Goal: Task Accomplishment & Management: Manage account settings

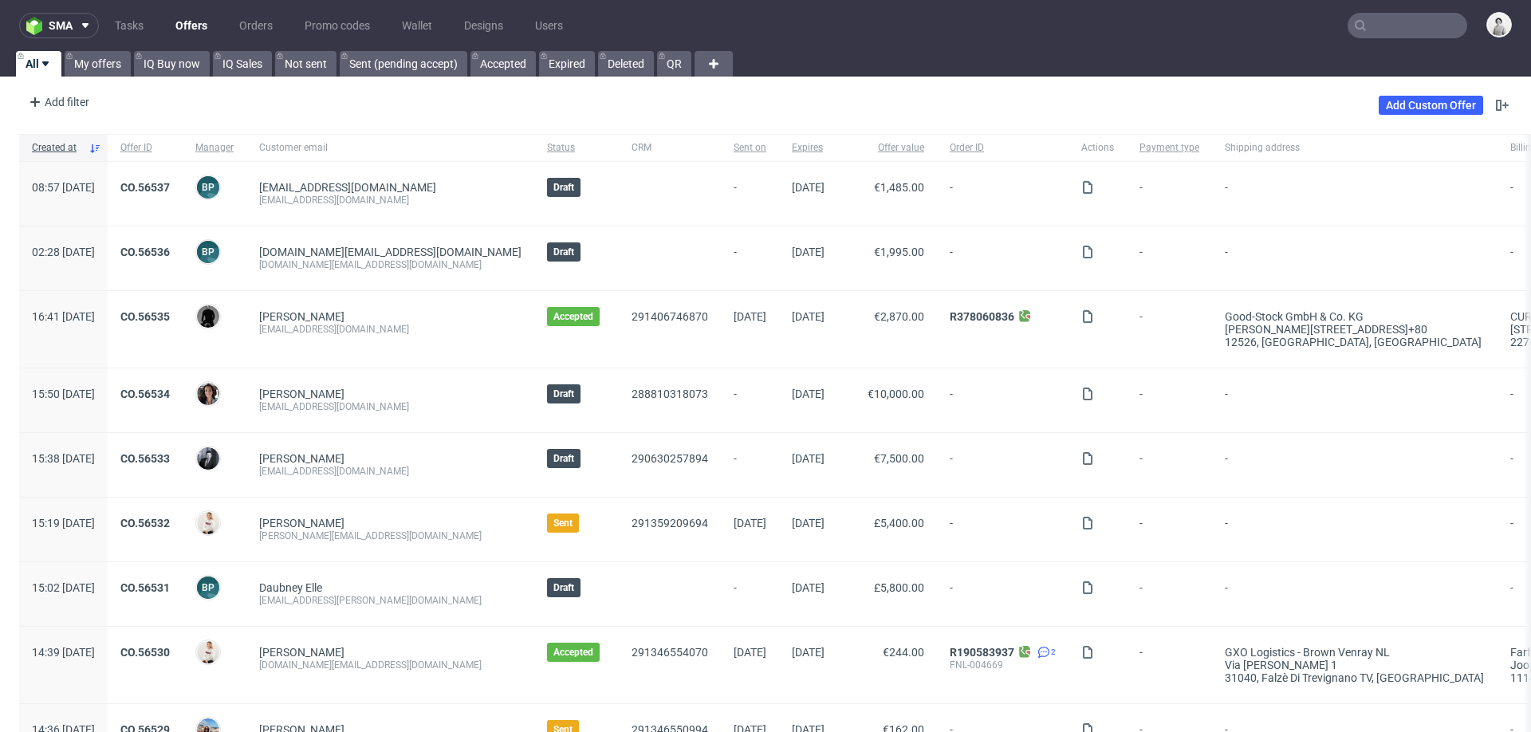
click at [1361, 31] on input "text" at bounding box center [1408, 26] width 120 height 26
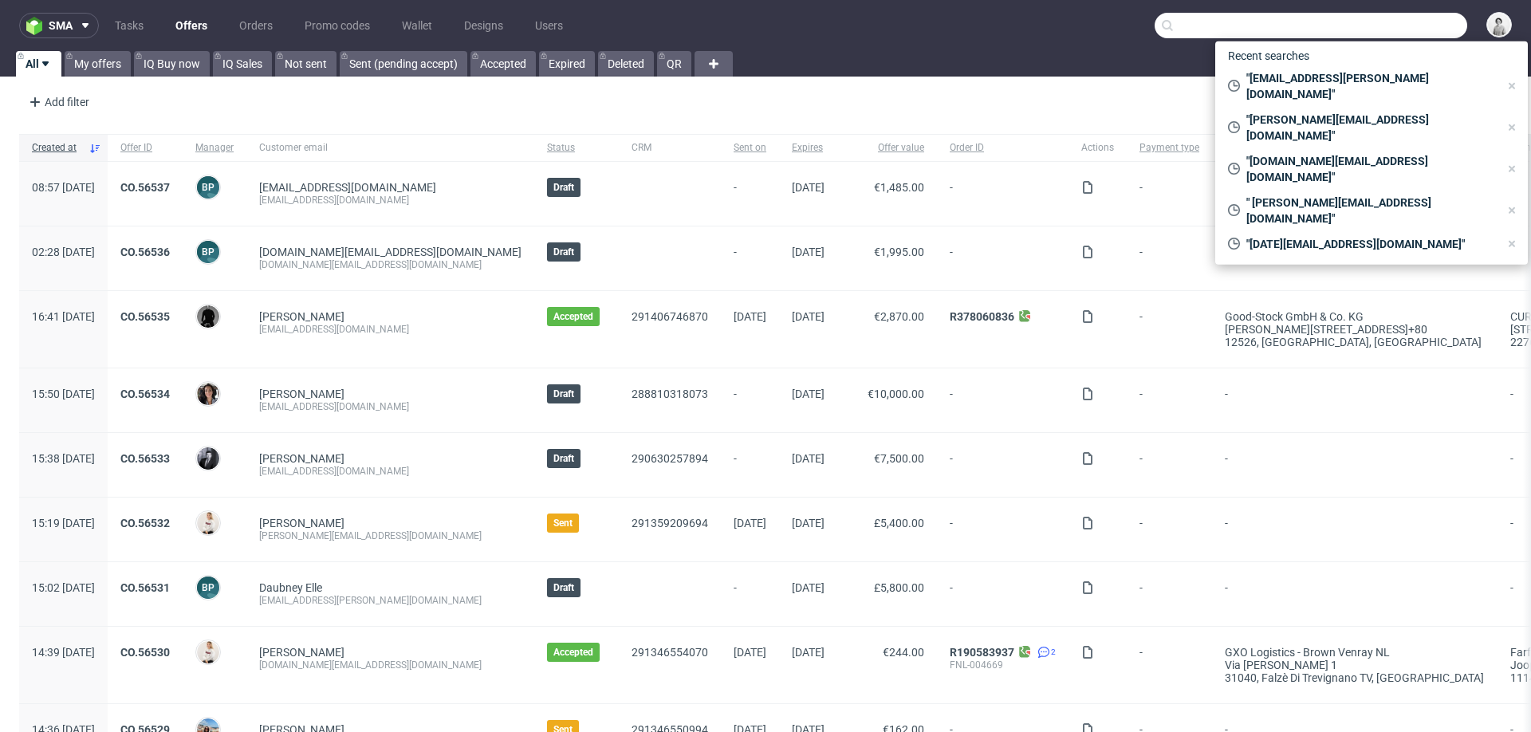
paste input "kasiek.otto@gmail.com"
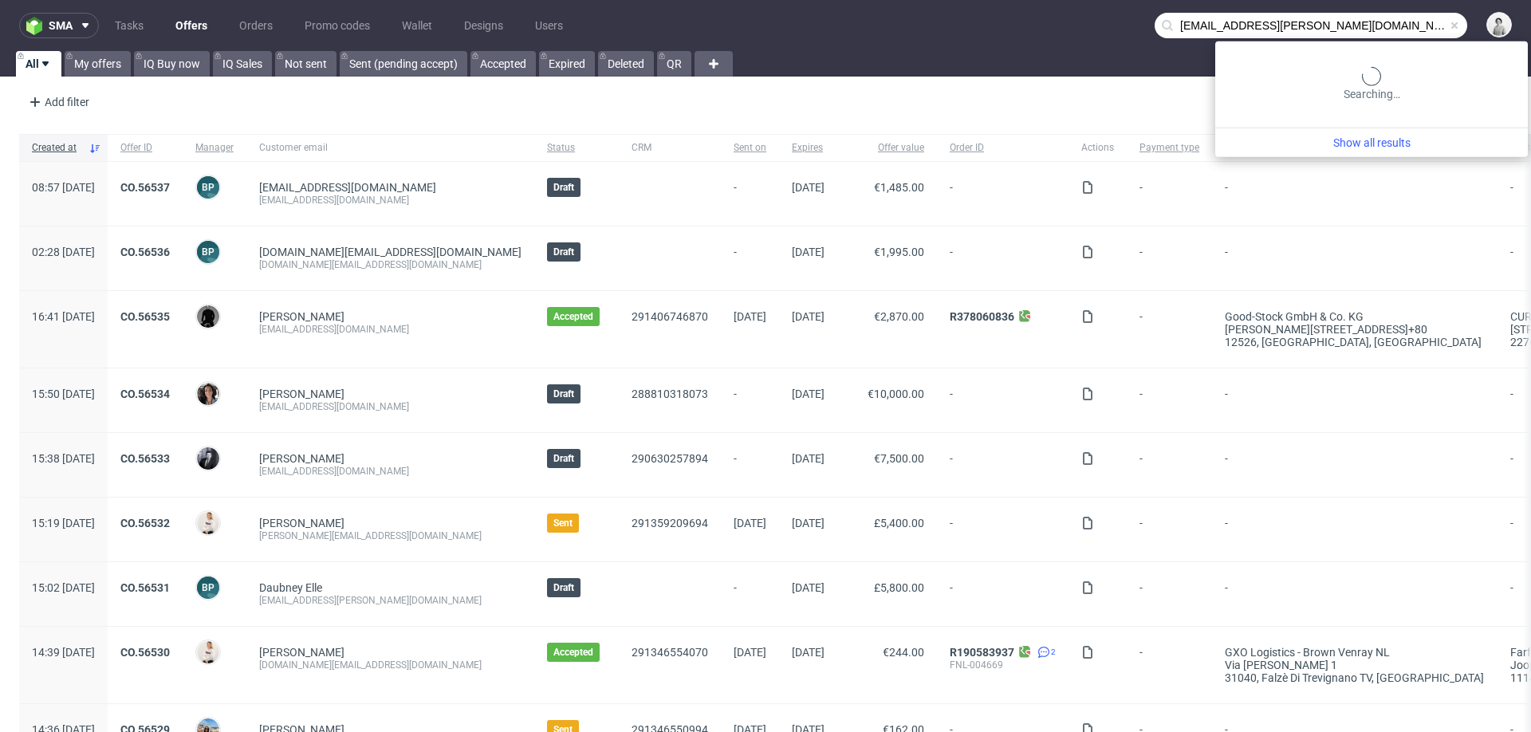
type input "kasiek.otto@gmail.com"
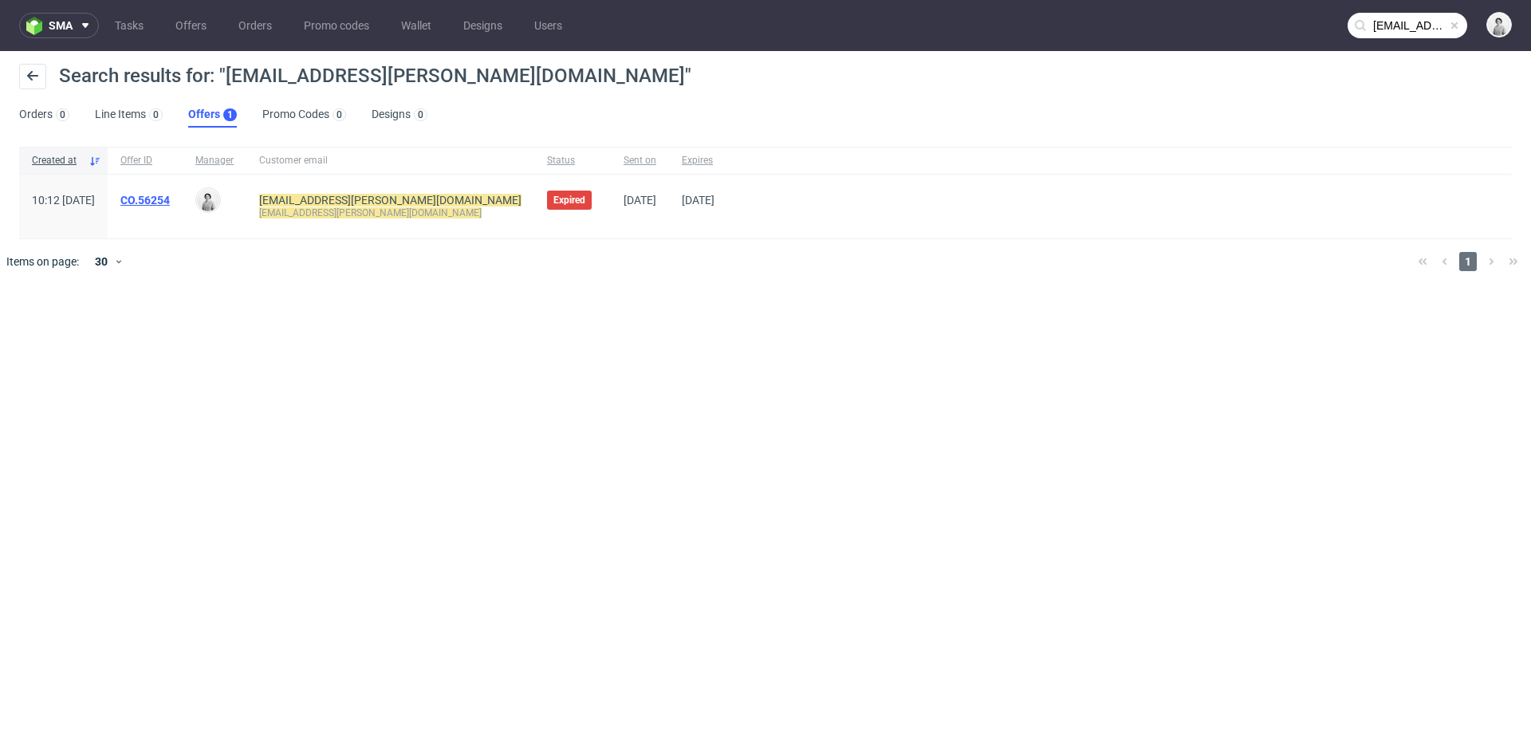
click at [170, 200] on link "CO.56254" at bounding box center [144, 200] width 49 height 13
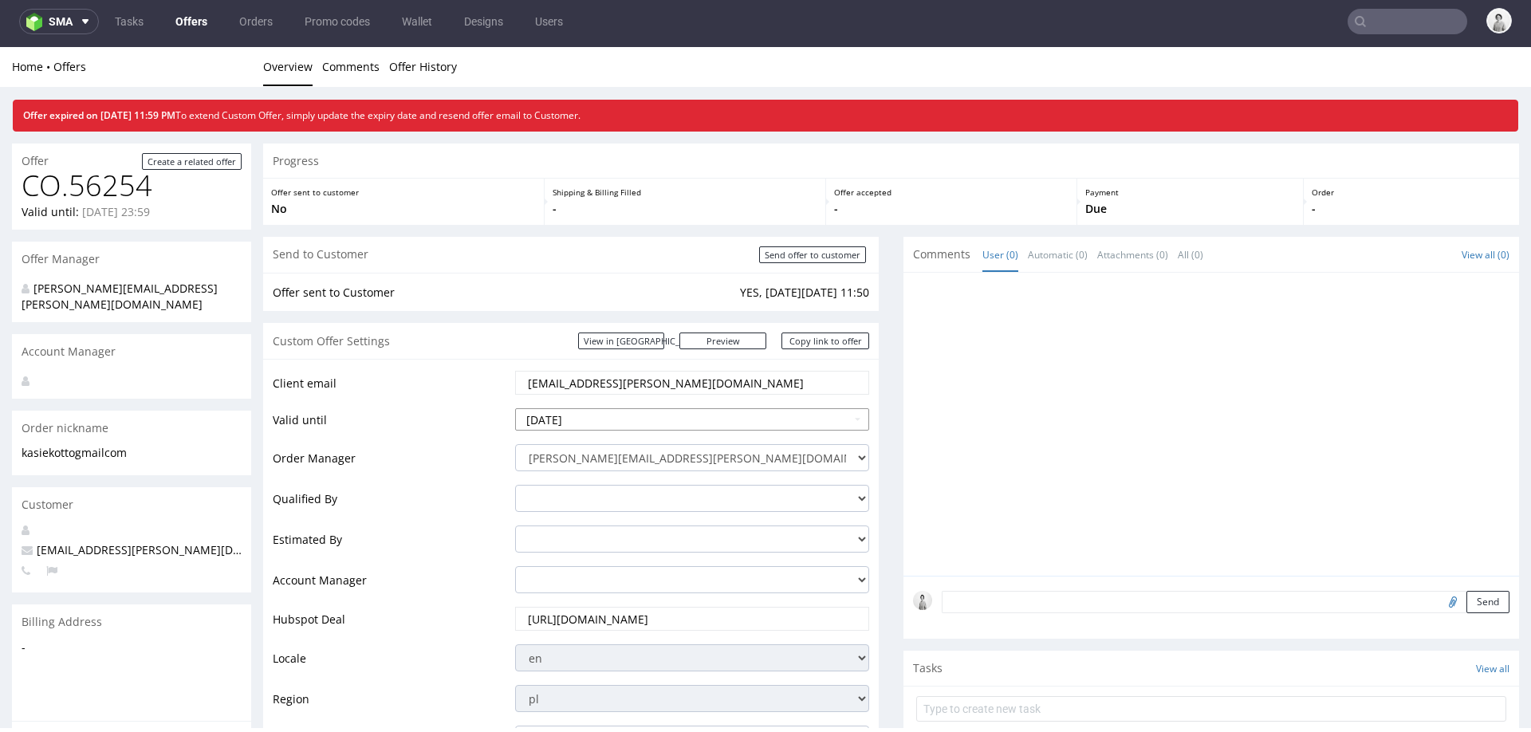
click at [649, 420] on input "2025-07-31" at bounding box center [692, 419] width 354 height 22
click at [673, 229] on icon at bounding box center [674, 228] width 4 height 11
click at [522, 398] on td "31" at bounding box center [528, 396] width 24 height 24
type input "2025-08-31"
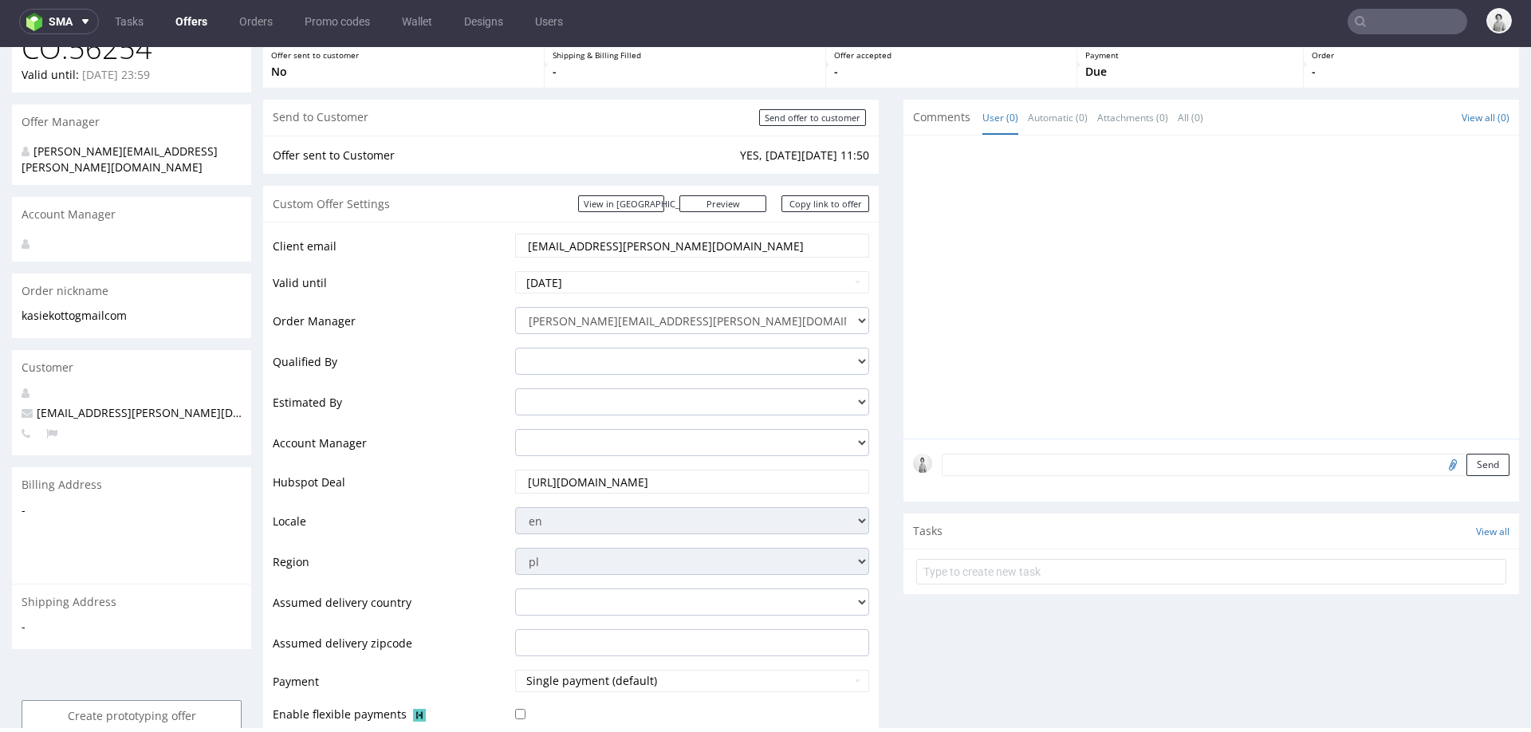
scroll to position [641, 0]
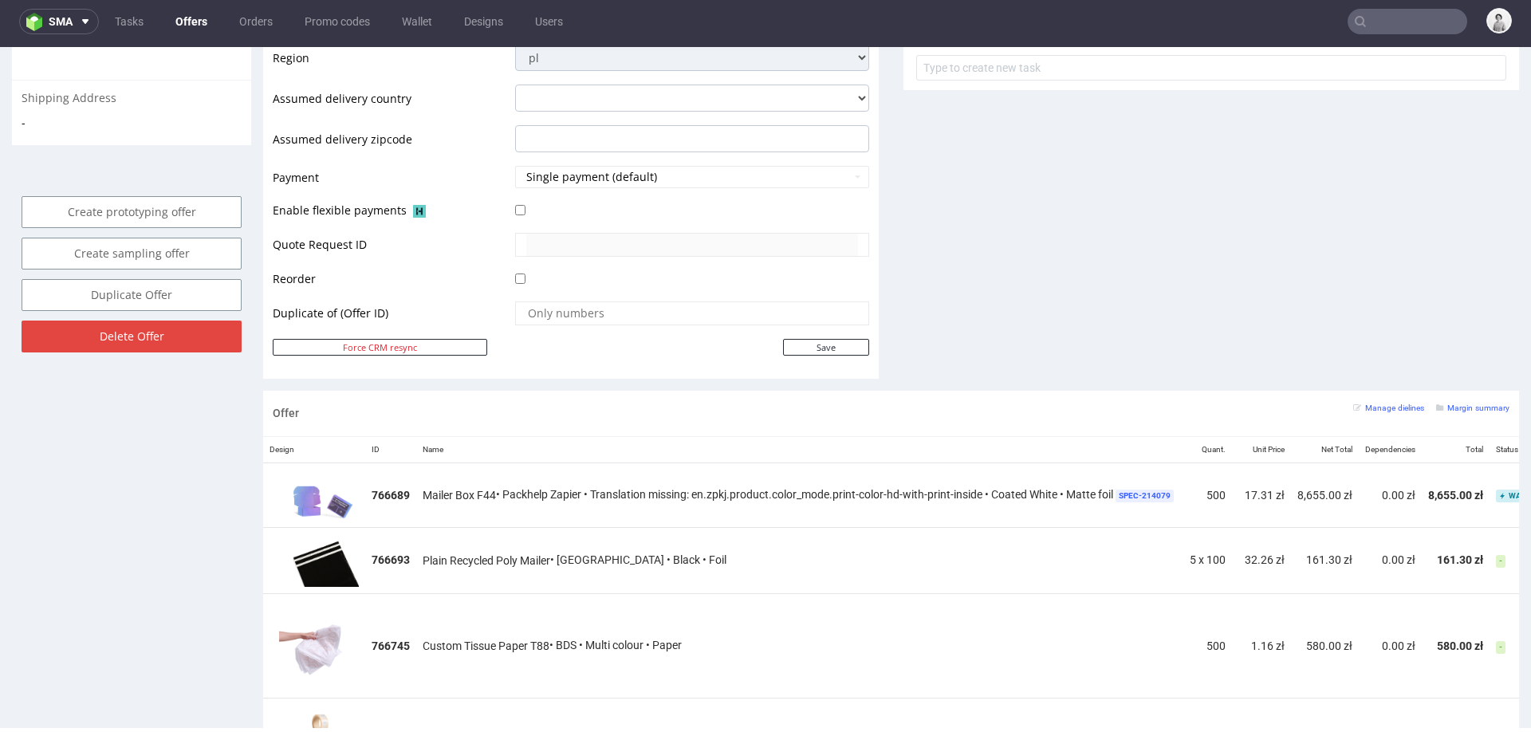
click at [853, 353] on td "Save" at bounding box center [690, 347] width 358 height 20
click at [856, 339] on input "Save" at bounding box center [826, 347] width 86 height 17
type input "In progress..."
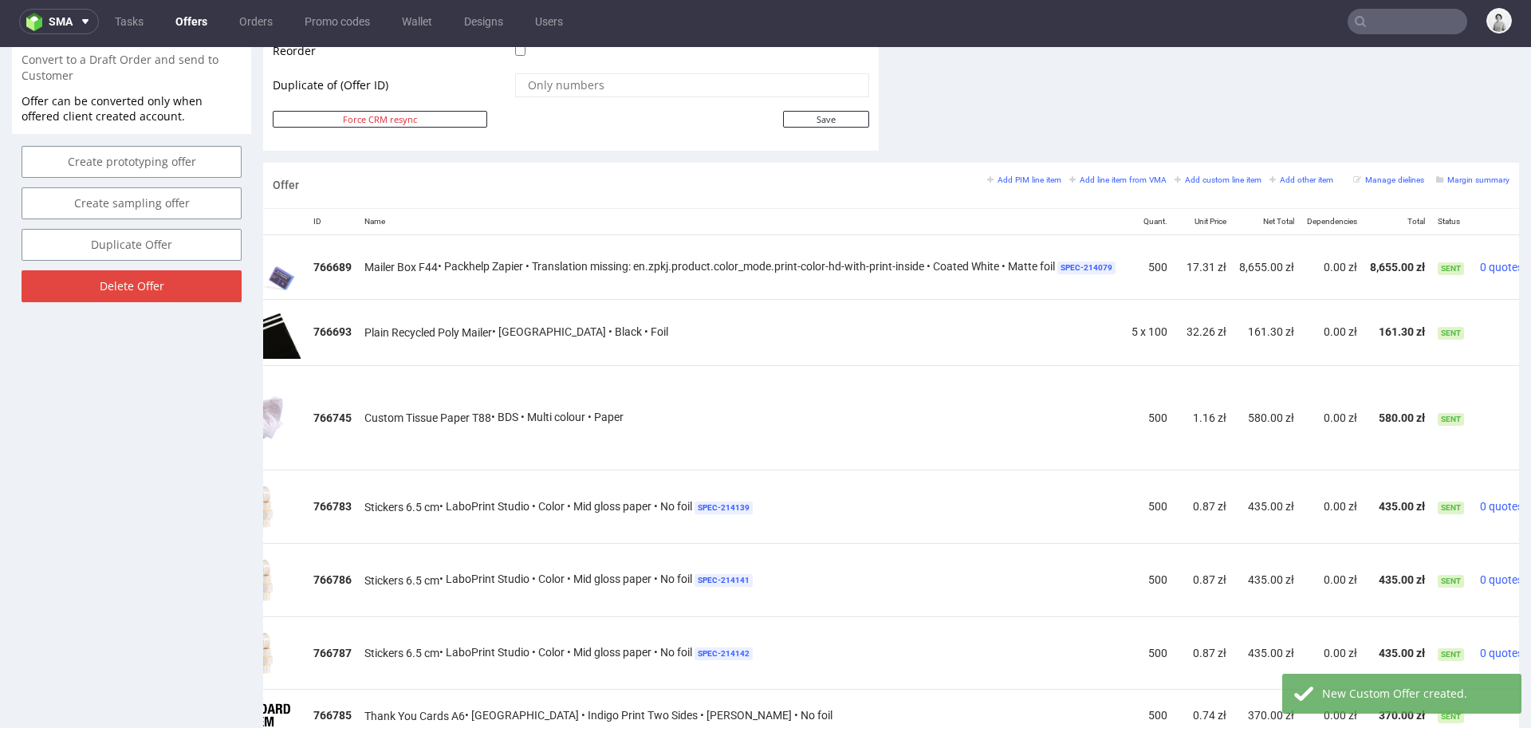
scroll to position [0, 132]
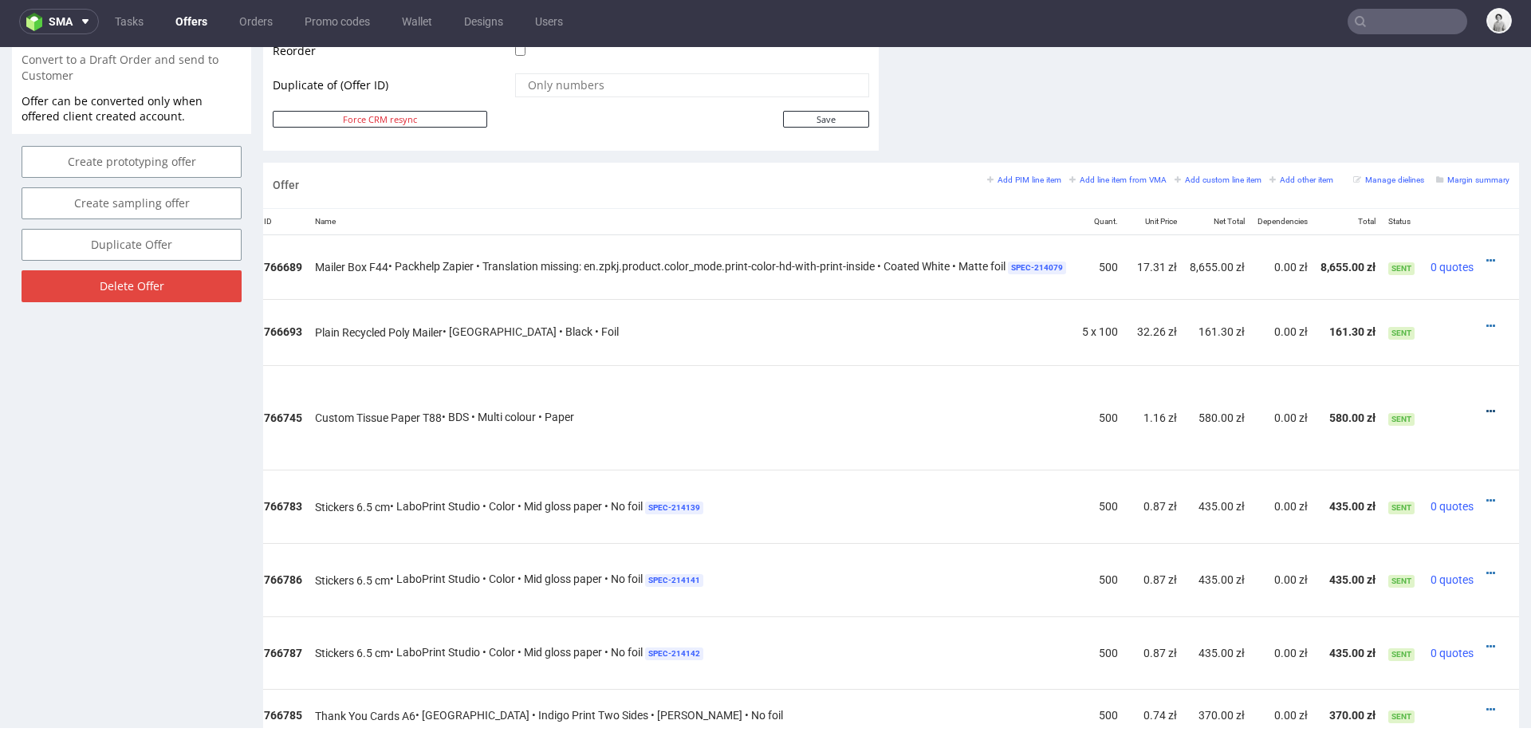
click at [1361, 406] on icon at bounding box center [1491, 411] width 9 height 11
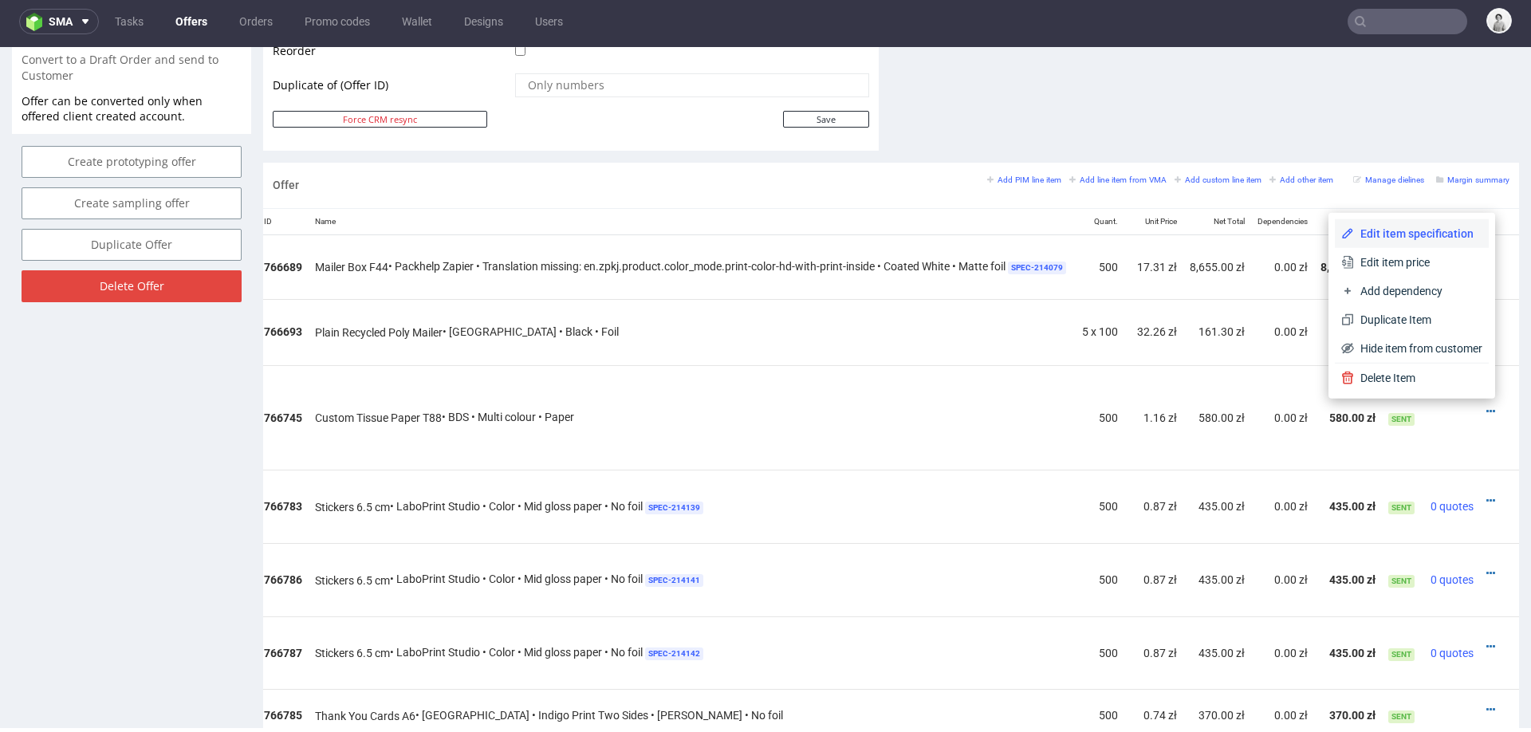
click at [1361, 235] on span "Edit item specification" at bounding box center [1418, 234] width 128 height 16
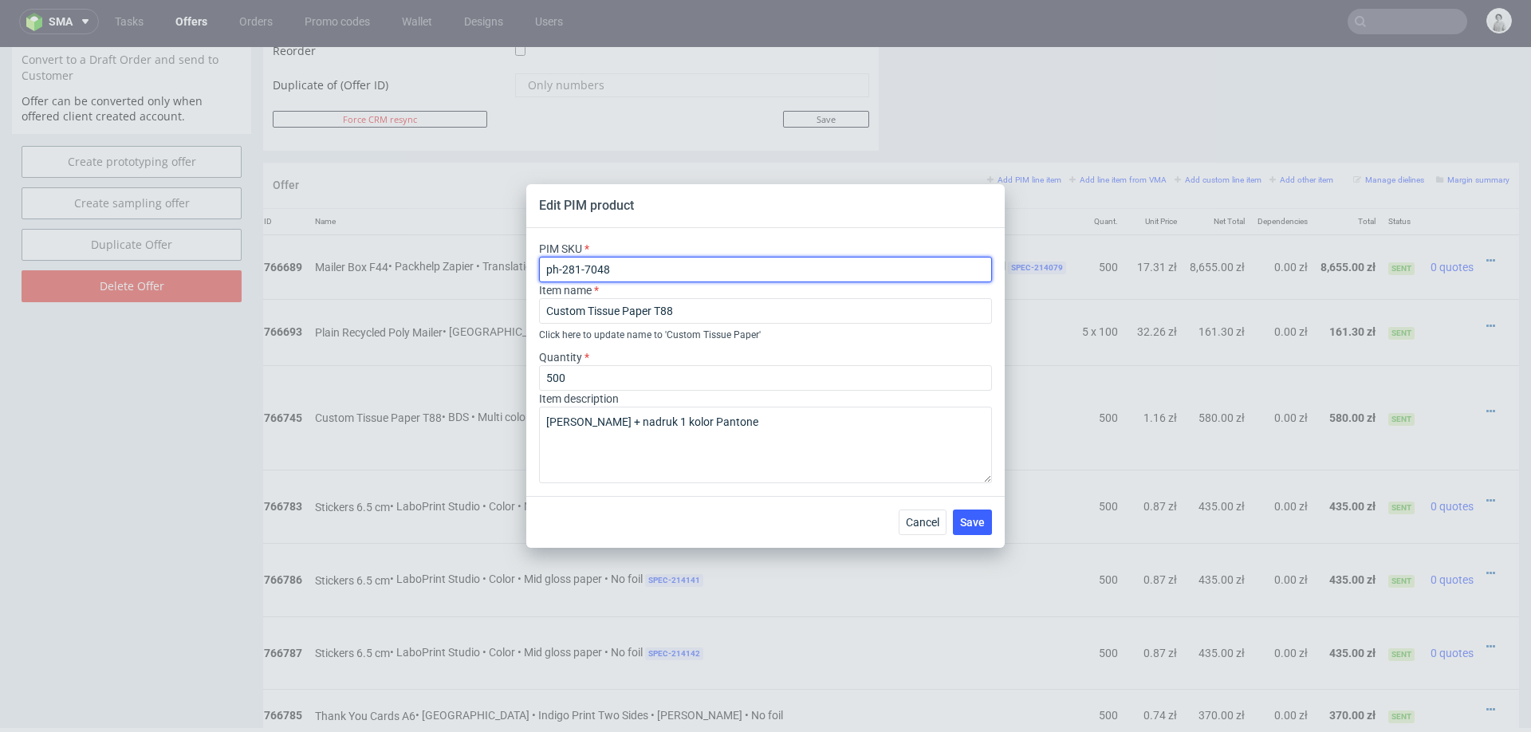
click at [704, 270] on input "ph-281-7048" at bounding box center [765, 270] width 453 height 26
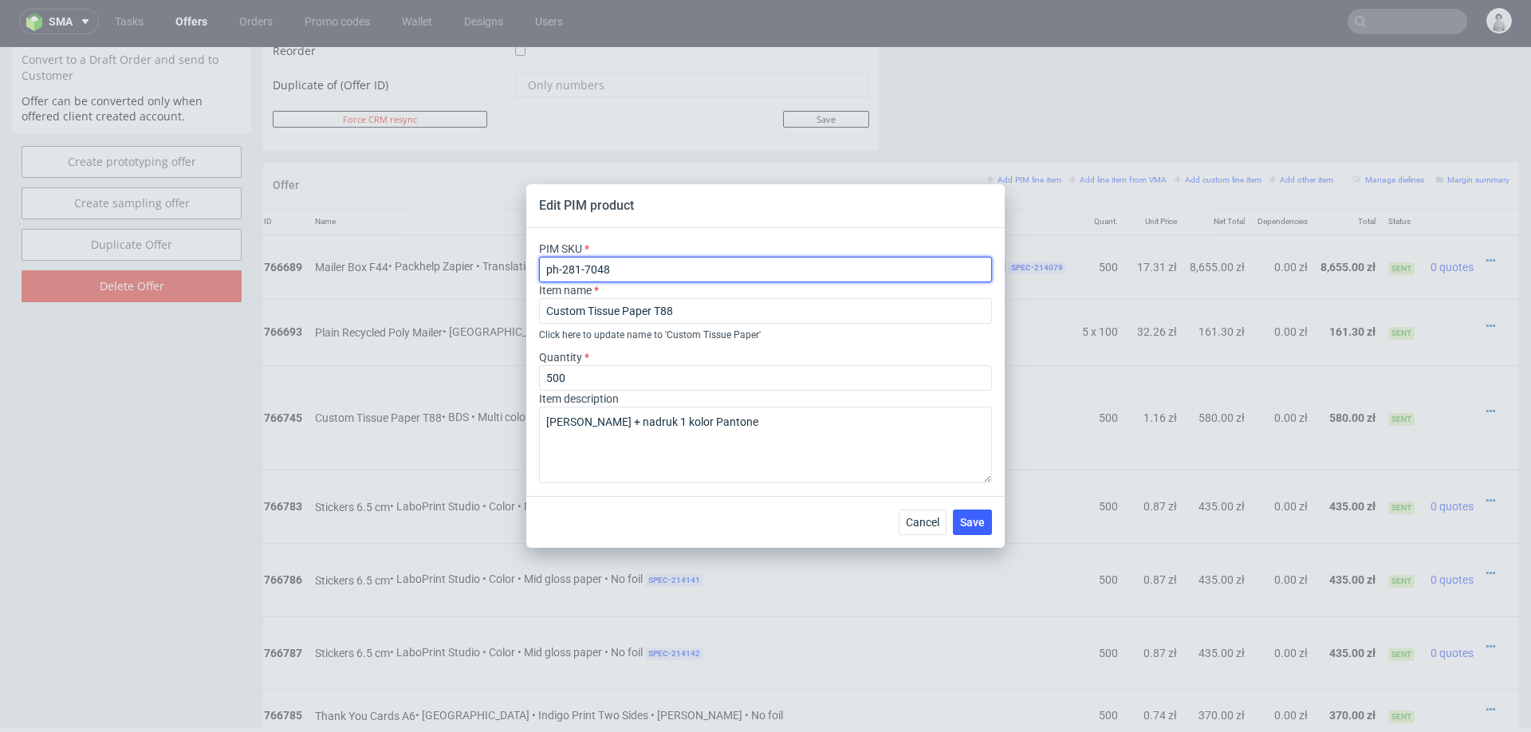
paste input "660-7046"
type input "ph-660-7046"
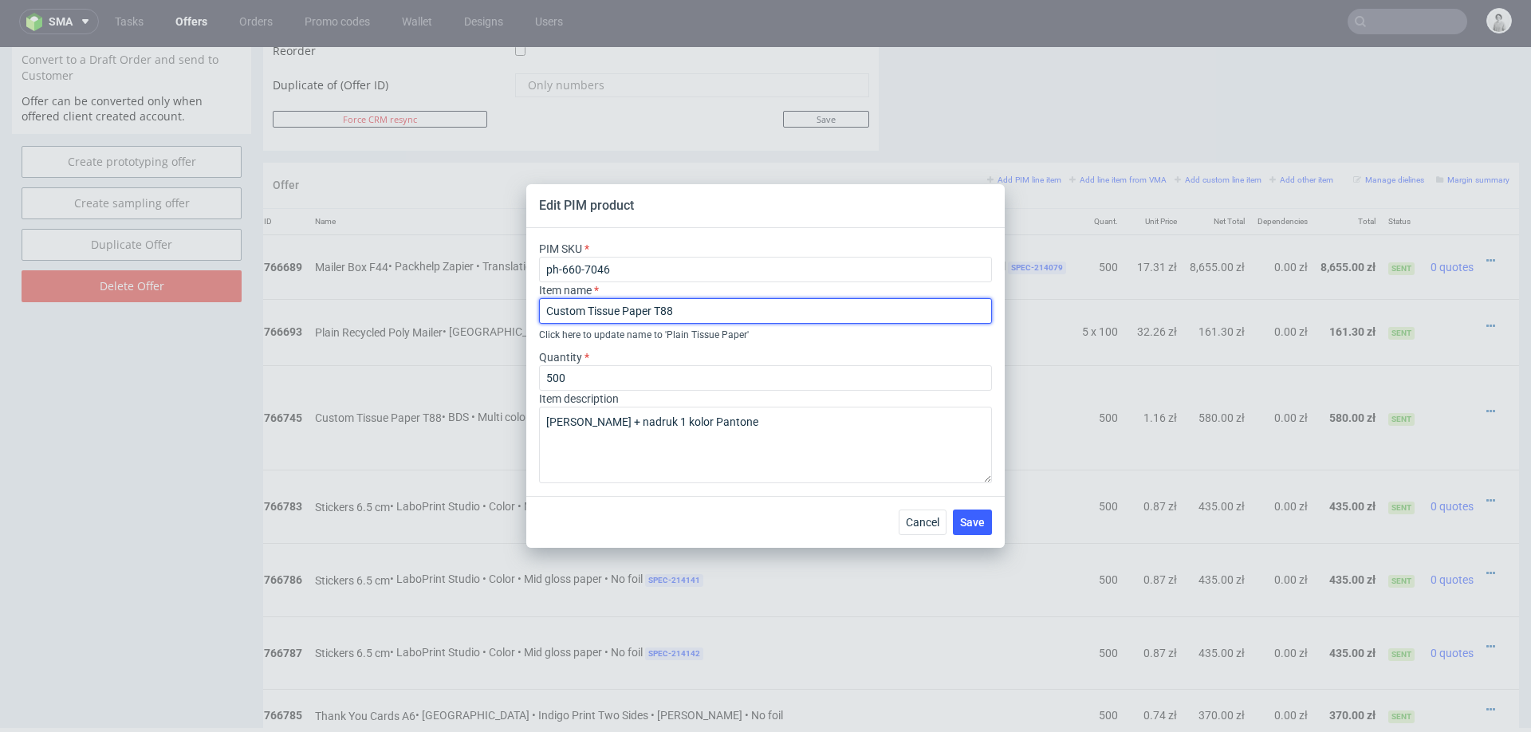
click at [572, 313] on input "Custom Tissue Paper T88" at bounding box center [765, 311] width 453 height 26
click at [605, 313] on input "Custom Tissue Paper T88" at bounding box center [765, 311] width 453 height 26
drag, startPoint x: 656, startPoint y: 311, endPoint x: 541, endPoint y: 311, distance: 114.9
click at [541, 311] on input "Custom Tissue Paper T88" at bounding box center [765, 311] width 453 height 26
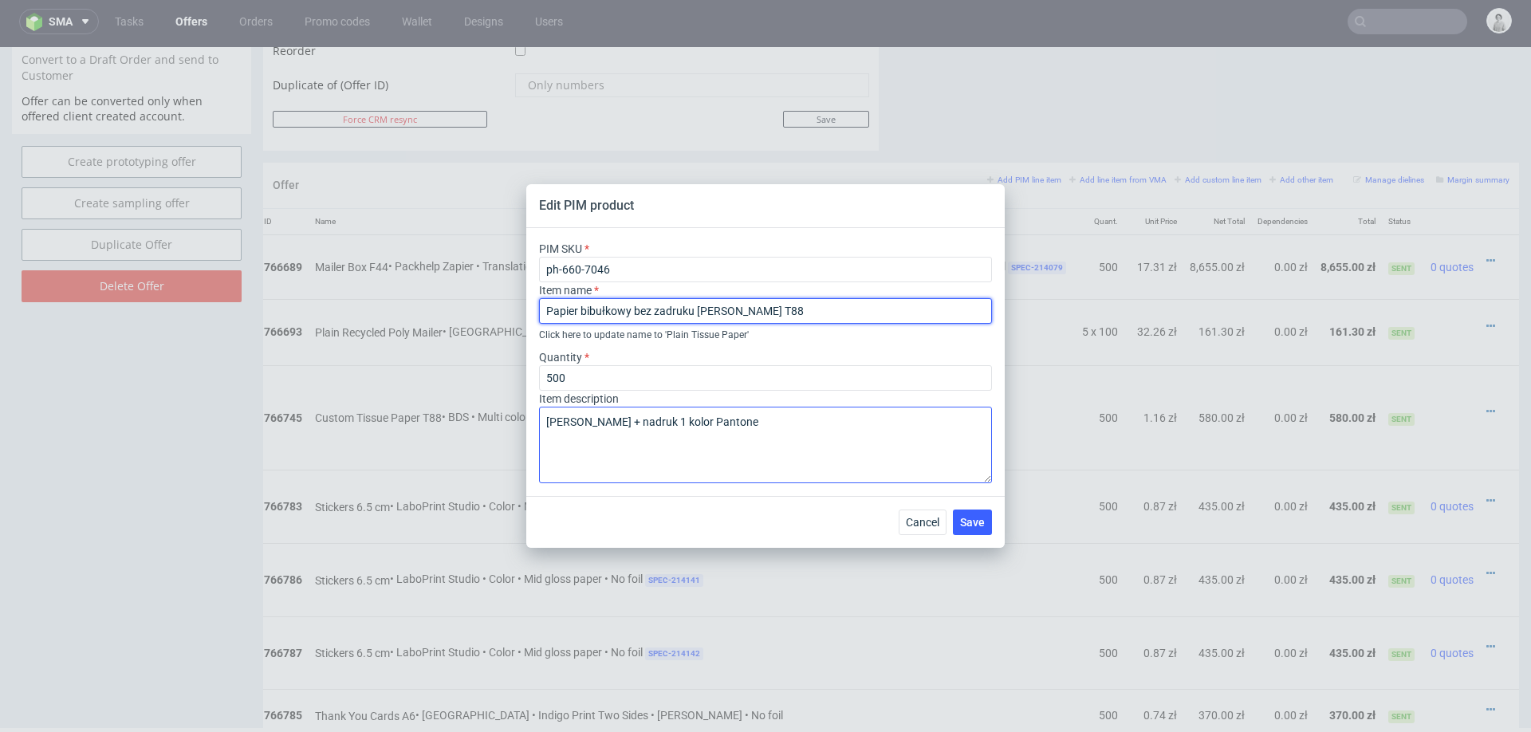
type input "Papier bibułkowy bez zadruku czarny T88"
click at [664, 414] on textarea "czarny + nadruk 1 kolor Pantone" at bounding box center [765, 445] width 453 height 77
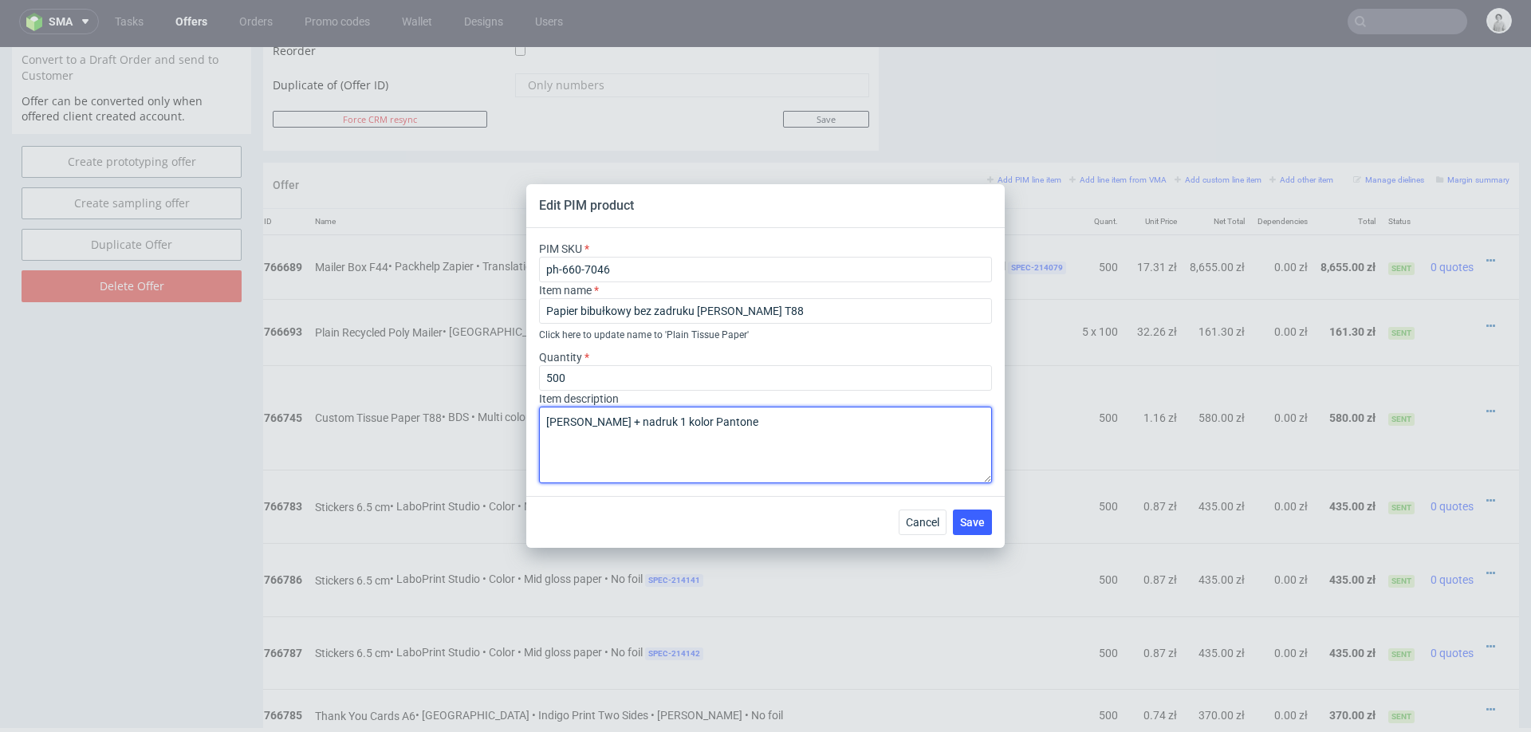
click at [664, 414] on textarea "czarny + nadruk 1 kolor Pantone" at bounding box center [765, 445] width 453 height 77
type textarea "38x50 cm"
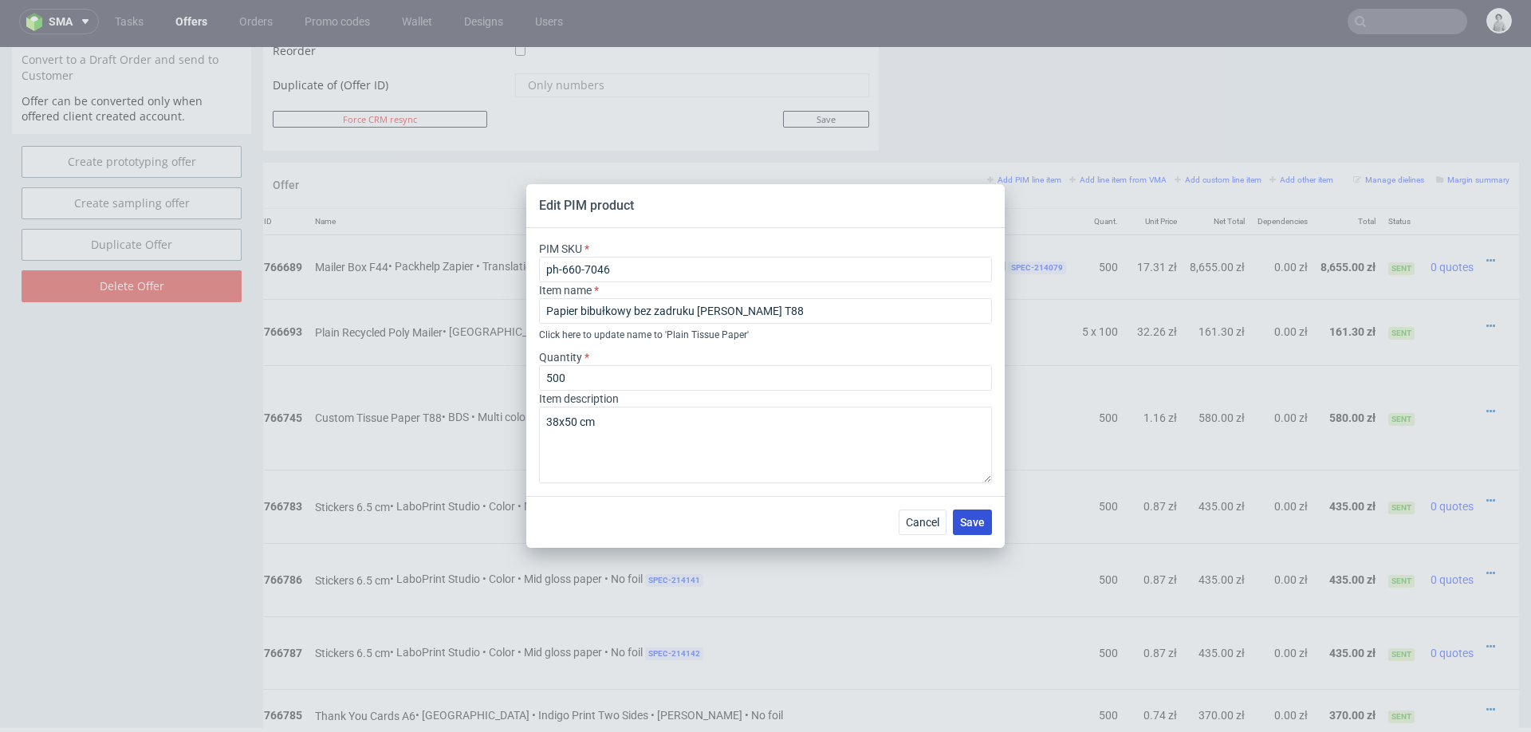
click at [966, 520] on span "Save" at bounding box center [972, 522] width 25 height 11
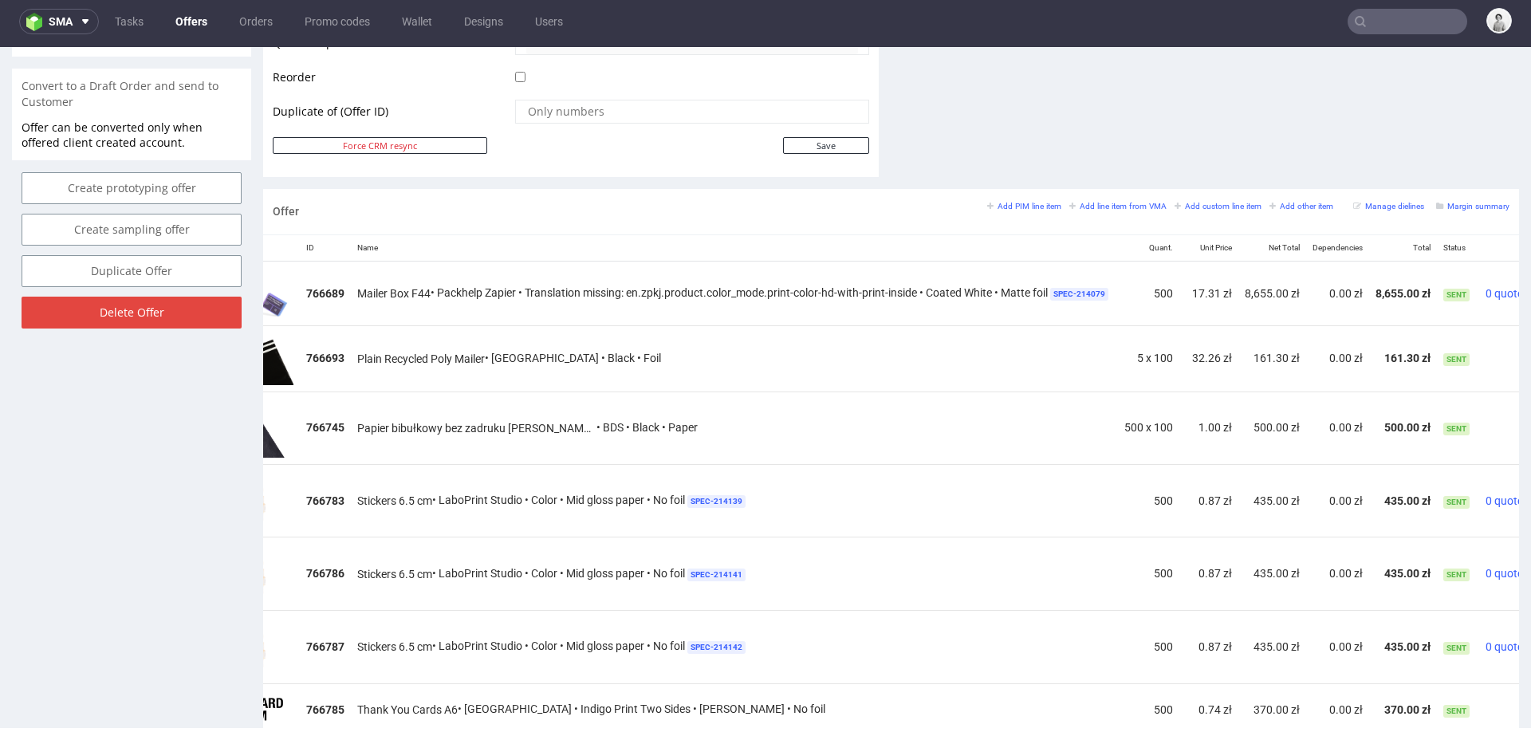
scroll to position [0, 144]
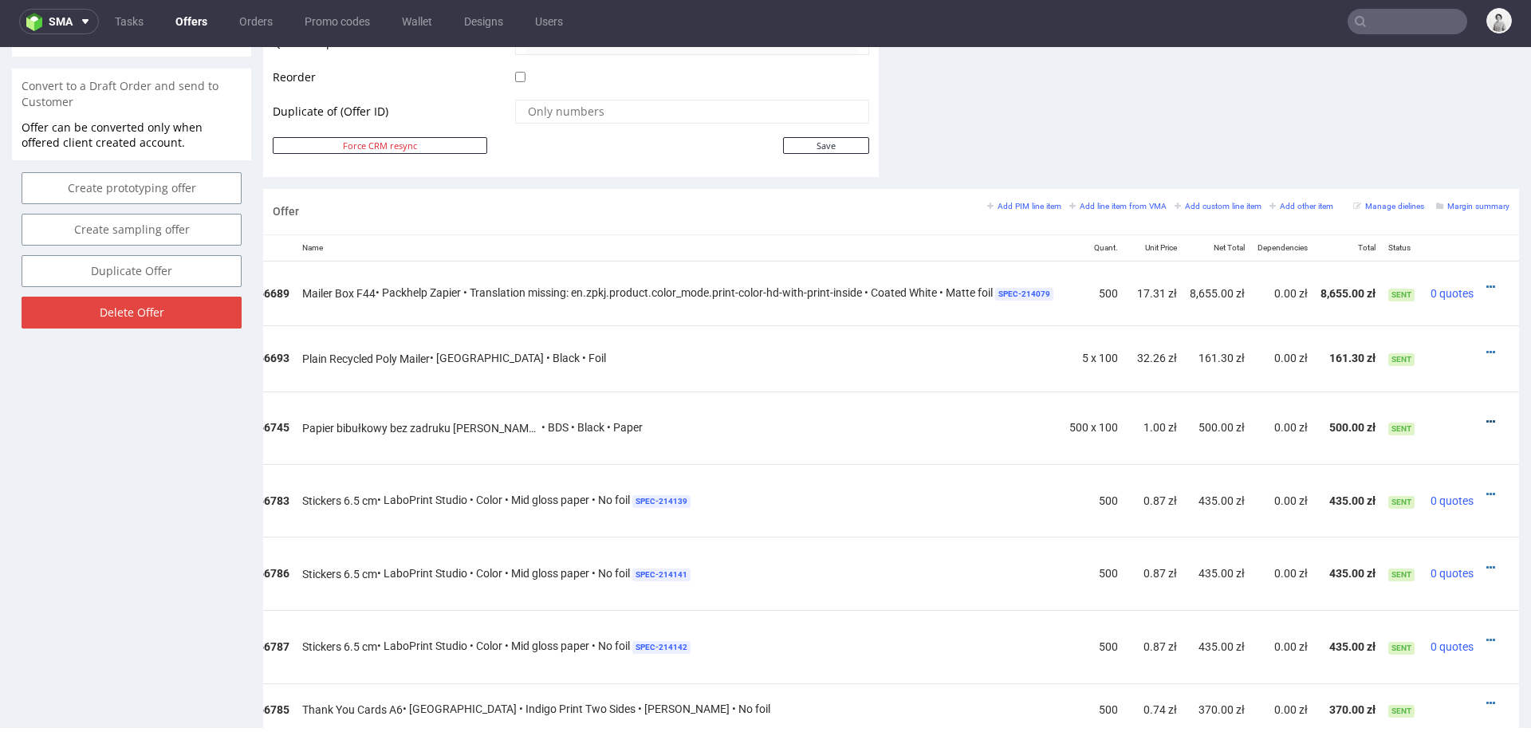
click at [1361, 416] on icon at bounding box center [1491, 421] width 9 height 11
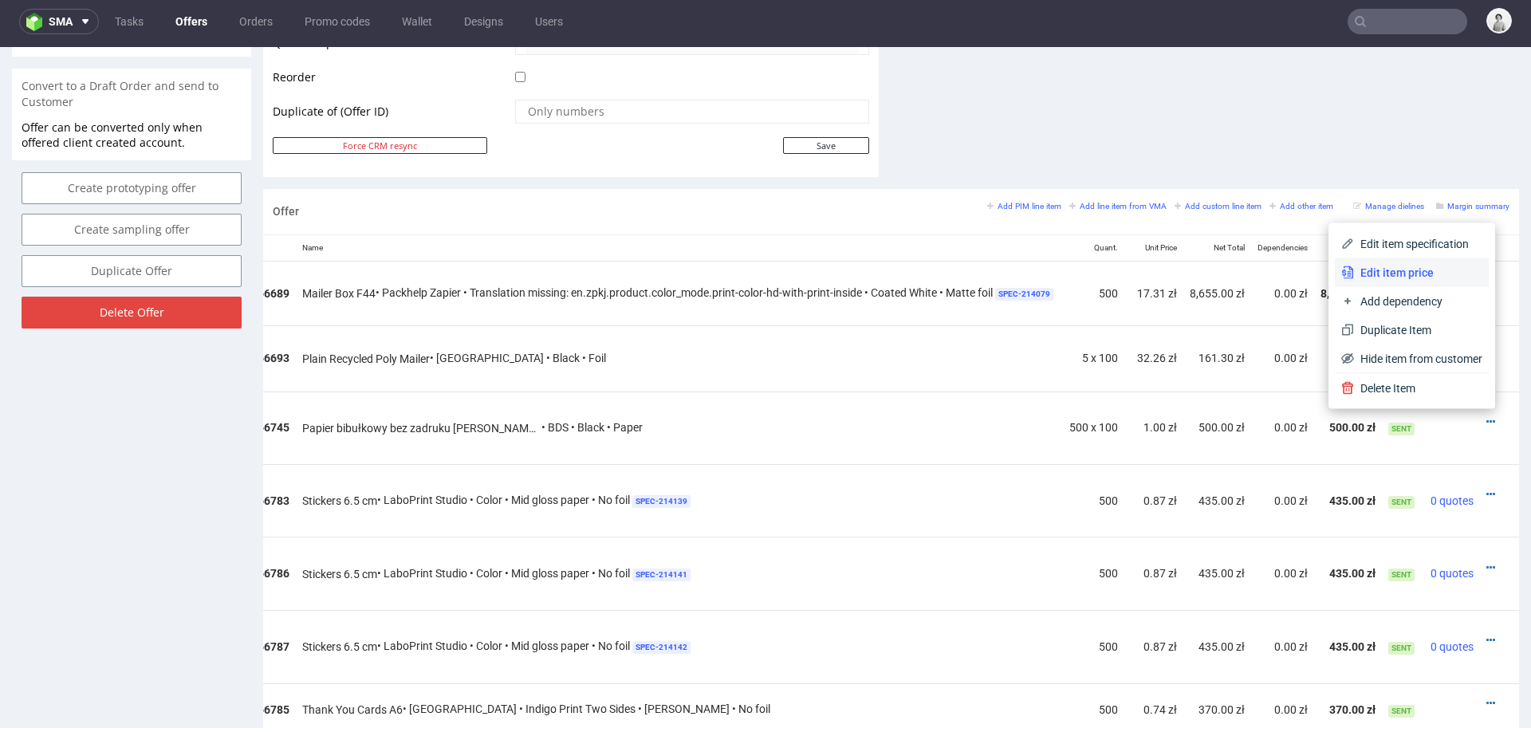
click at [1361, 270] on span "Edit item price" at bounding box center [1418, 273] width 128 height 16
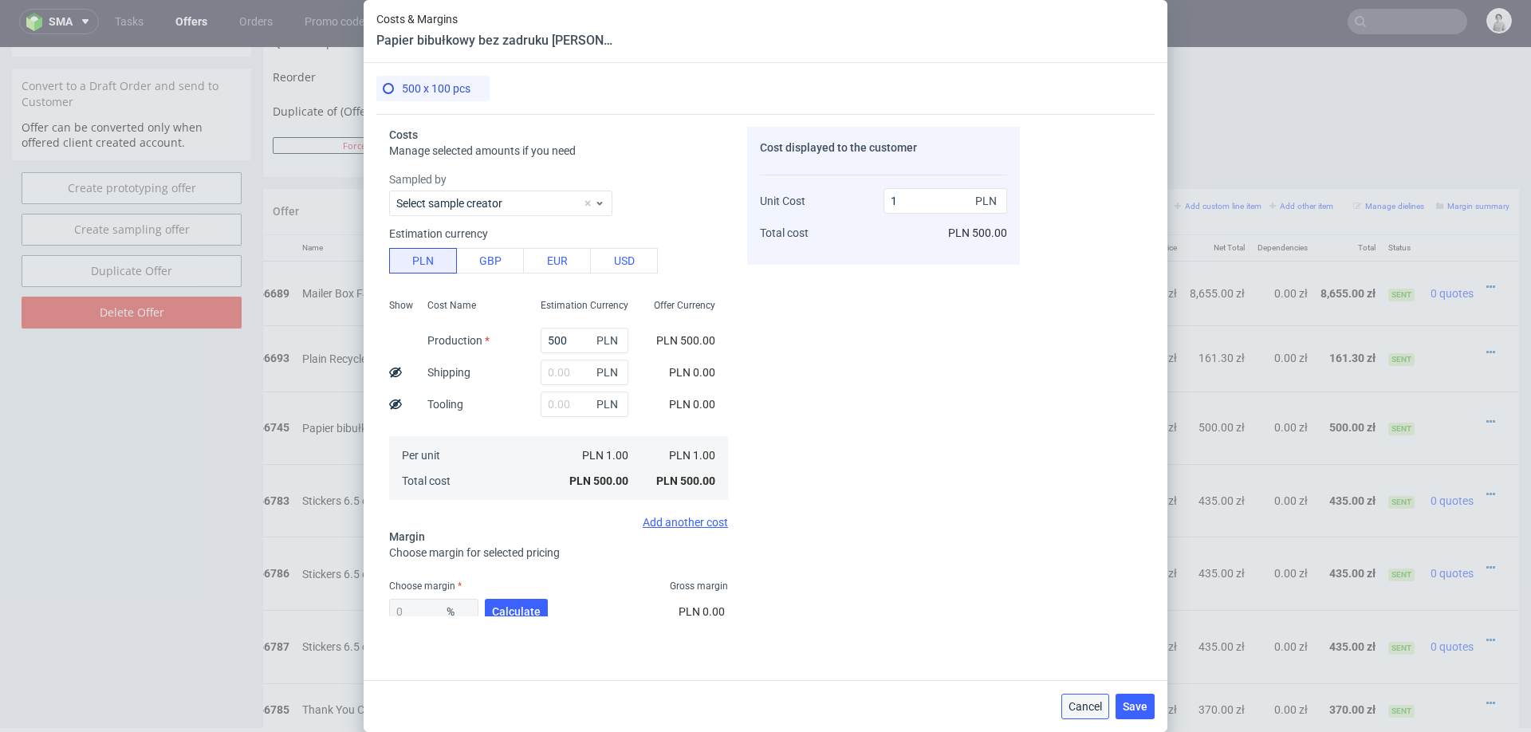
click at [1085, 650] on button "Cancel" at bounding box center [1086, 707] width 48 height 26
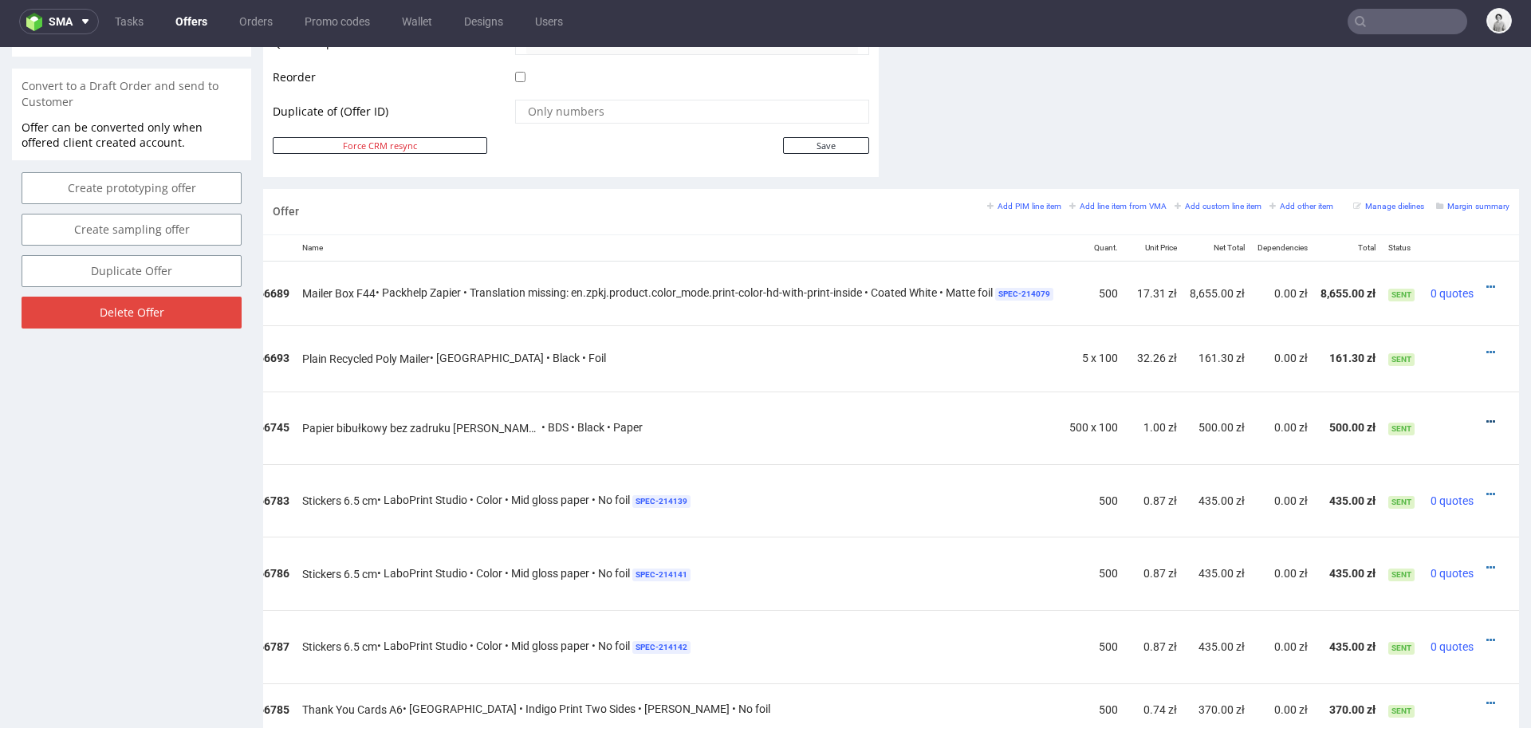
click at [1361, 416] on icon at bounding box center [1491, 421] width 9 height 11
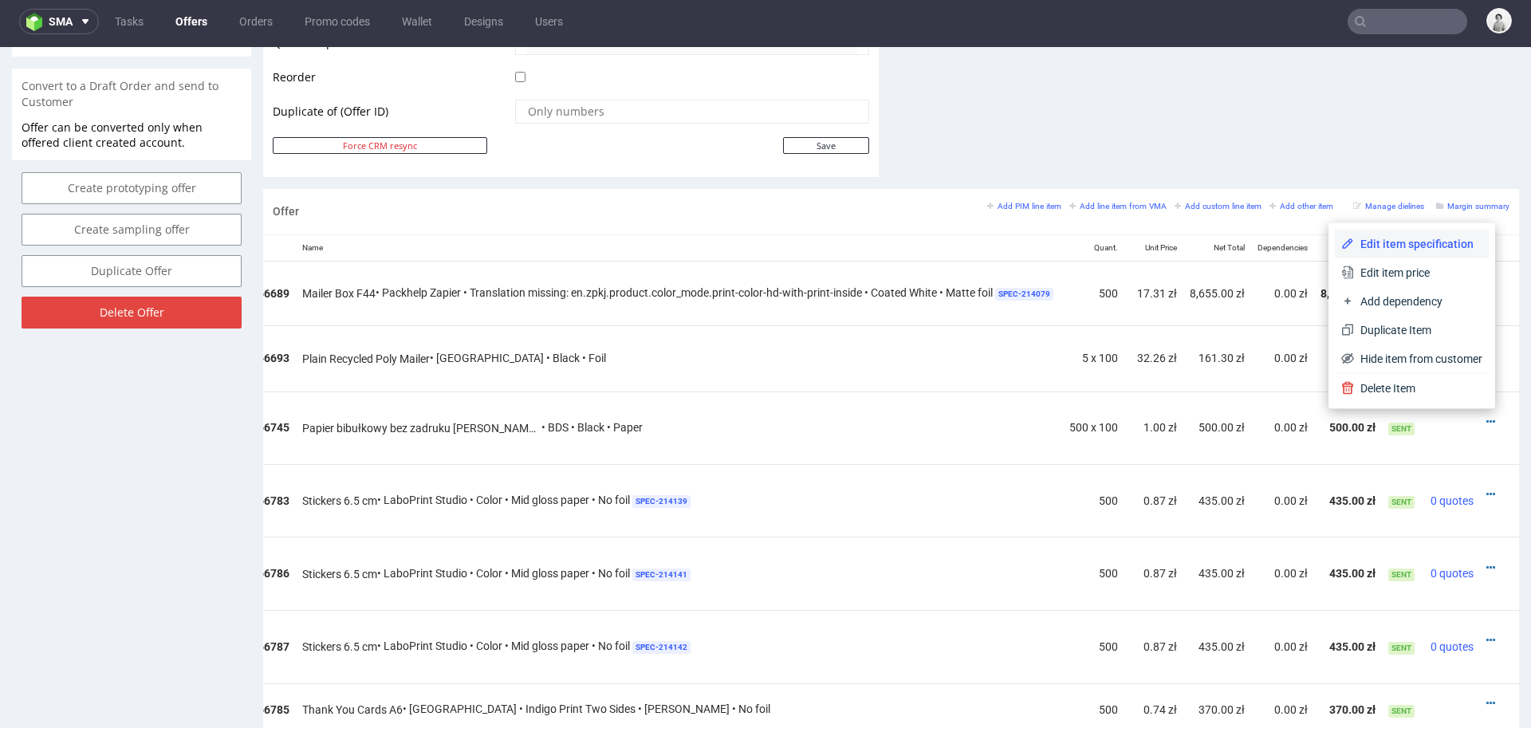
click at [1361, 245] on span "Edit item specification" at bounding box center [1418, 244] width 128 height 16
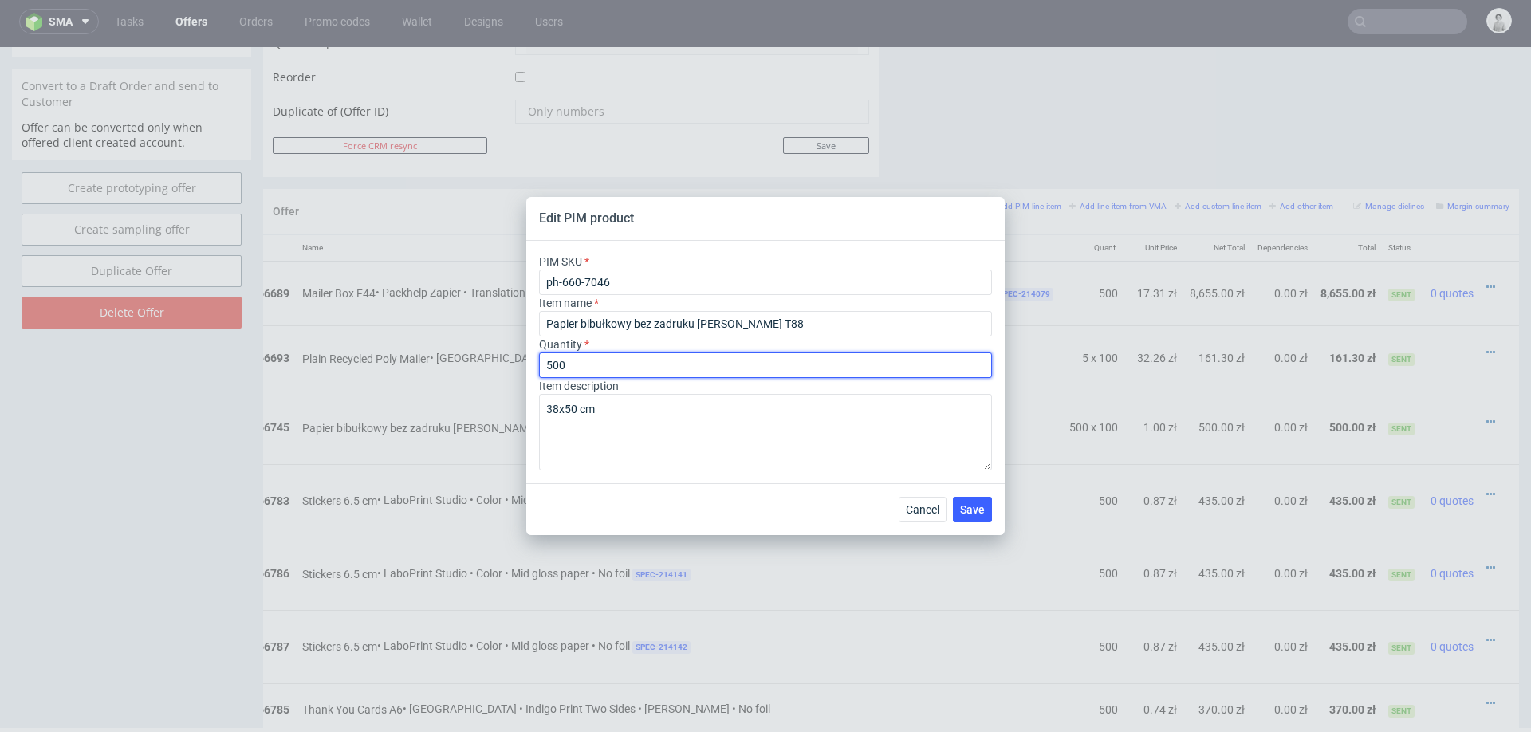
click at [642, 367] on input "500" at bounding box center [765, 366] width 453 height 26
type input "1"
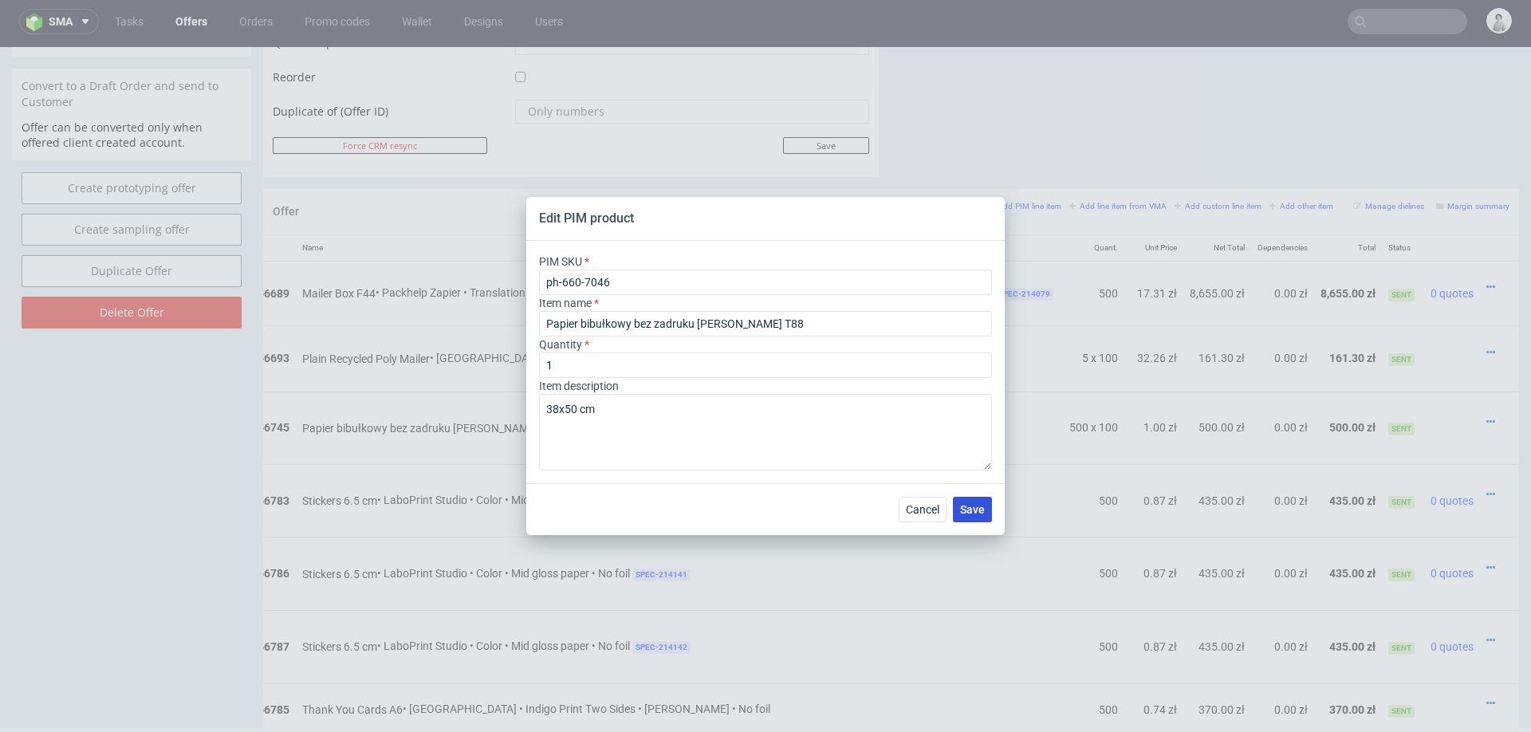
click at [966, 510] on span "Save" at bounding box center [972, 509] width 25 height 11
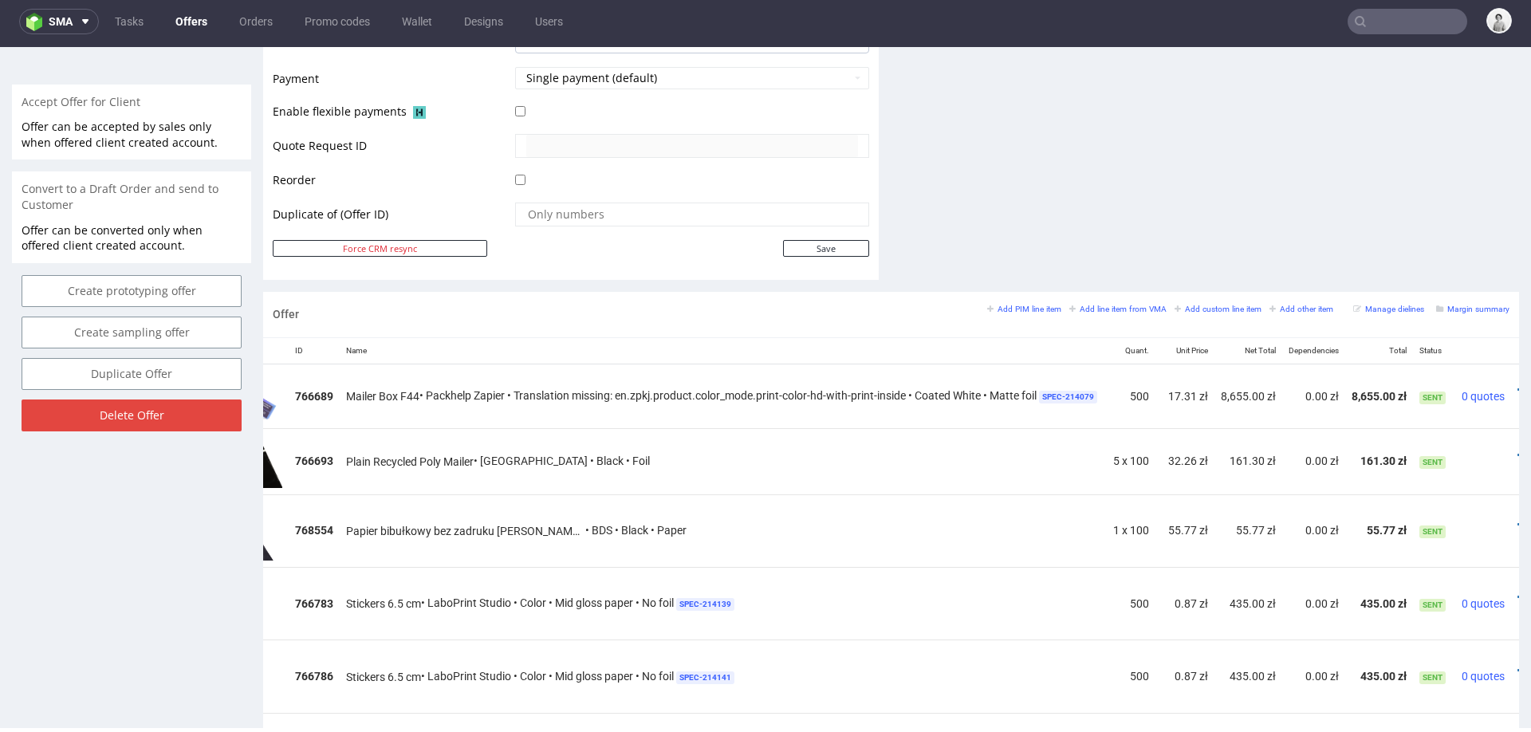
scroll to position [0, 132]
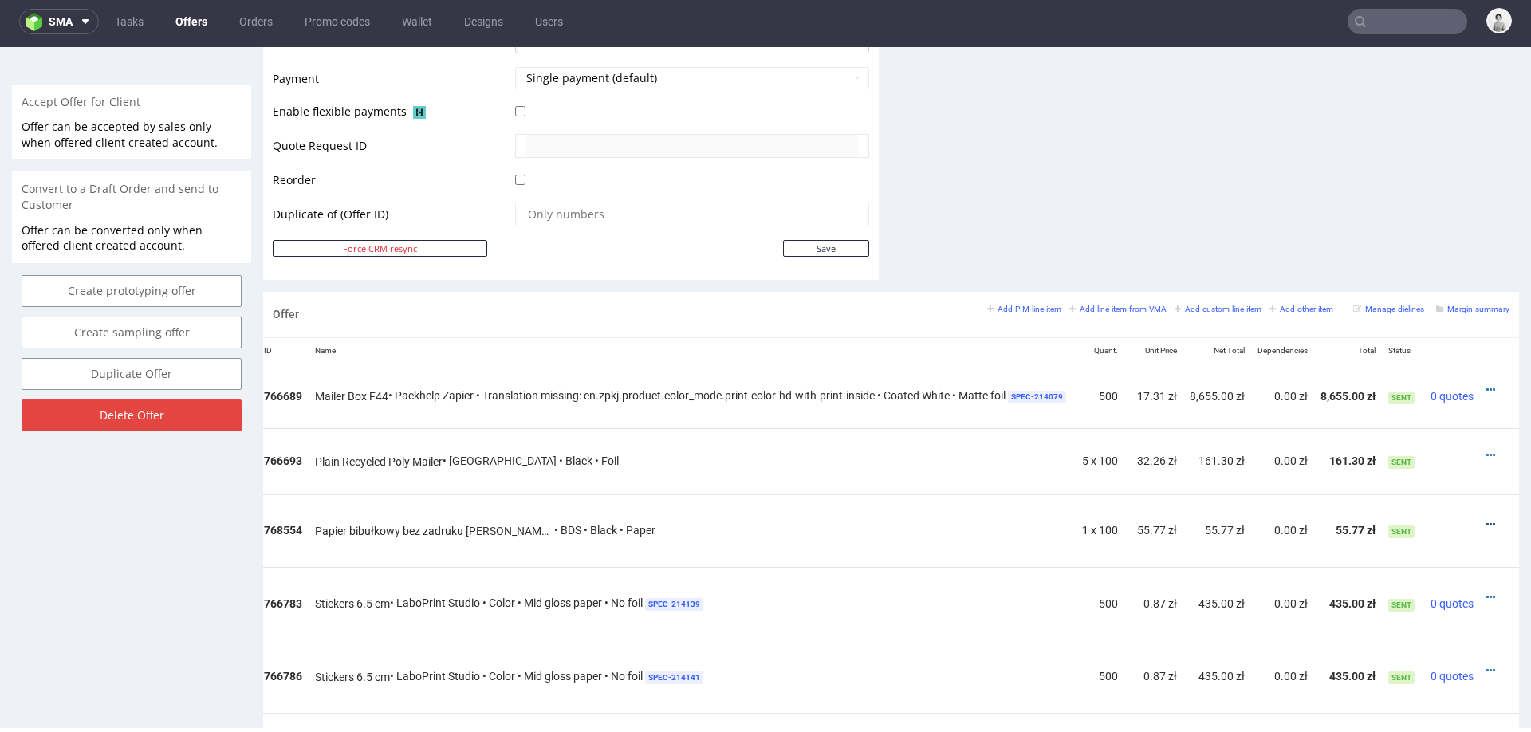
click at [1361, 519] on icon at bounding box center [1491, 524] width 9 height 11
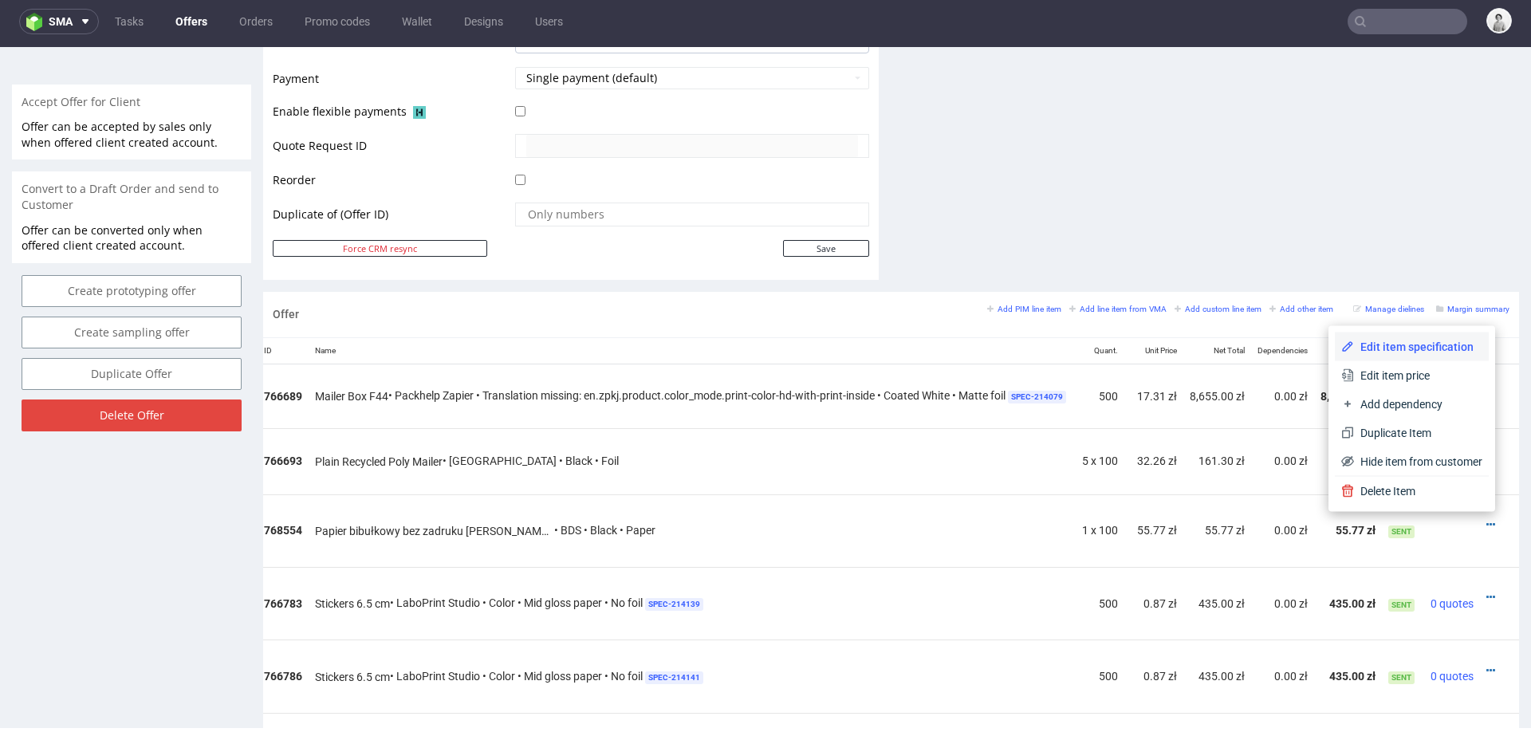
click at [1361, 346] on span "Edit item specification" at bounding box center [1418, 347] width 128 height 16
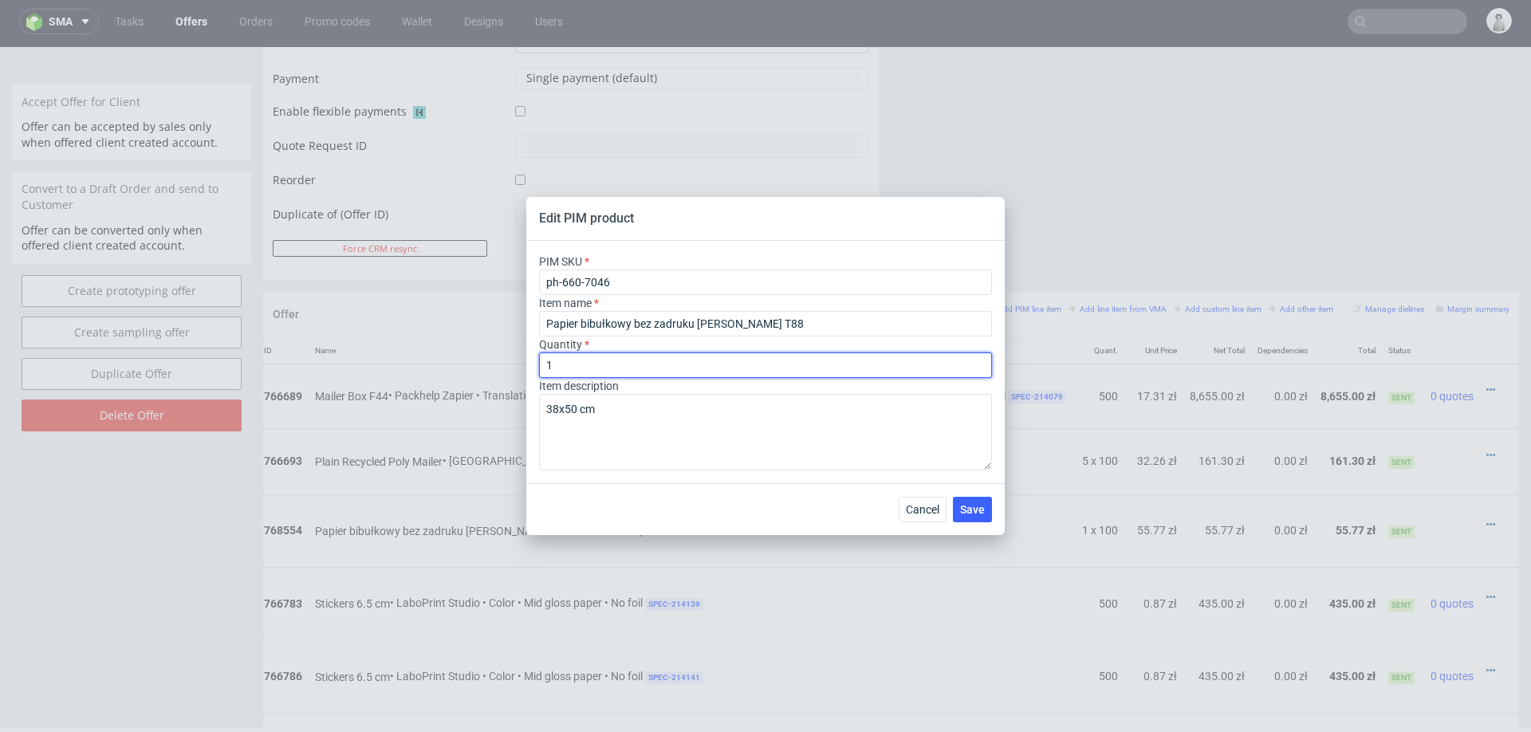
click at [695, 368] on input "1" at bounding box center [765, 366] width 453 height 26
type input "5"
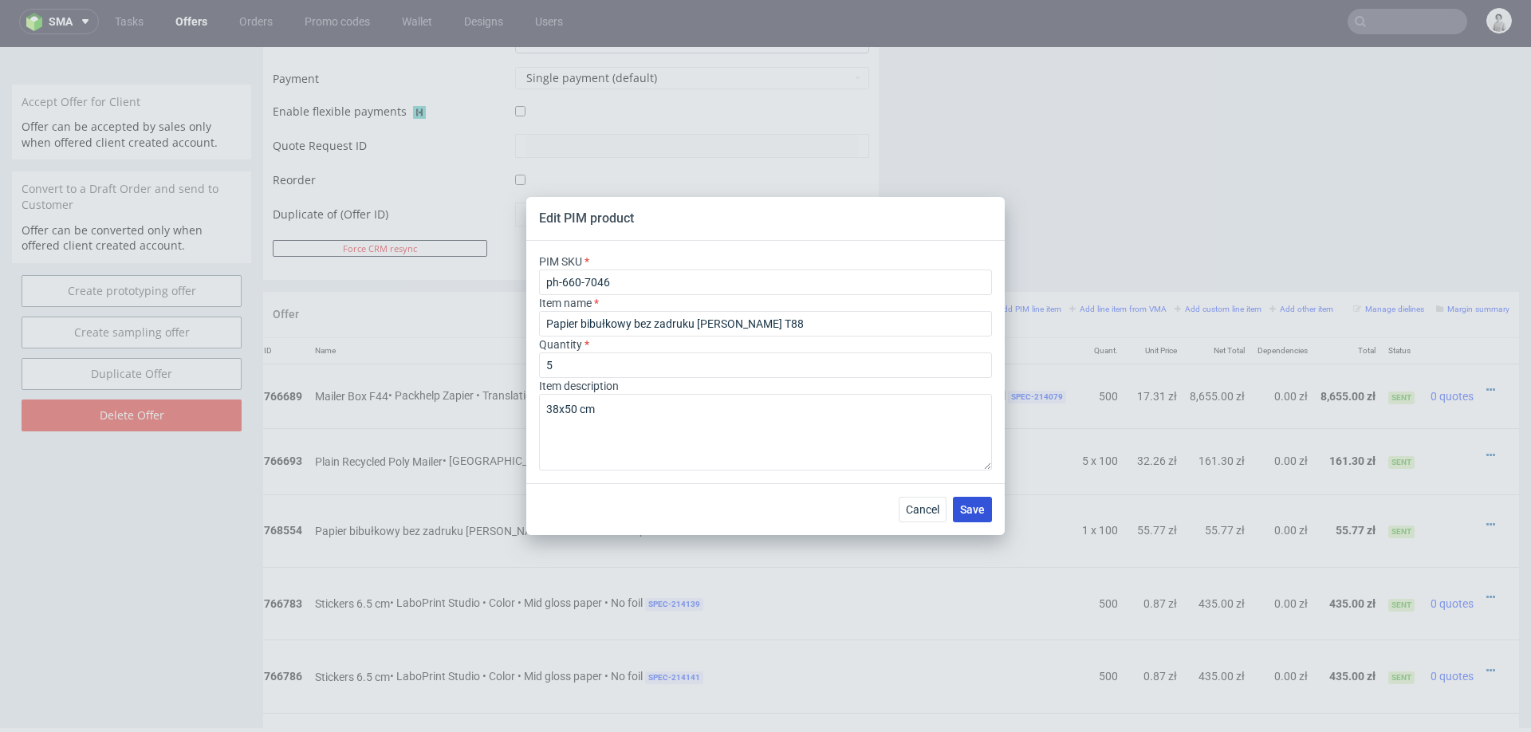
click at [979, 506] on span "Save" at bounding box center [972, 509] width 25 height 11
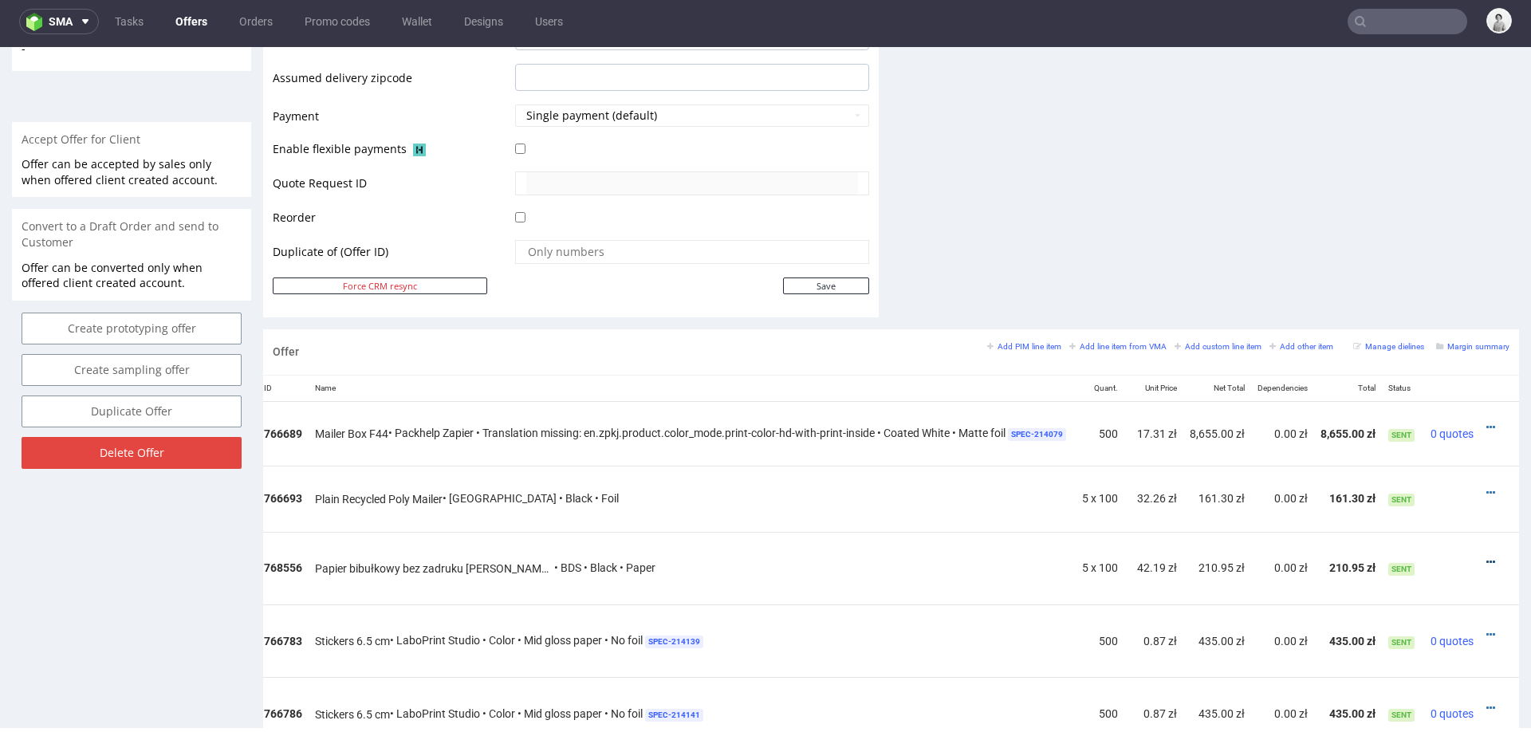
click at [1361, 557] on icon at bounding box center [1491, 562] width 9 height 11
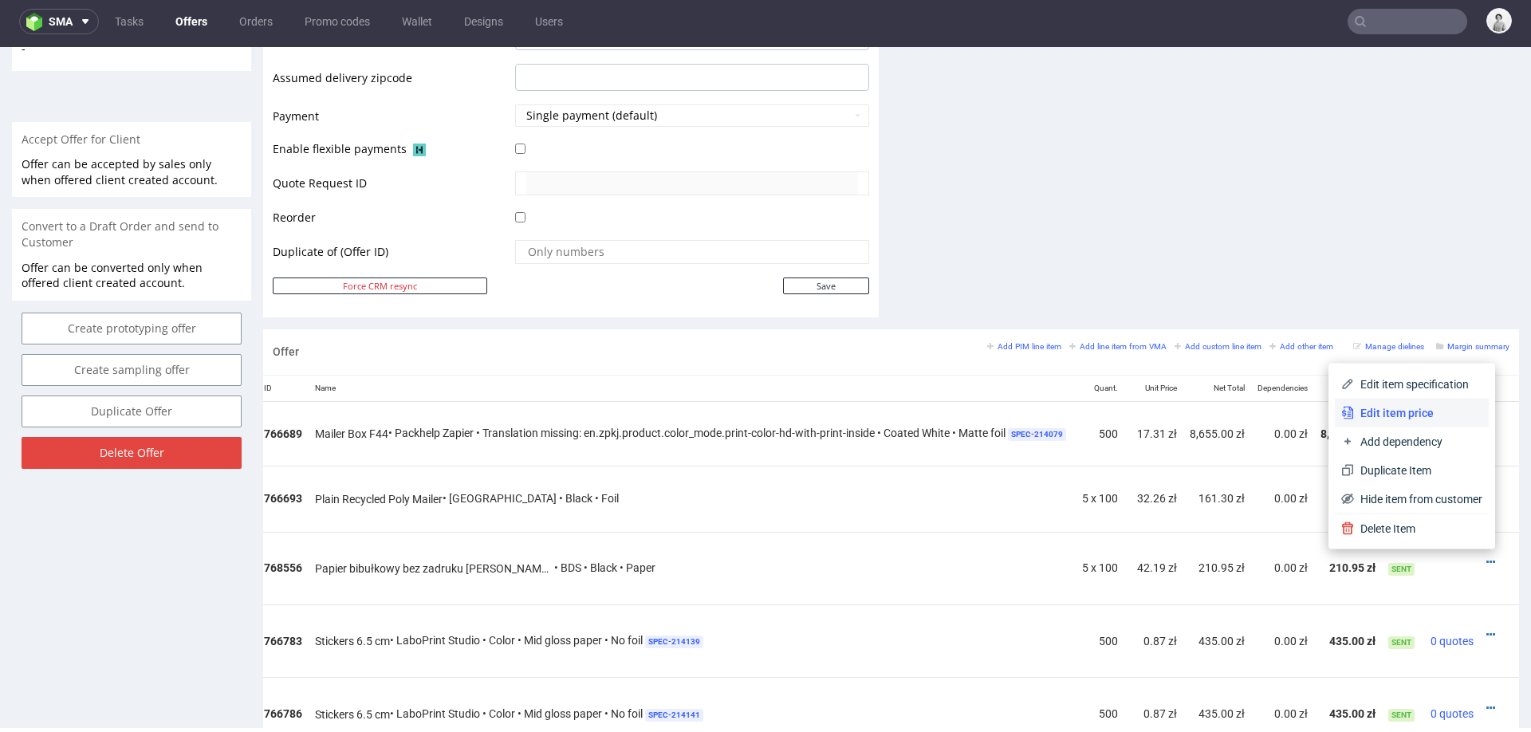
click at [1361, 404] on li "Edit item price" at bounding box center [1412, 413] width 154 height 29
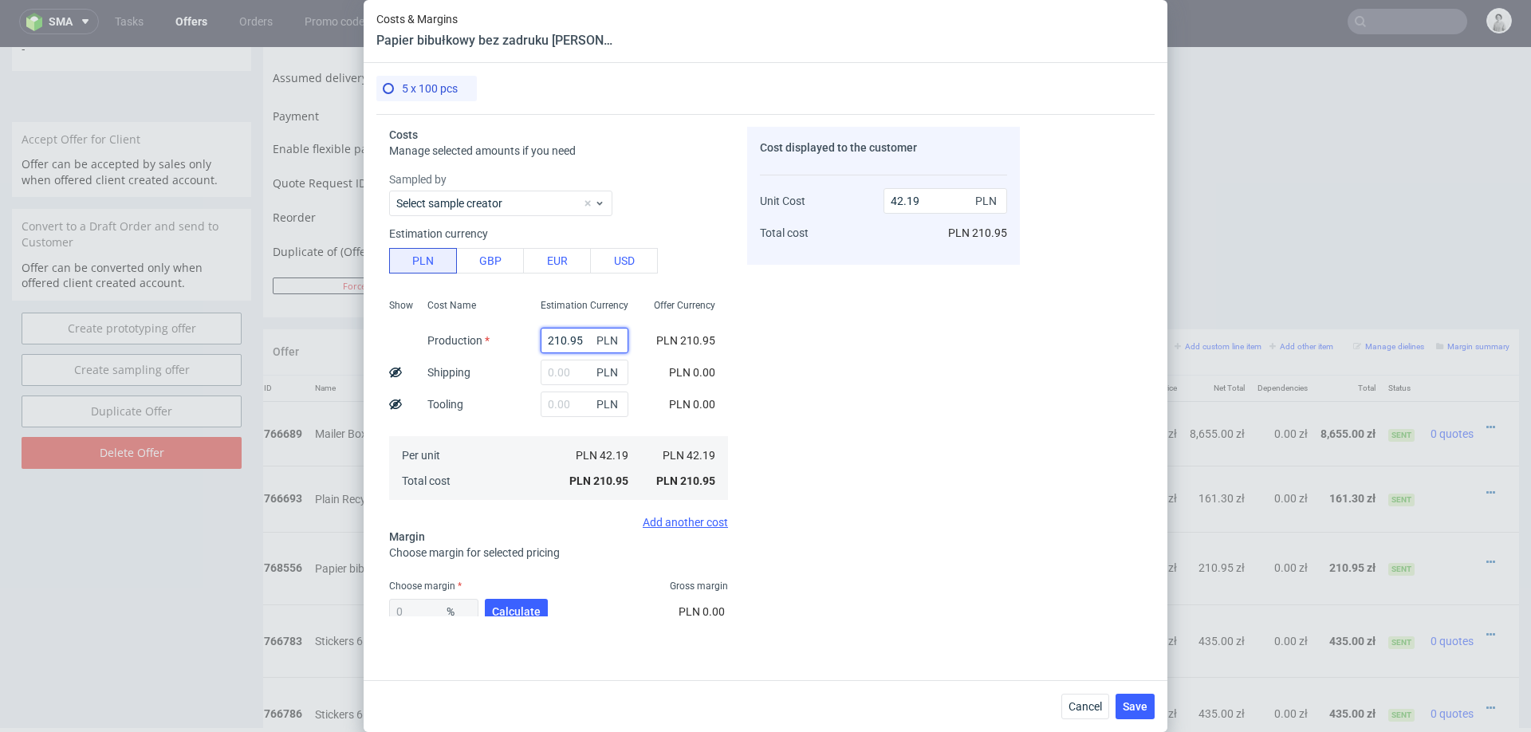
click at [577, 336] on input "210.95" at bounding box center [585, 341] width 88 height 26
type input "170"
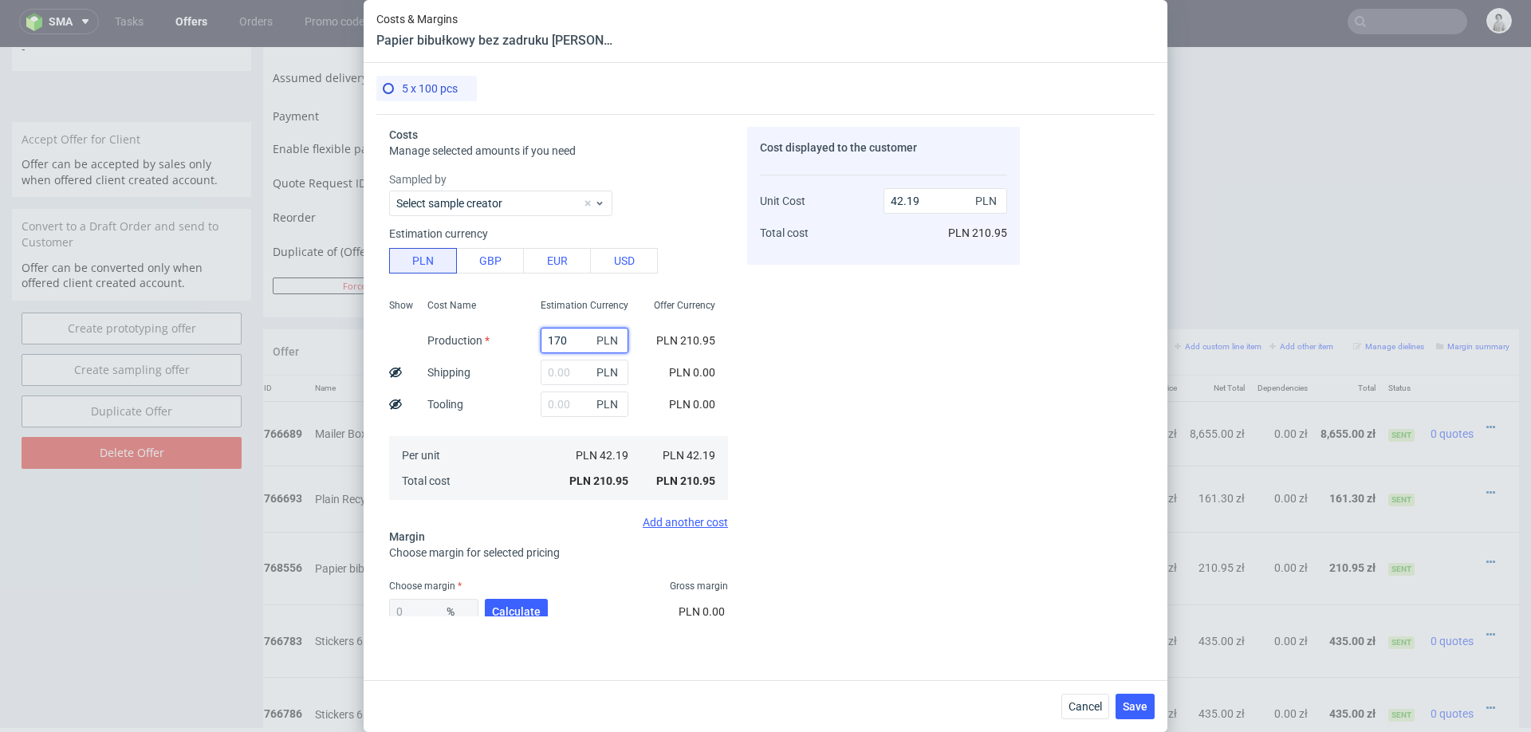
type input "34"
type input "170"
click at [495, 601] on button "Calculate" at bounding box center [516, 612] width 63 height 26
type input "60.8"
type input "86.73"
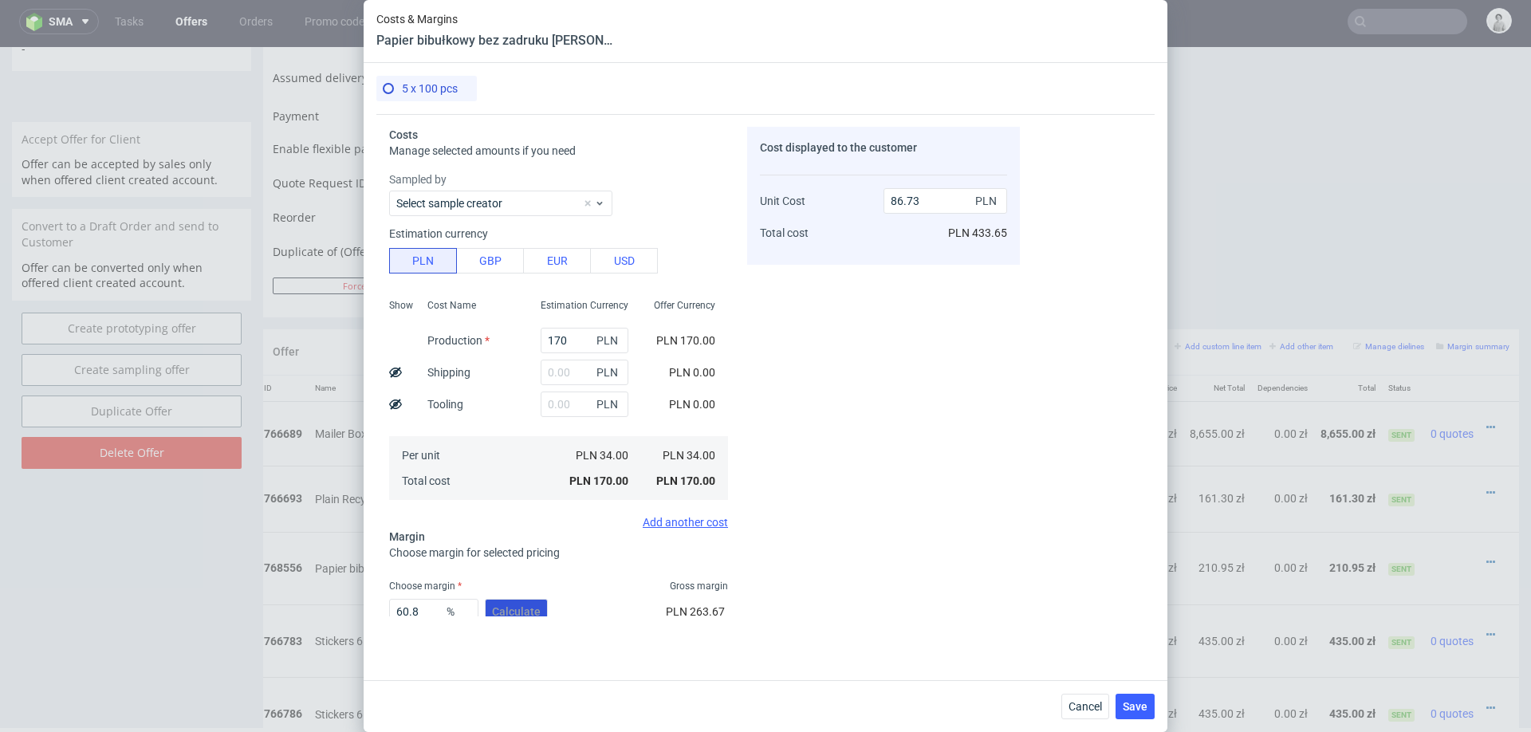
click at [495, 601] on div "60.8 % Calculate" at bounding box center [470, 615] width 162 height 45
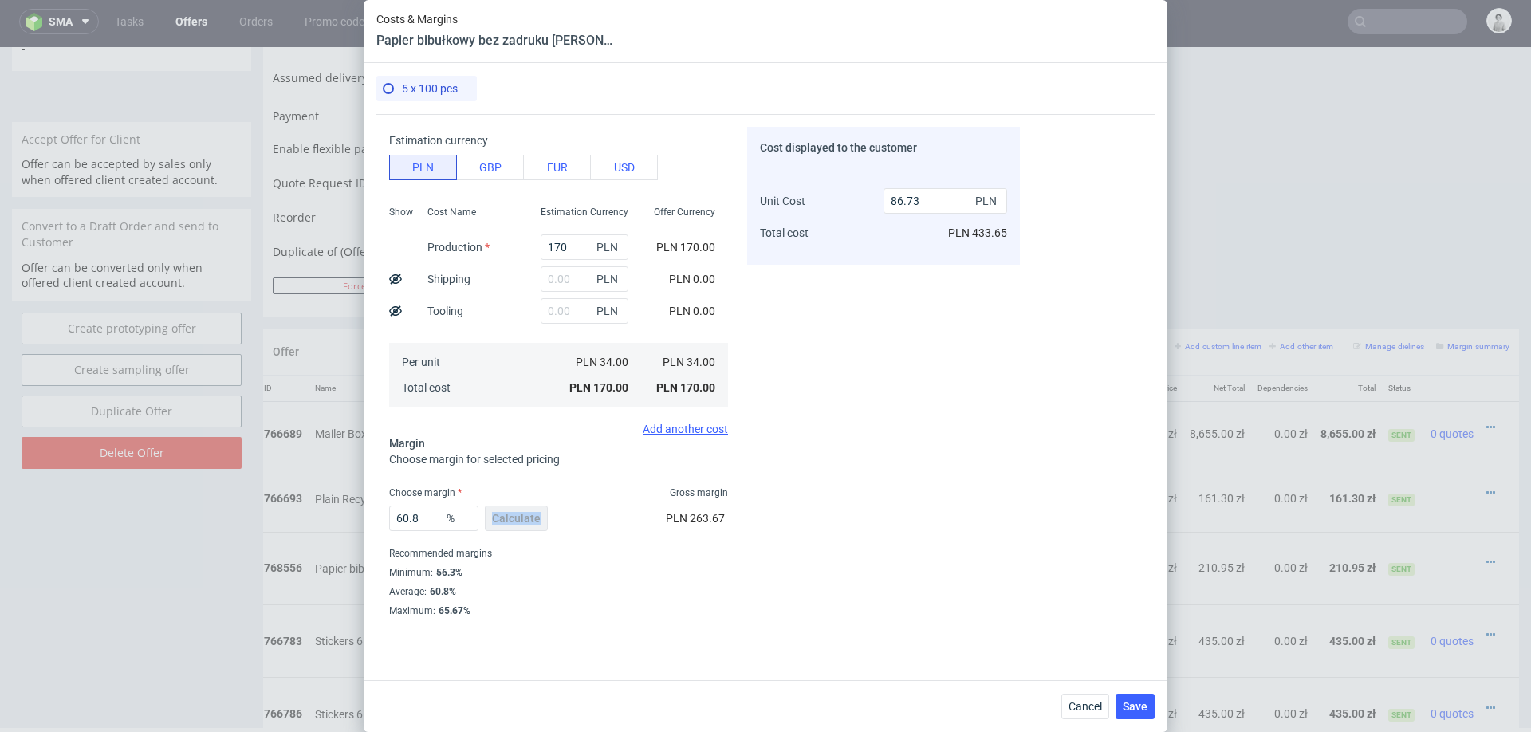
scroll to position [91, 0]
click at [411, 518] on input "60.8" at bounding box center [433, 521] width 89 height 26
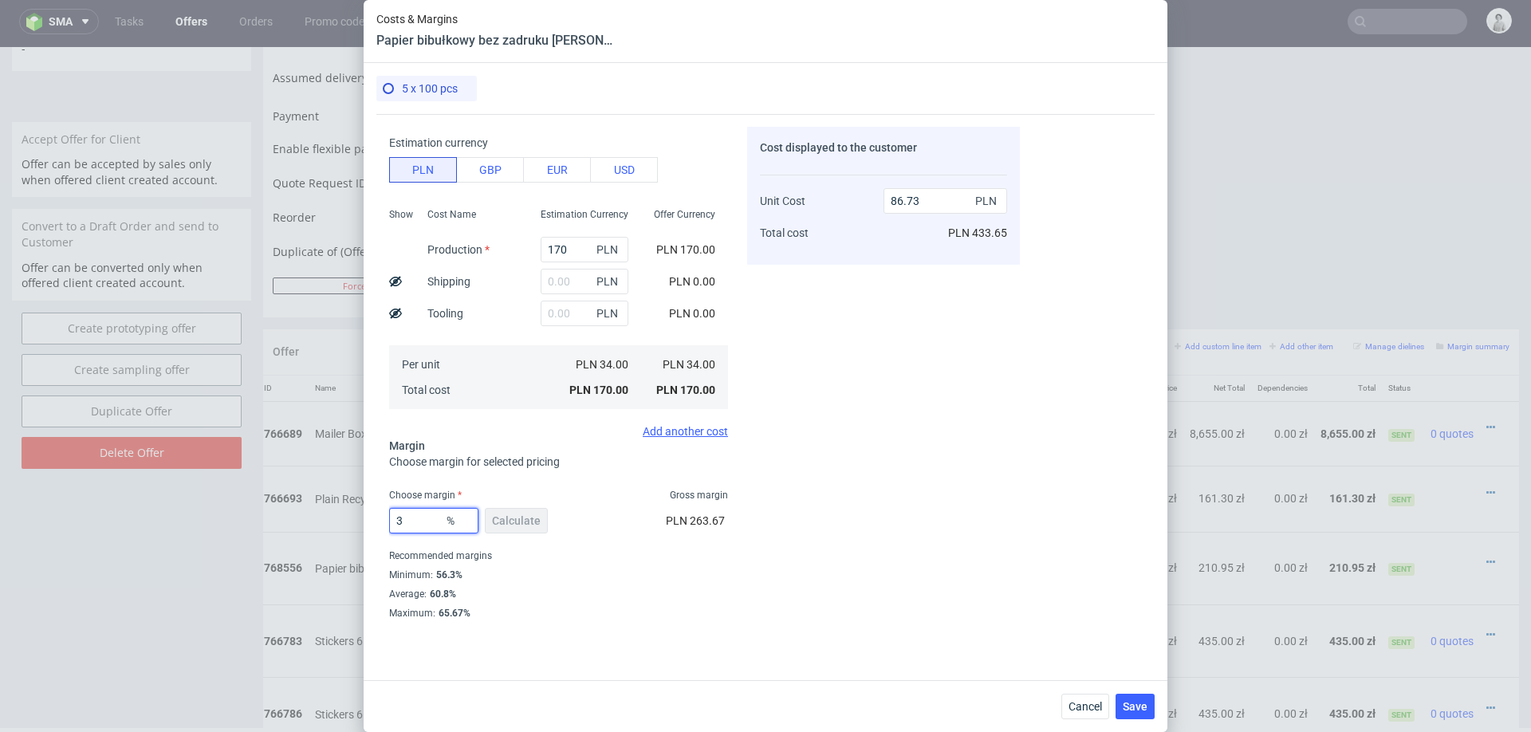
type input "30"
type input "48.57"
type input "3"
type input "20"
type input "42.5"
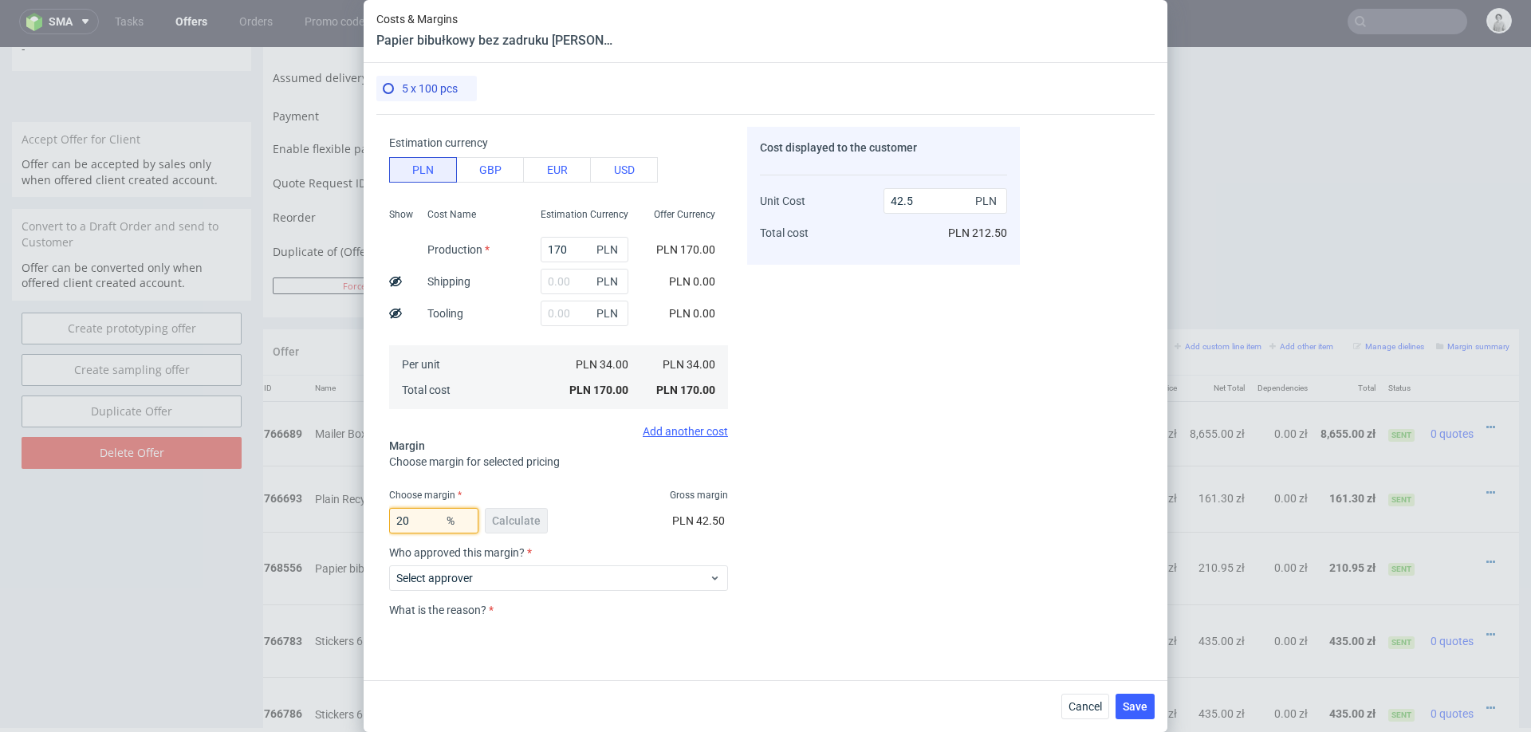
type input "2"
type input "01"
type input "34"
type input "19"
type input "41.98"
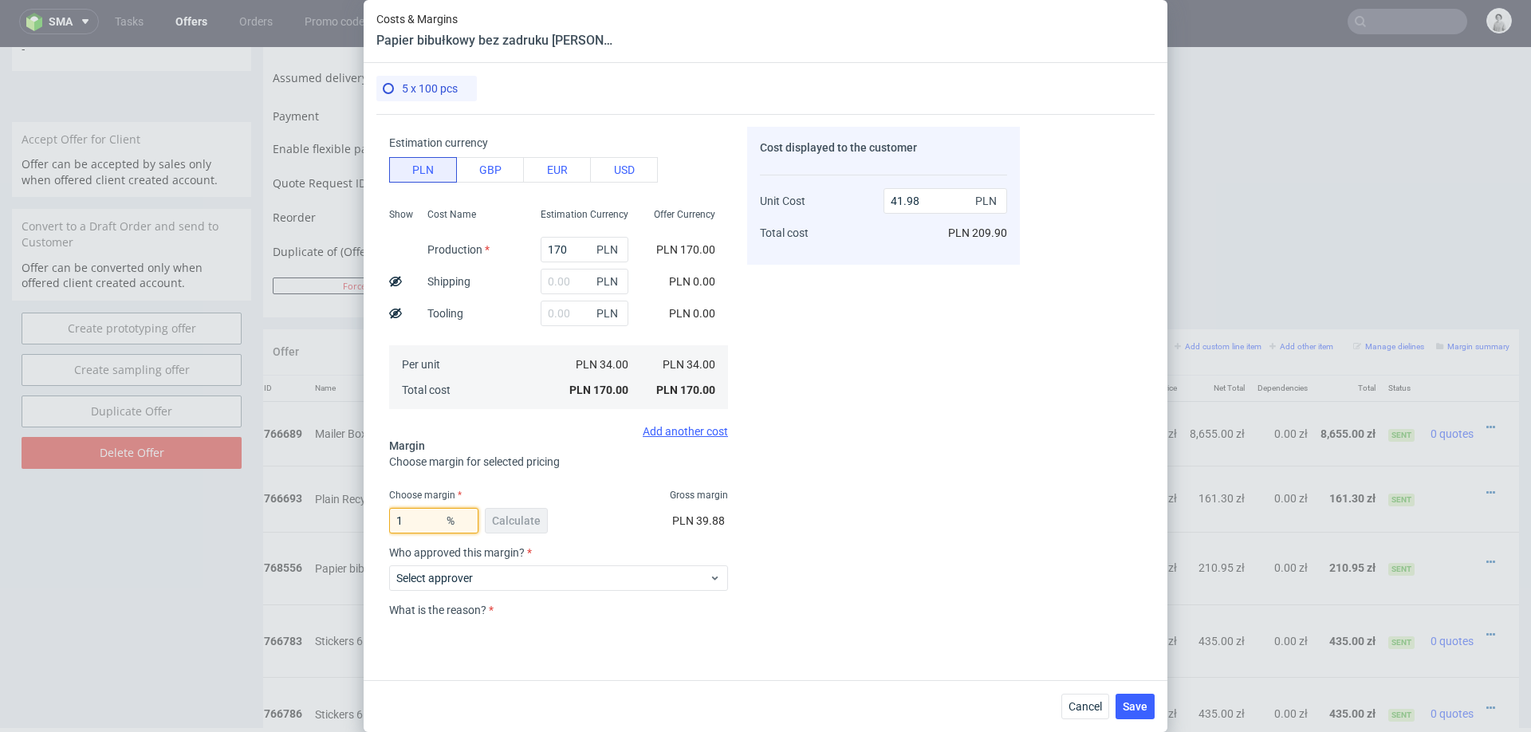
type input "18"
type input "41.46"
click at [893, 562] on div "Cost displayed to the customer Unit Cost Total cost 41.46 PLN PLN 207.30" at bounding box center [883, 372] width 273 height 490
click at [435, 516] on input "18" at bounding box center [433, 521] width 89 height 26
type input "19"
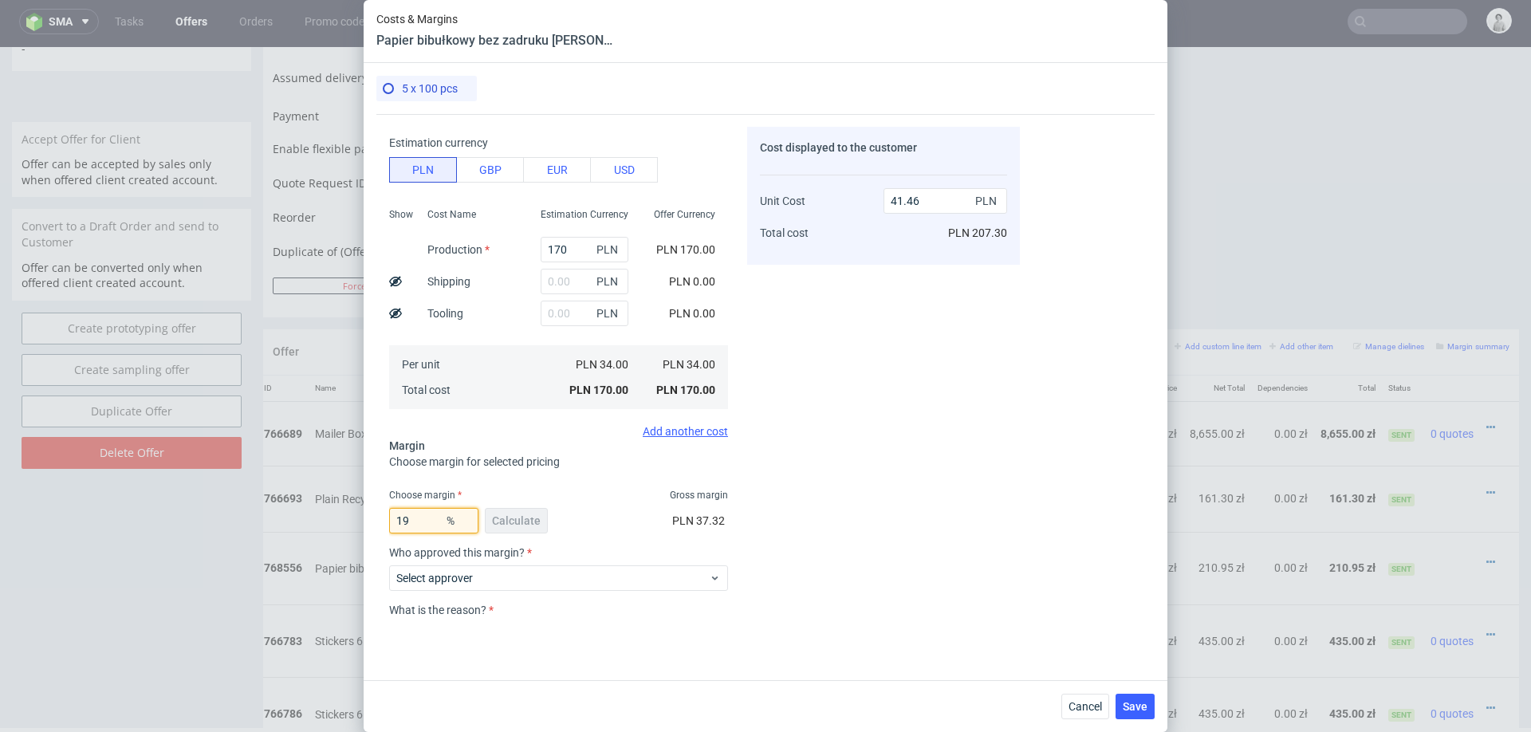
type input "41.98"
type input "19"
click at [873, 522] on div "Cost displayed to the customer Unit Cost Total cost 41.98 PLN PLN 209.90" at bounding box center [883, 372] width 273 height 490
click at [904, 528] on div "Cost displayed to the customer Unit Cost Total cost 41.98 PLN PLN 209.90" at bounding box center [883, 372] width 273 height 490
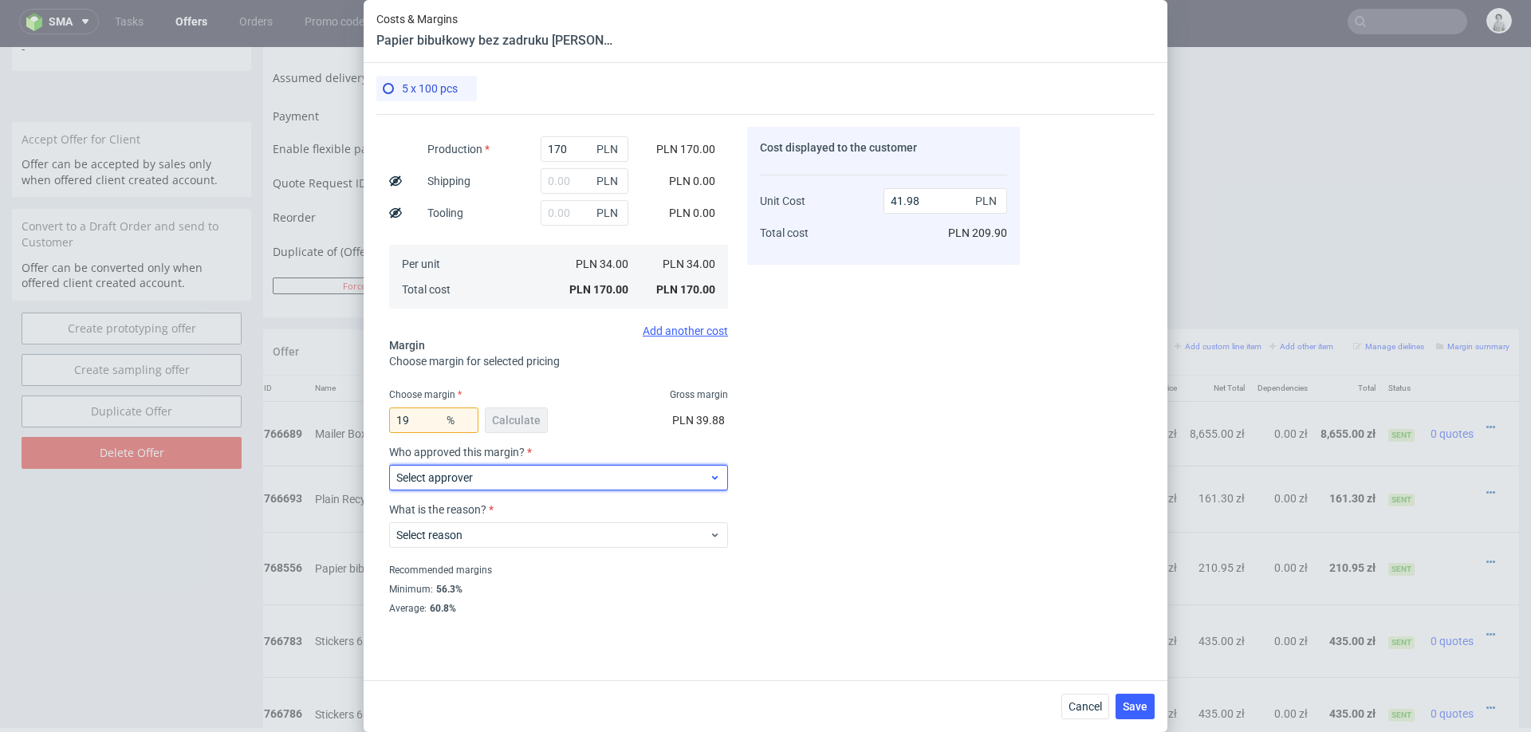
click at [542, 478] on span "Select approver" at bounding box center [552, 478] width 313 height 16
type input "pawel"
click at [463, 522] on div "[EMAIL_ADDRESS][DOMAIN_NAME]" at bounding box center [559, 514] width 326 height 29
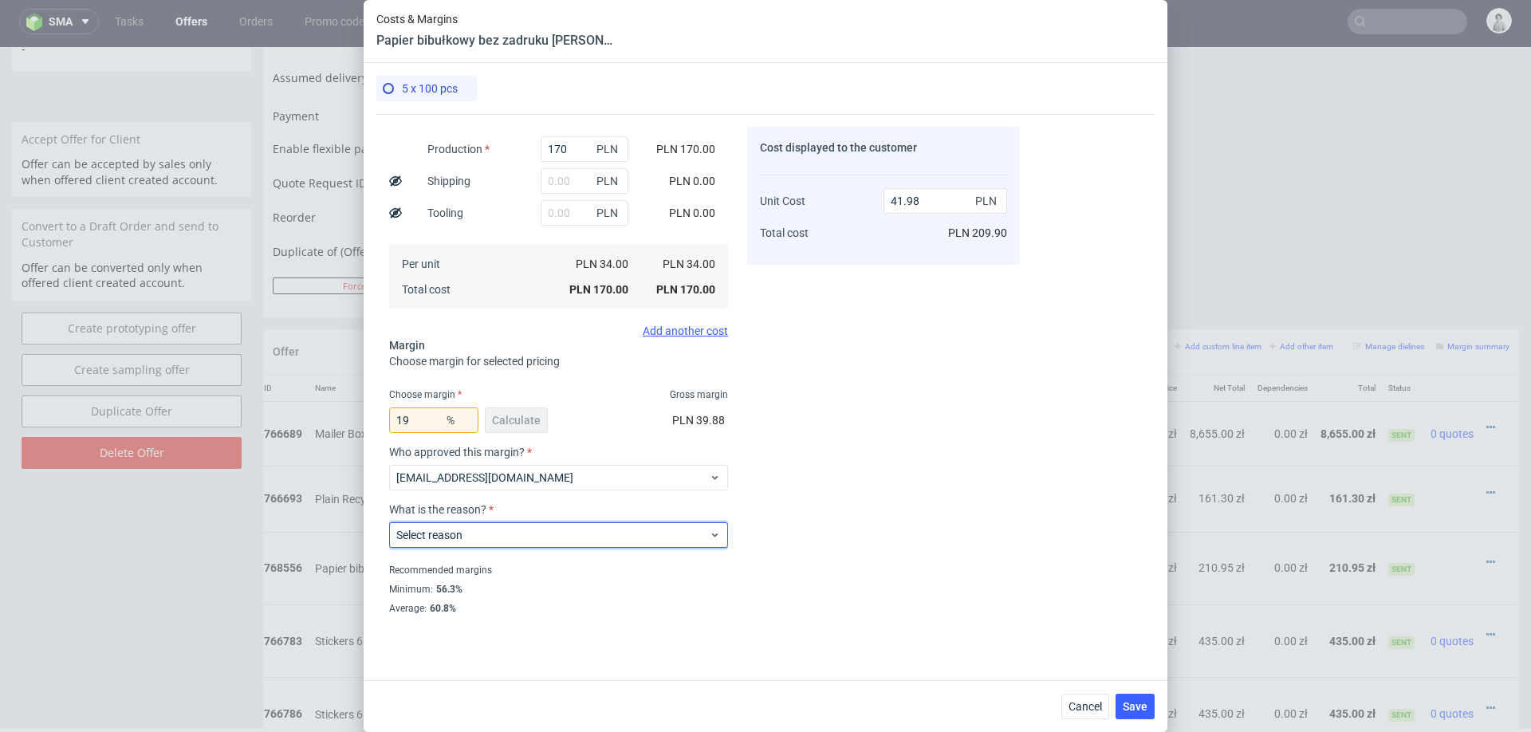
click at [463, 522] on div "Select reason" at bounding box center [558, 535] width 339 height 26
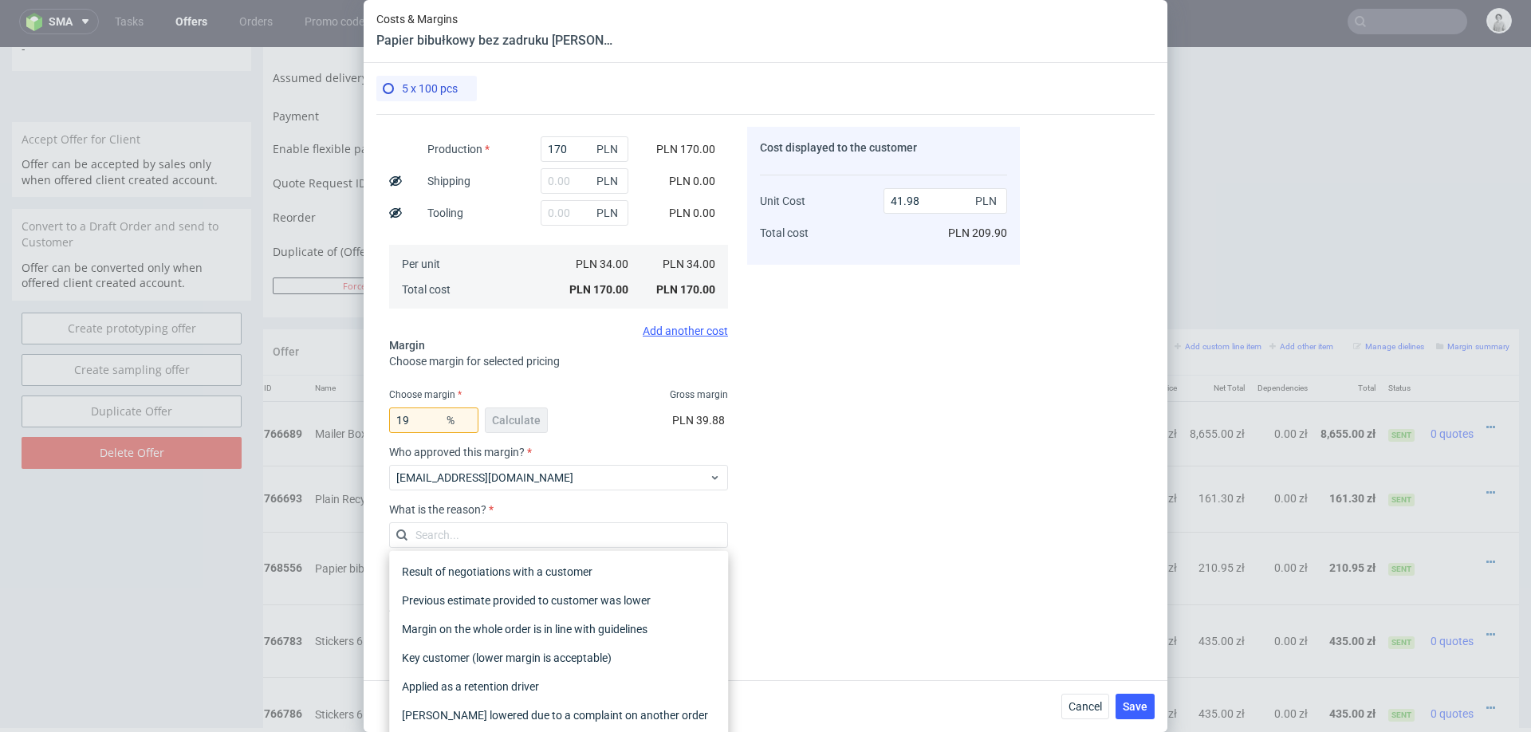
click at [463, 522] on input "text" at bounding box center [558, 535] width 339 height 26
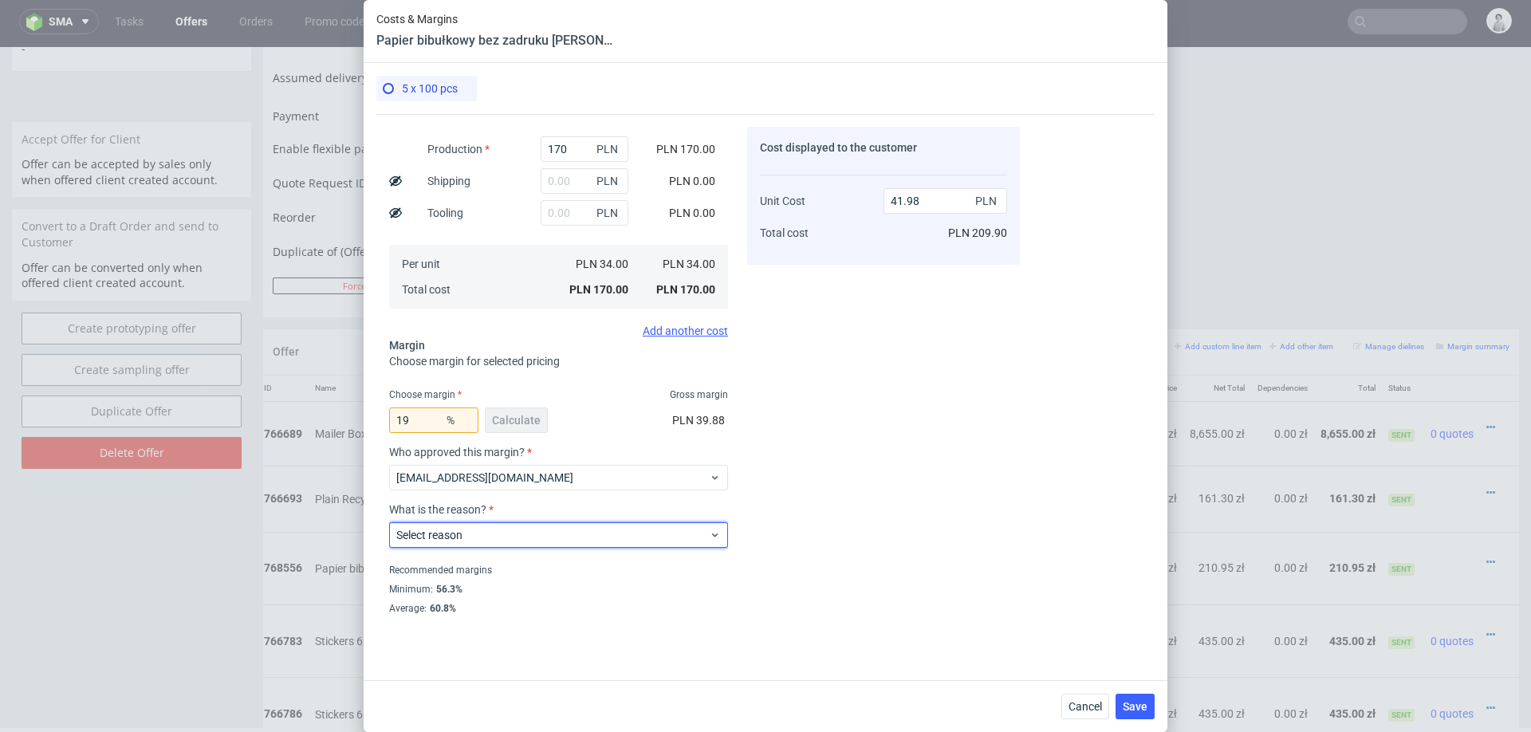
click at [463, 522] on div "Select reason" at bounding box center [558, 535] width 339 height 26
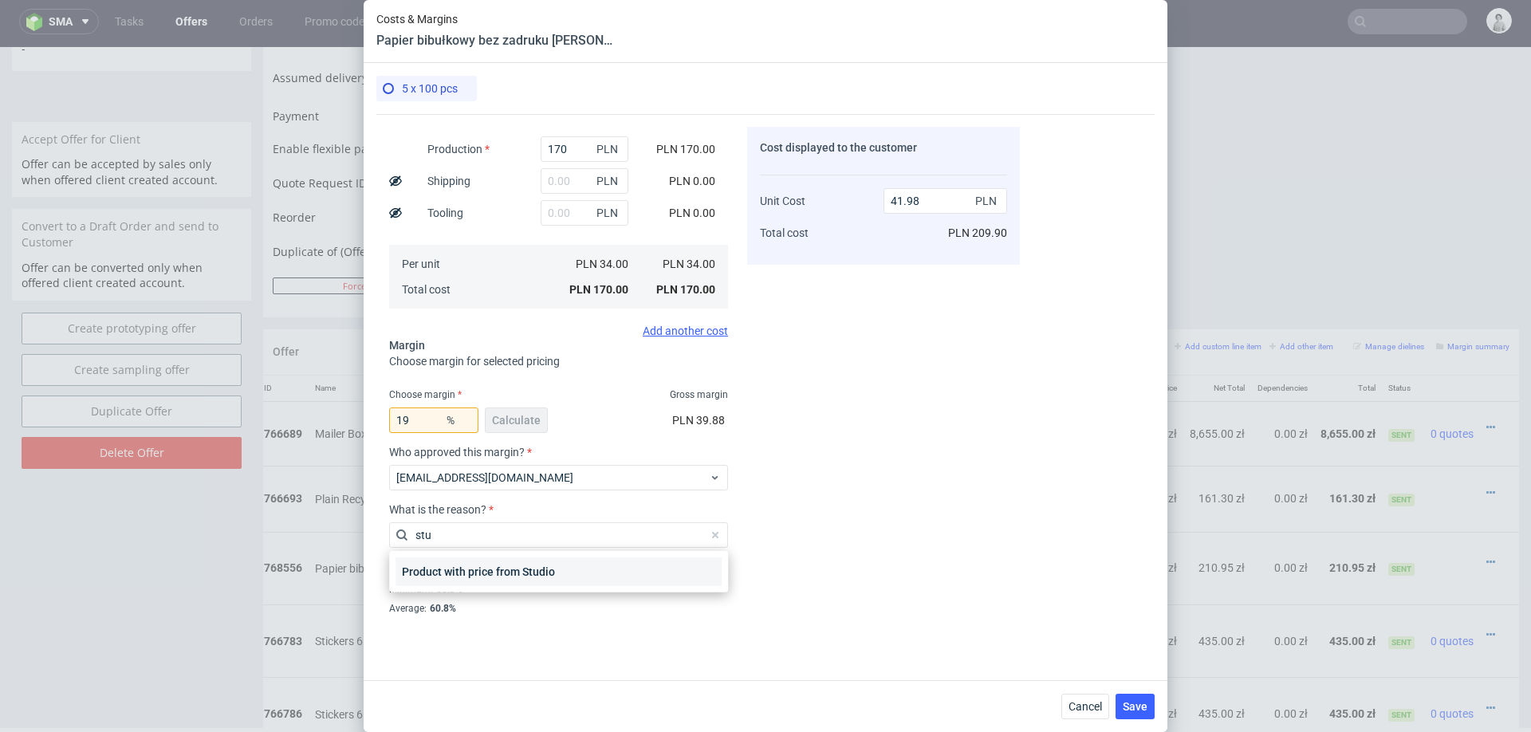
type input "stu"
click at [451, 577] on div "Product with price from Studio" at bounding box center [559, 572] width 326 height 29
click at [451, 577] on div "Recommended margins" at bounding box center [558, 570] width 339 height 19
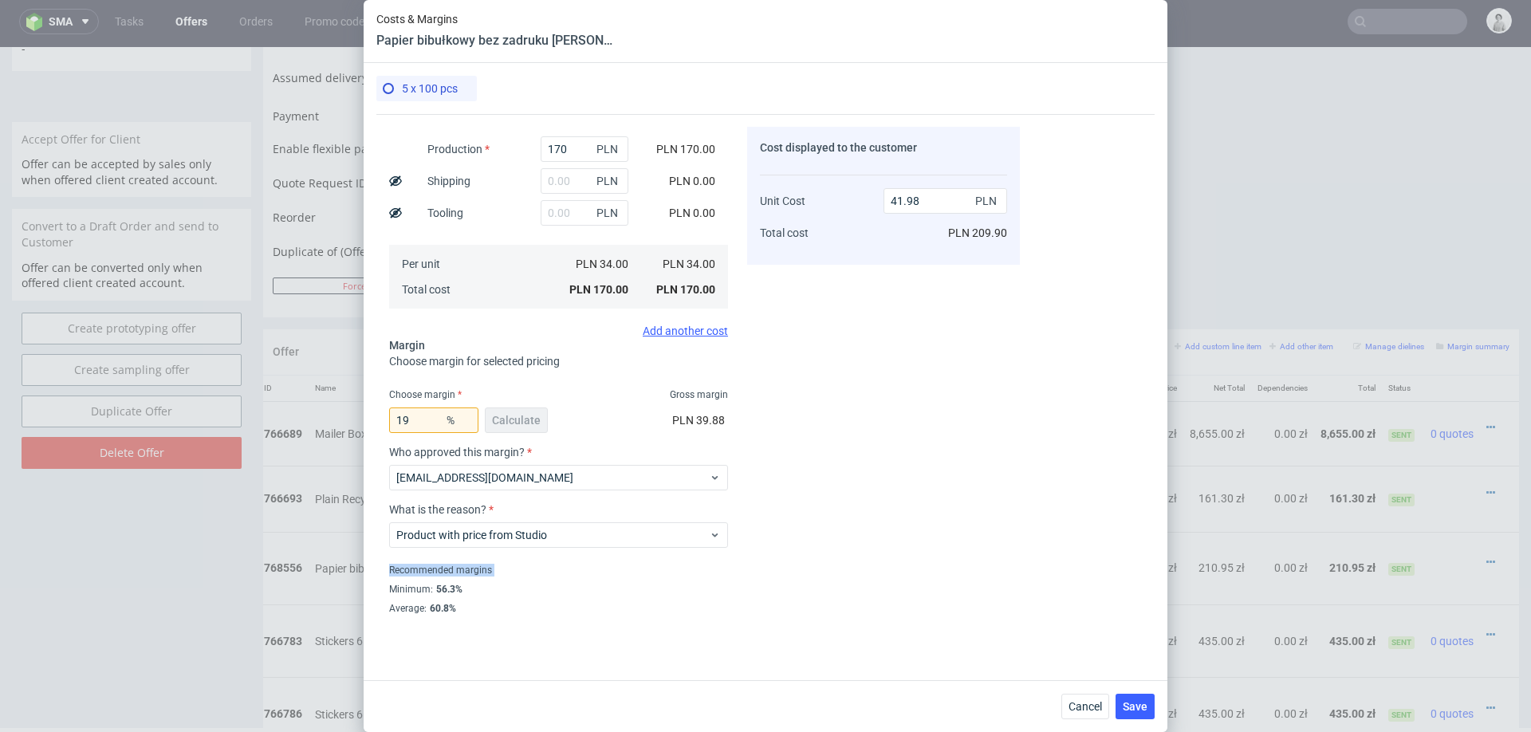
click at [451, 577] on div "Recommended margins" at bounding box center [558, 570] width 339 height 19
click at [1134, 650] on span "Save" at bounding box center [1135, 706] width 25 height 11
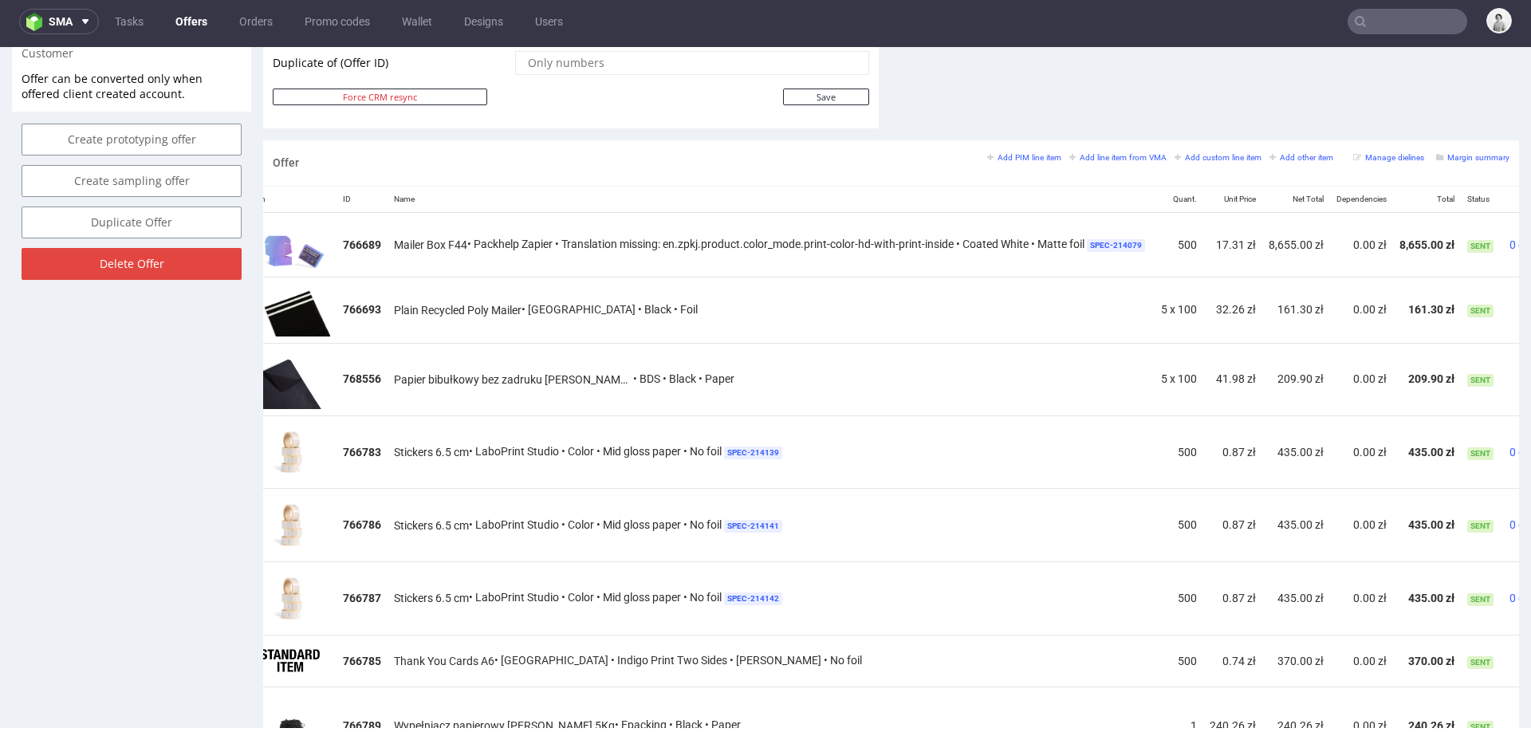
scroll to position [778, 0]
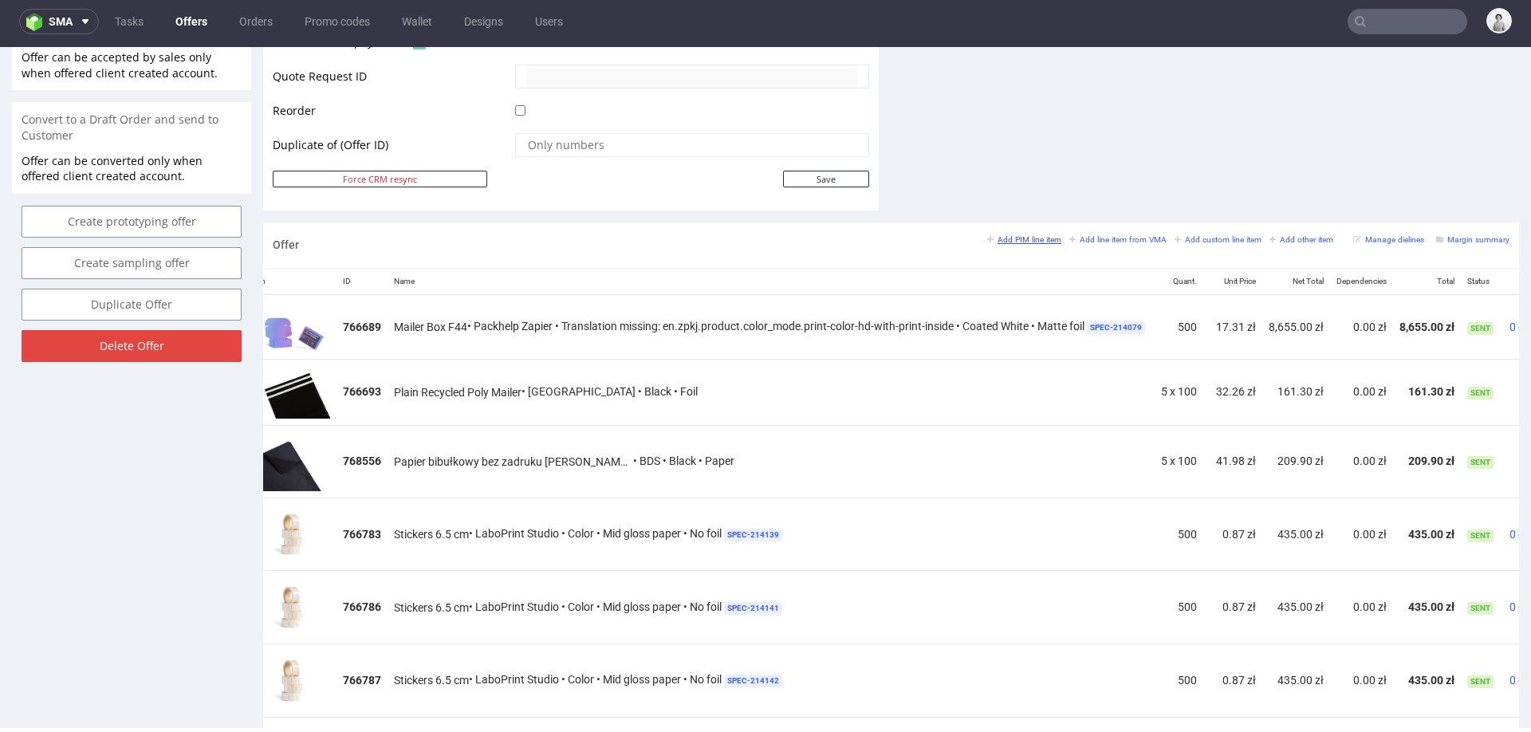
click at [1022, 240] on small "Add PIM line item" at bounding box center [1024, 239] width 74 height 9
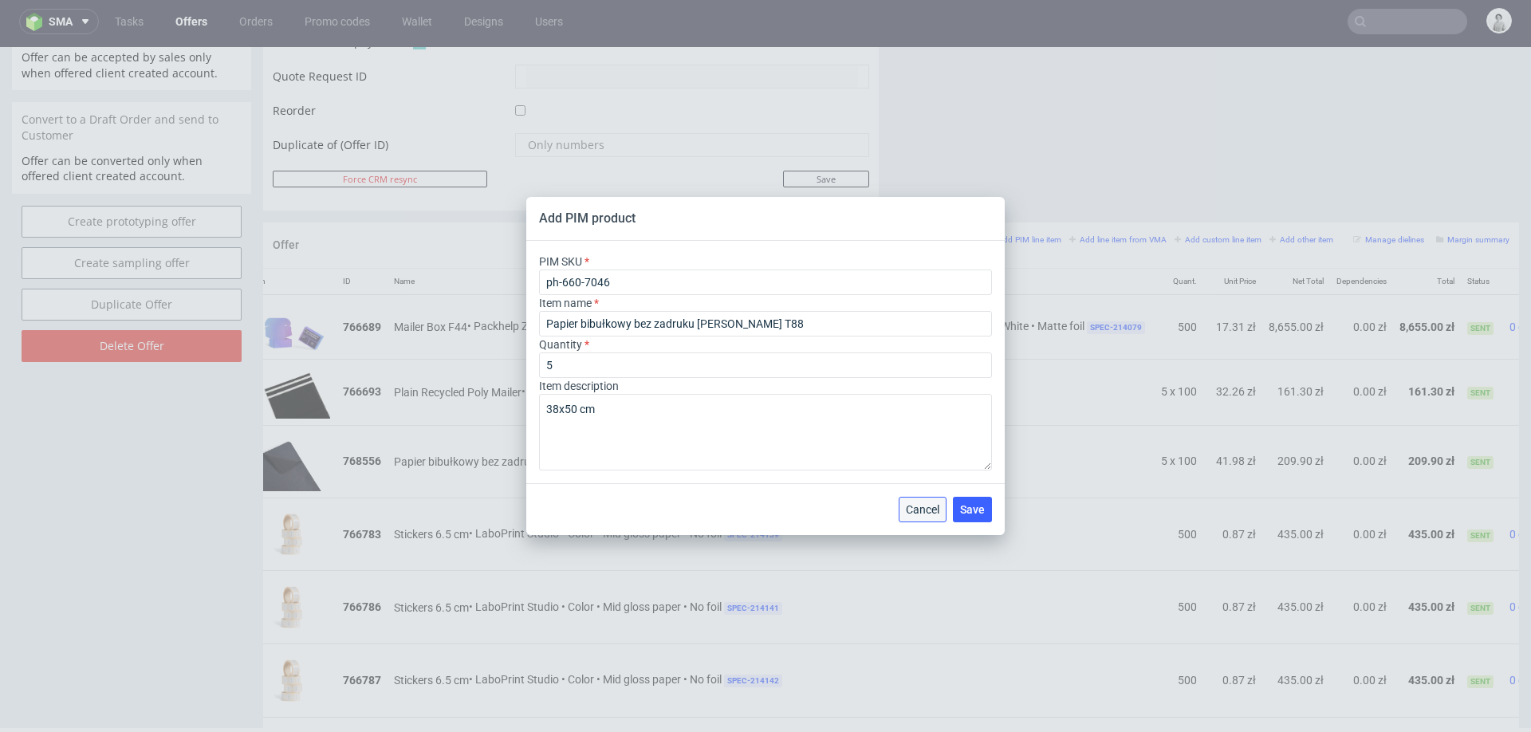
click at [936, 510] on span "Cancel" at bounding box center [923, 509] width 34 height 11
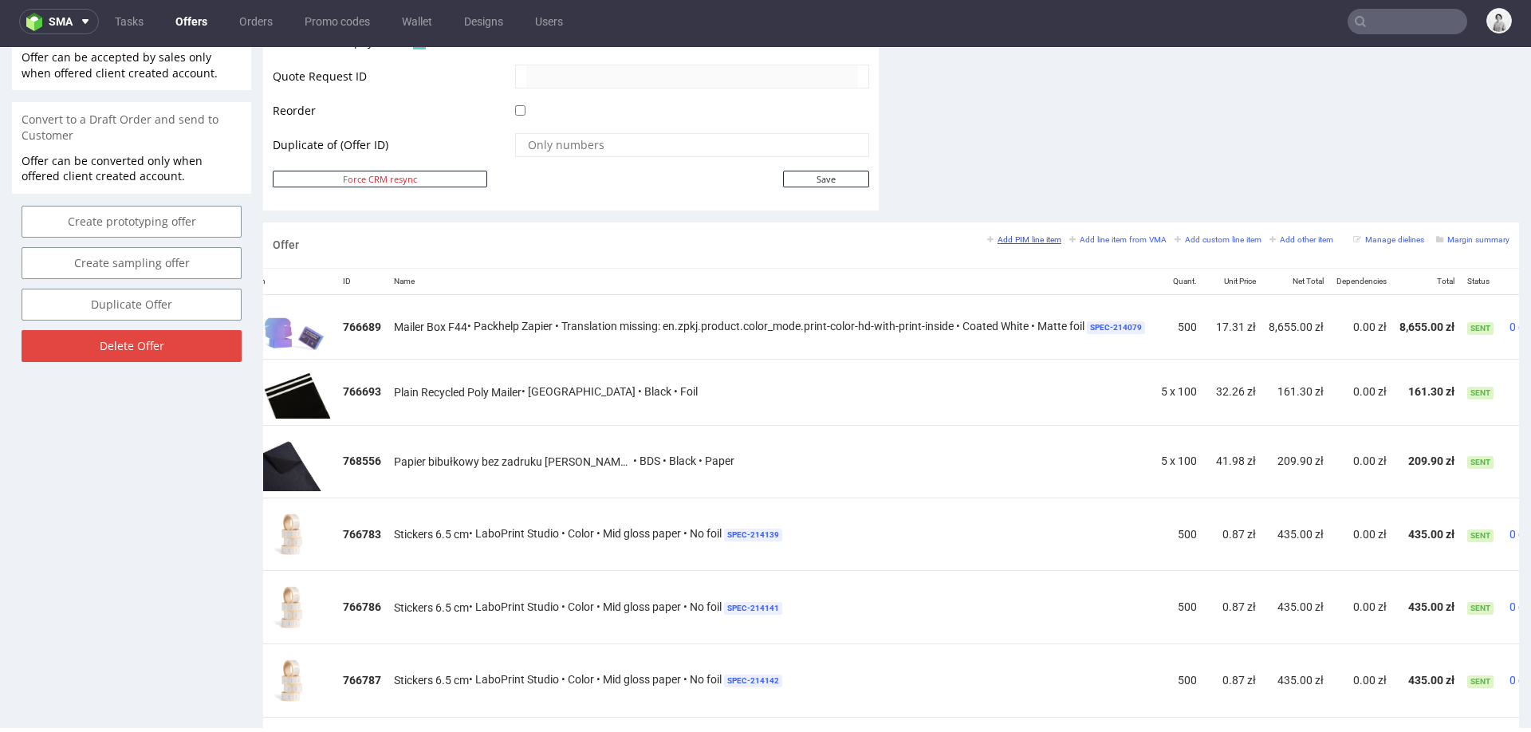
click at [1007, 236] on small "Add PIM line item" at bounding box center [1024, 239] width 74 height 9
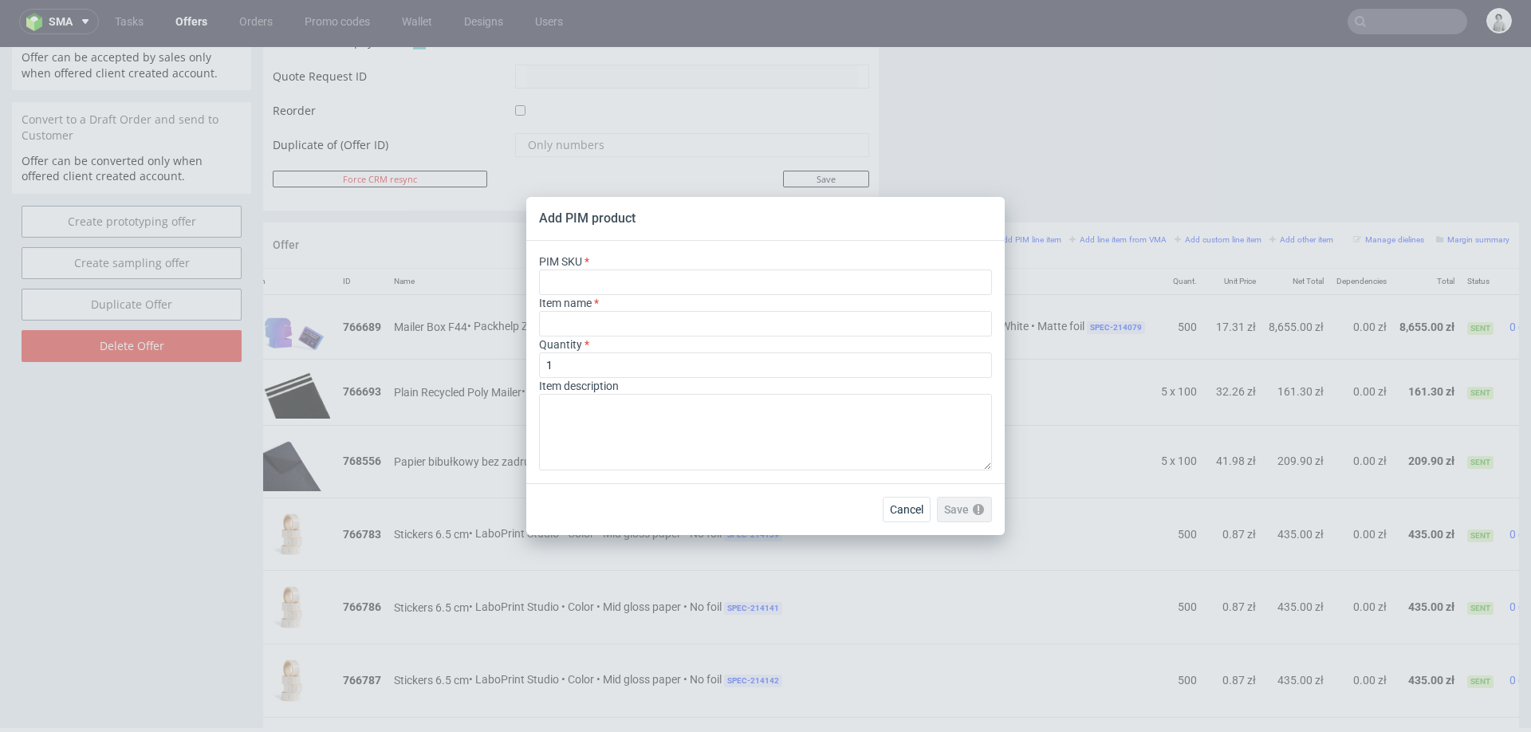
click at [813, 265] on div "PIM SKU" at bounding box center [765, 274] width 453 height 41
click at [812, 282] on input "text" at bounding box center [765, 283] width 453 height 26
paste input "box--mailer-box--44--cardboard-natural--print-monochrome-with-print-inside--foi…"
type input "box--mailer-box--44--cardboard-natural--print-monochrome-with-print-inside--foi…"
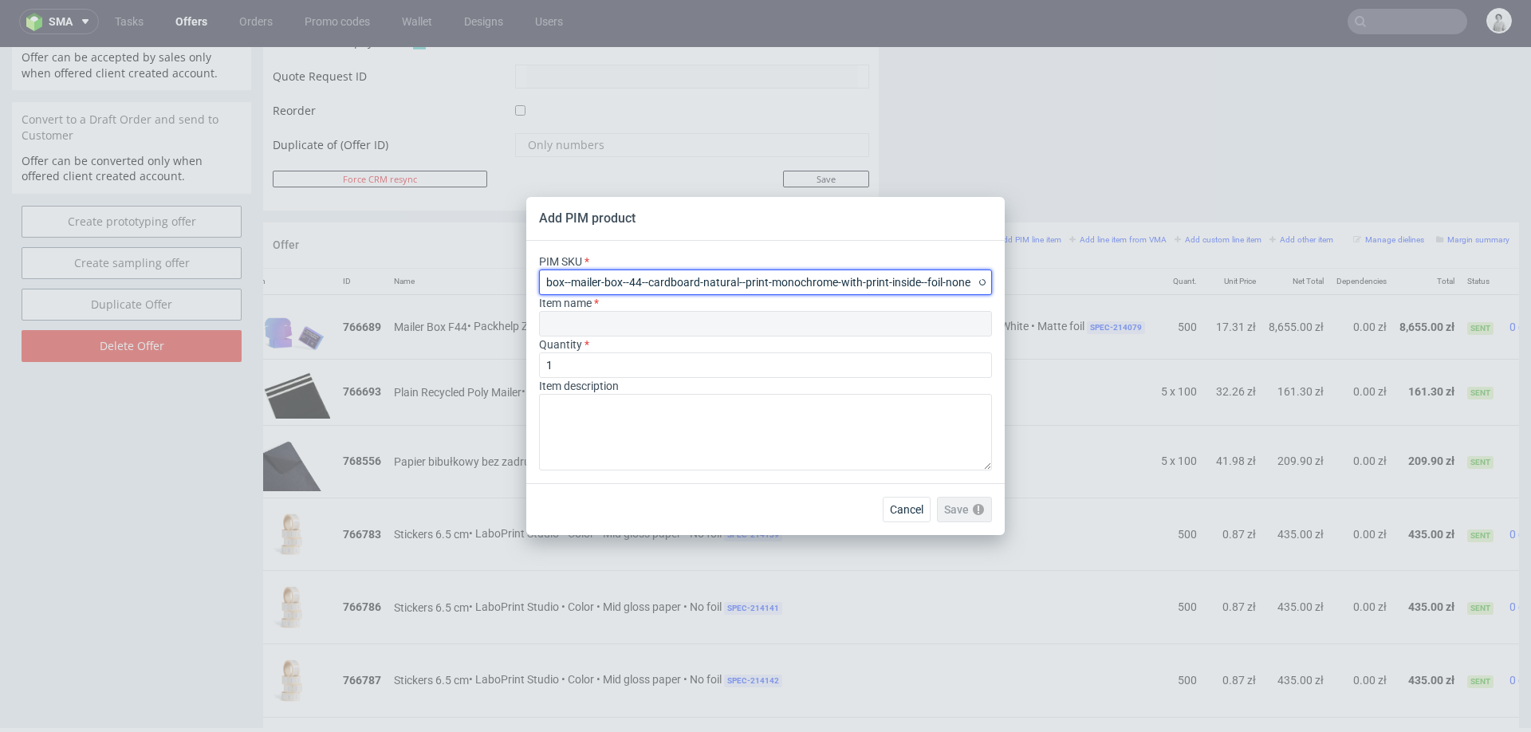
type input "Mailer Box"
type input "box--mailer-box--44--cardboard-natural--print-monochrome-with-print-inside--foi…"
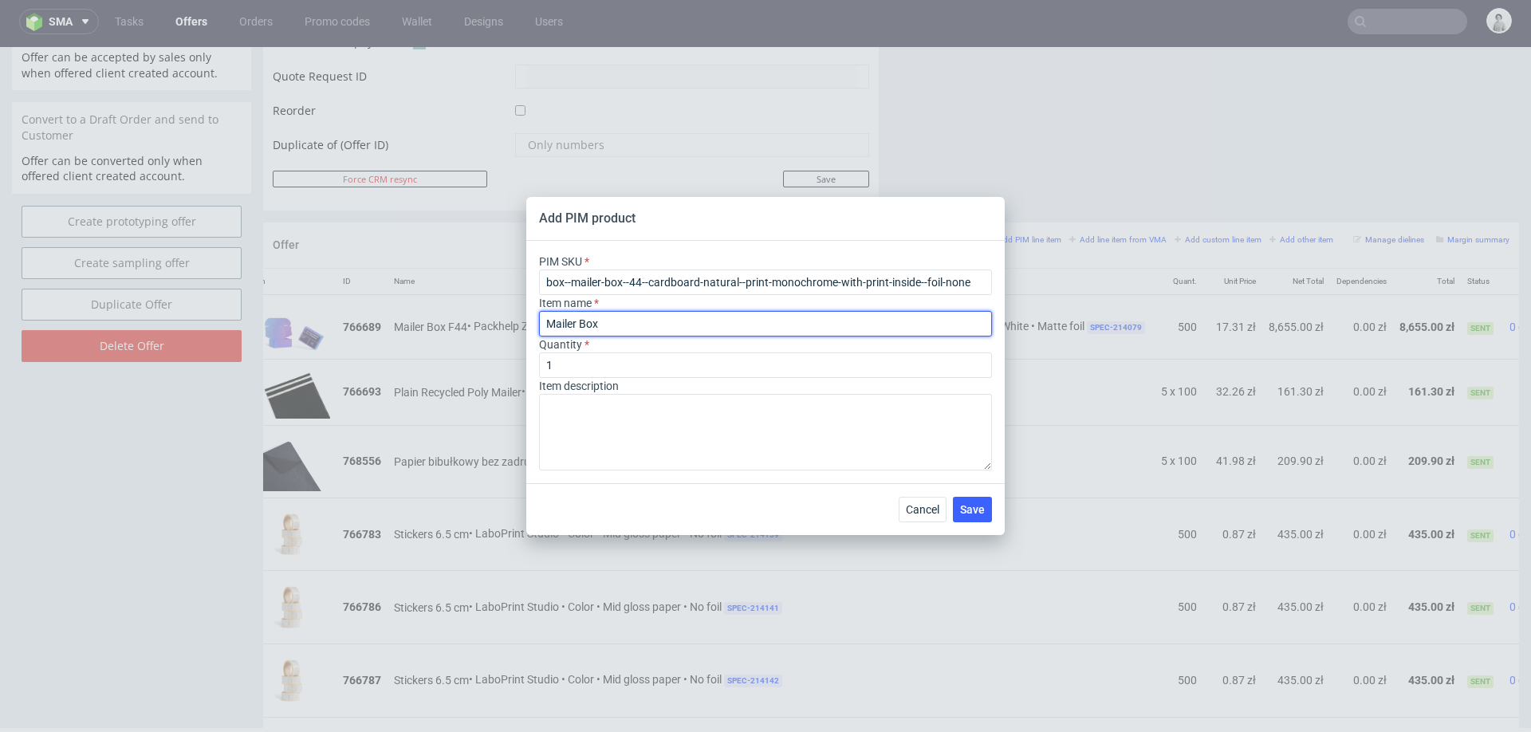
click at [700, 326] on input "Mailer Box" at bounding box center [765, 324] width 453 height 26
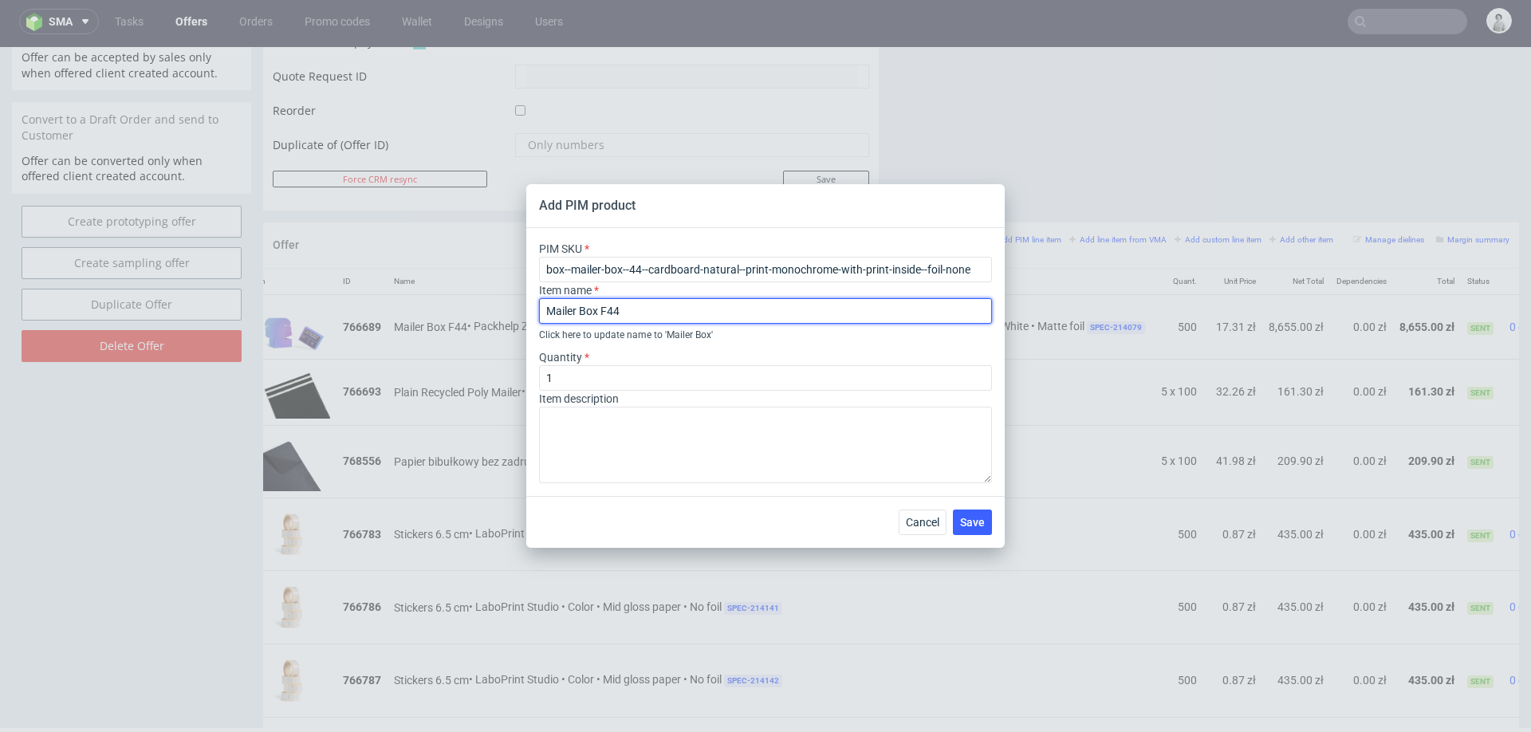
paste input "Personalizowane Pudełko Fasonowe Eco"
type input "Mailer Box F44 Personalizowane Pudełko Fasonowe Eco"
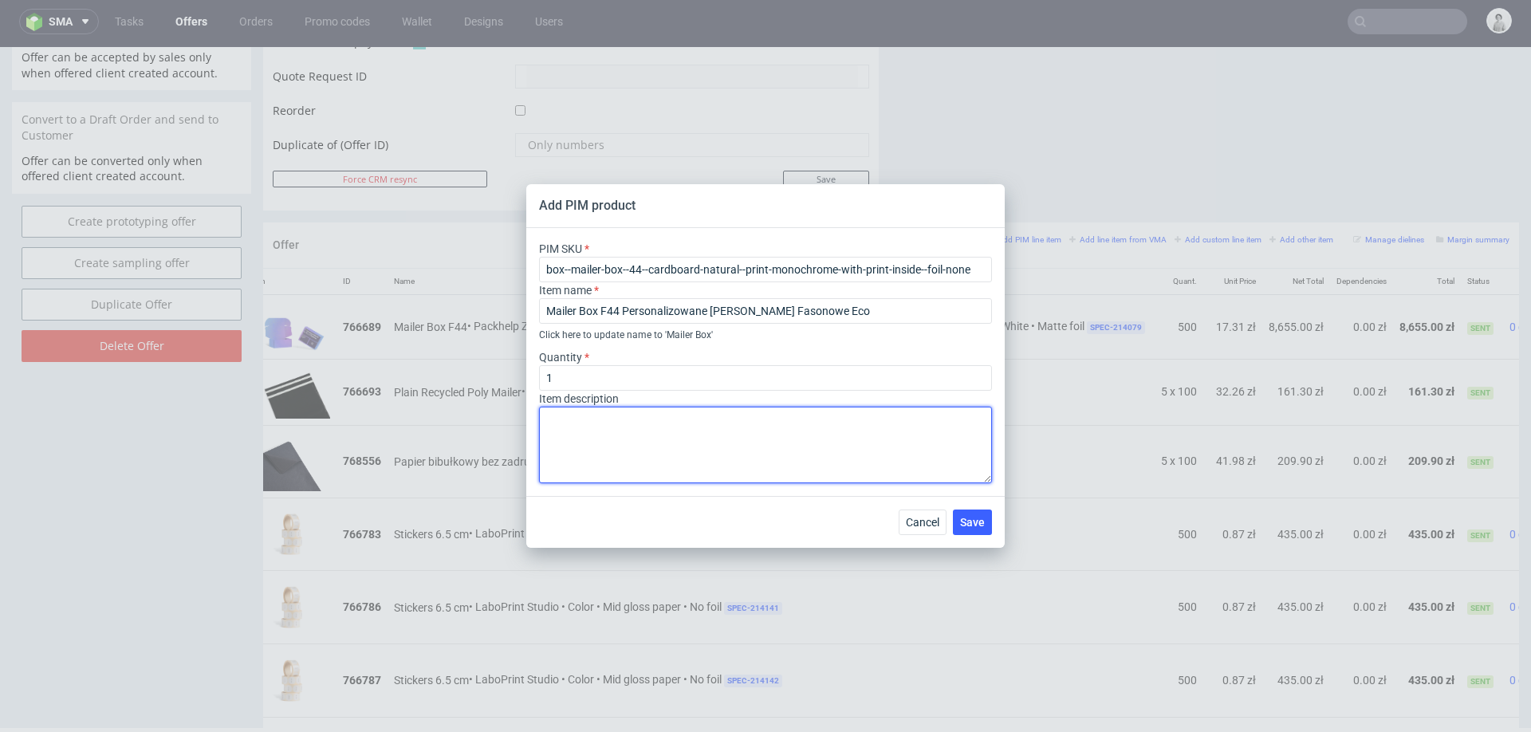
click at [779, 425] on textarea at bounding box center [765, 445] width 453 height 77
click at [667, 420] on textarea "zadruk w jednym kolorze ( do 40% powierzchni pudełka)" at bounding box center [765, 445] width 453 height 77
type textarea "zadruk w jednym kolorze obustronny ( do 40% powierzchni pudełka)"
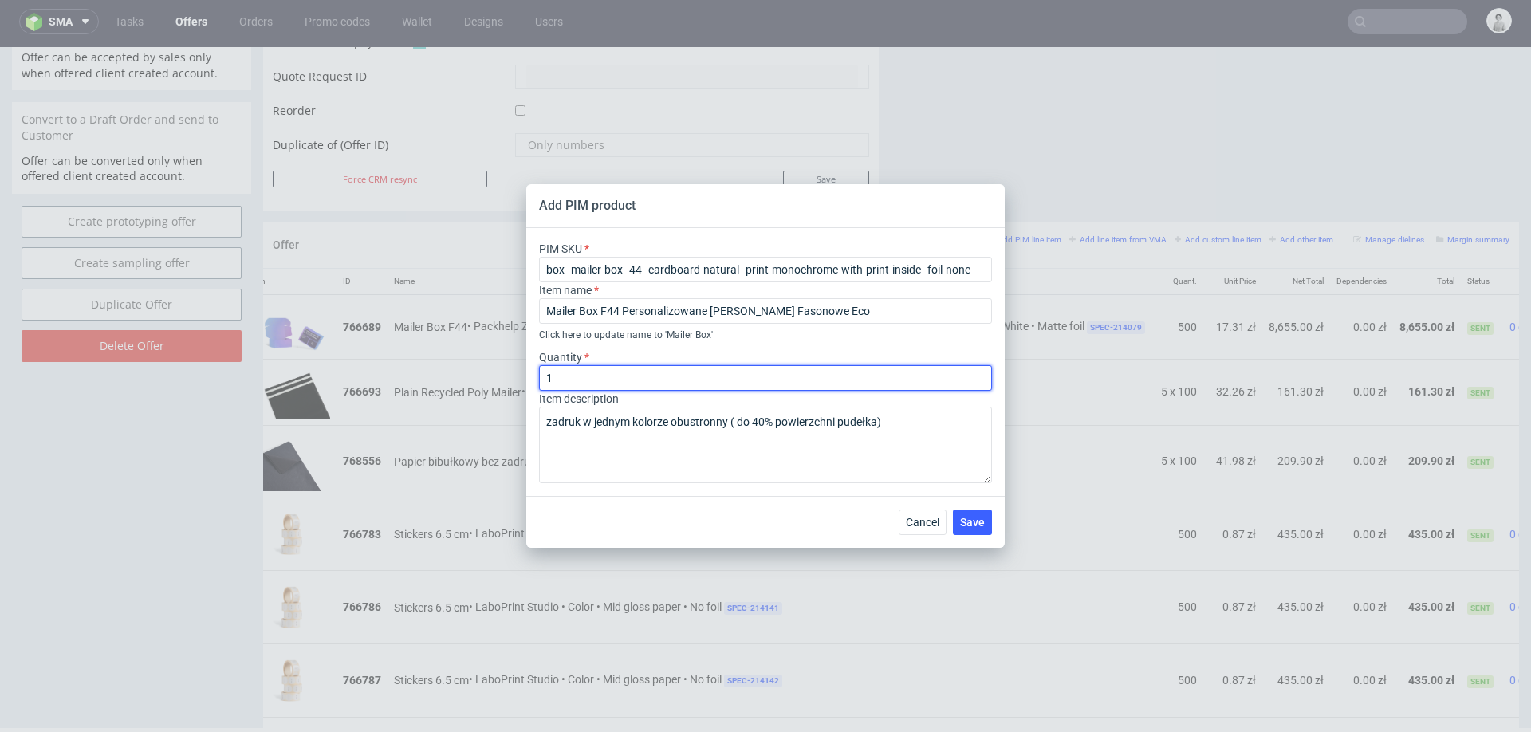
click at [838, 386] on input "1" at bounding box center [765, 378] width 453 height 26
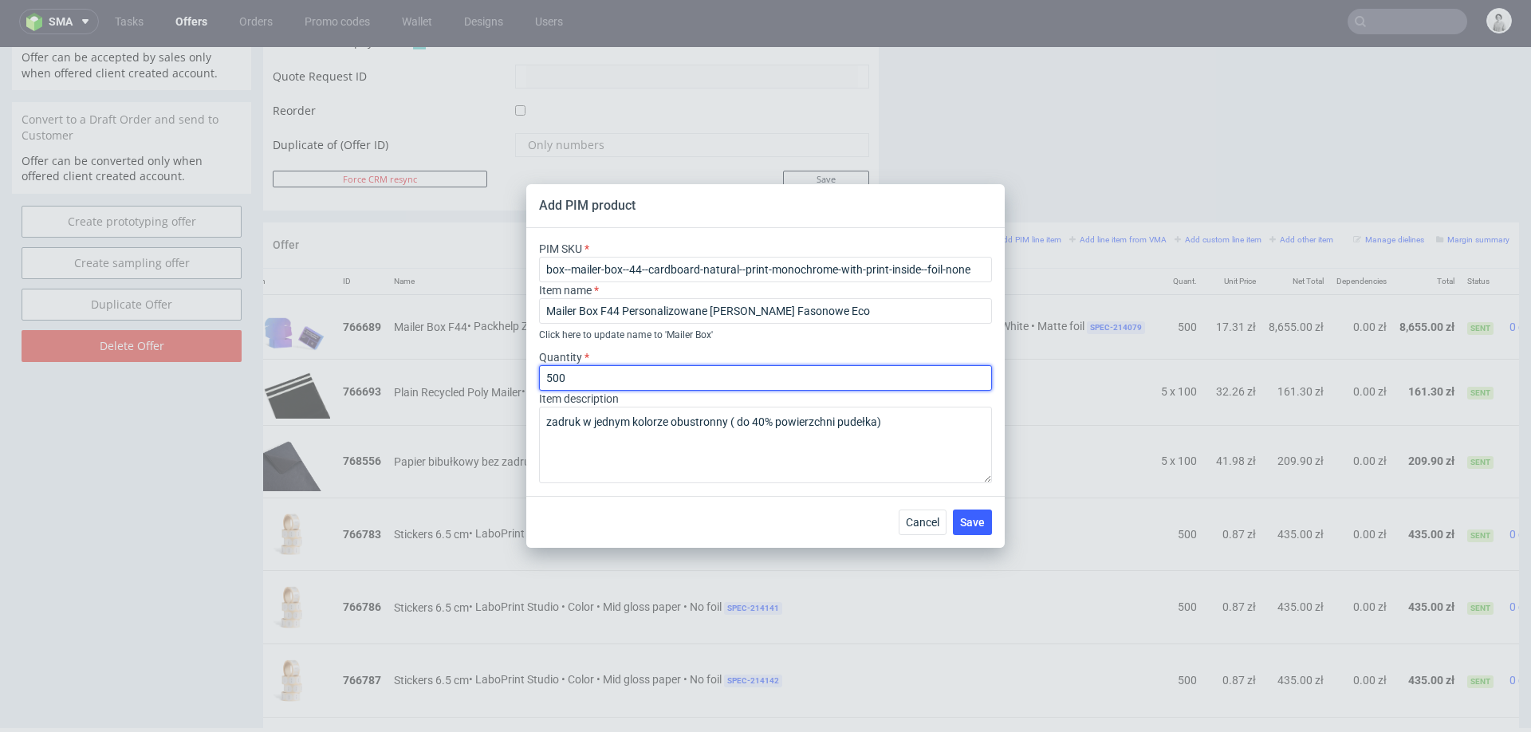
type input "500"
click at [757, 503] on div "Cancel Save" at bounding box center [765, 522] width 479 height 52
click at [978, 520] on span "Save" at bounding box center [972, 522] width 25 height 11
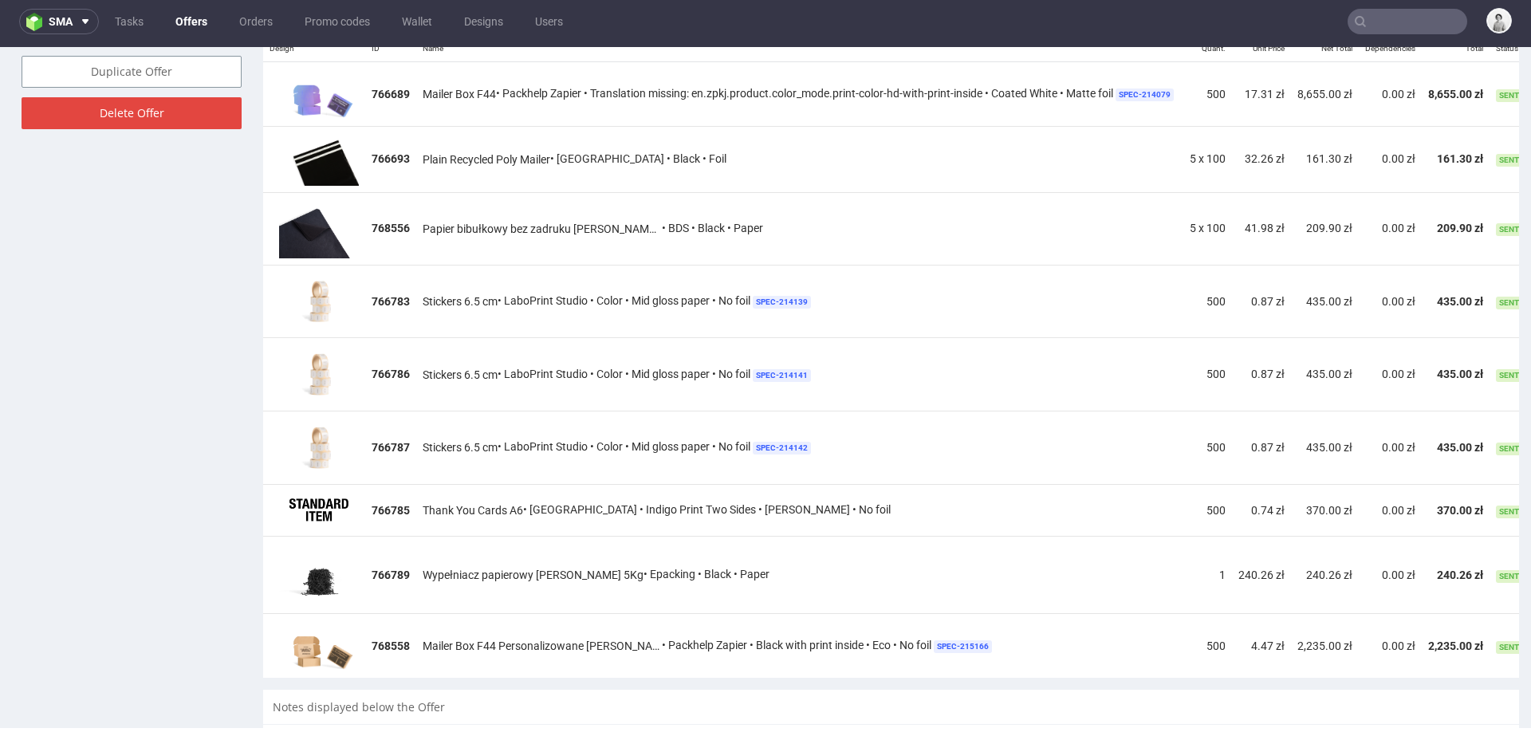
scroll to position [1008, 0]
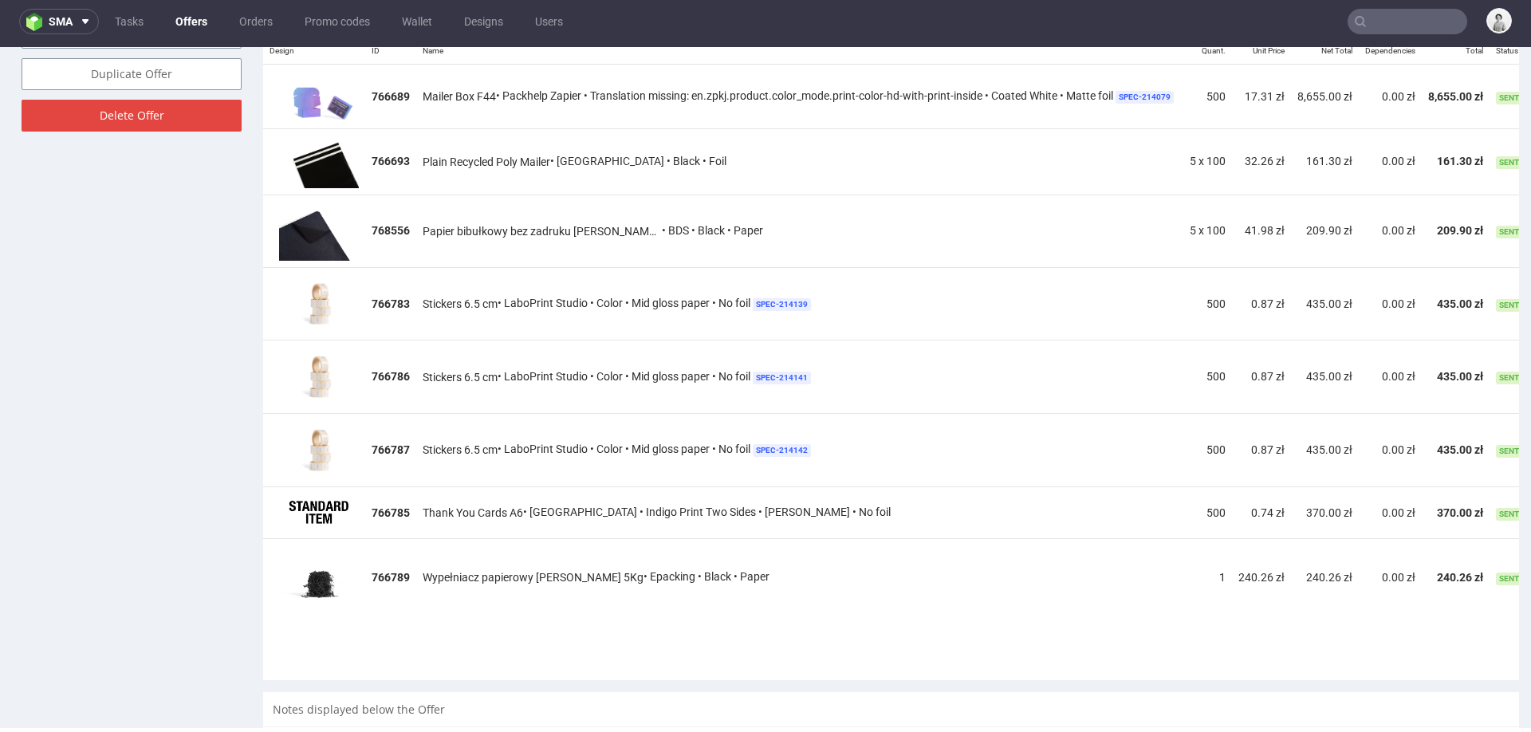
drag, startPoint x: 278, startPoint y: 647, endPoint x: 306, endPoint y: 221, distance: 426.9
drag, startPoint x: 275, startPoint y: 644, endPoint x: 277, endPoint y: 473, distance: 171.5
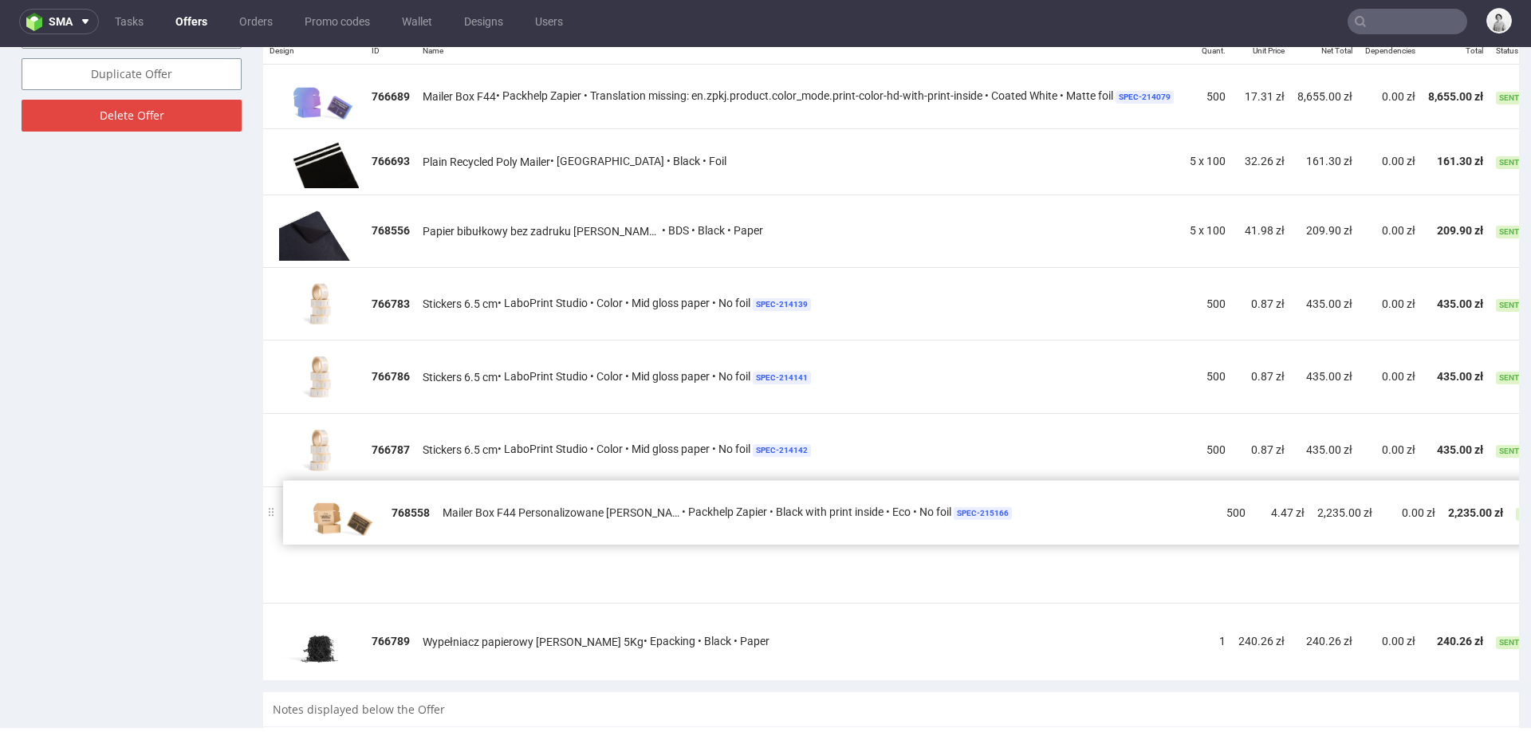
drag, startPoint x: 278, startPoint y: 641, endPoint x: 295, endPoint y: 506, distance: 135.9
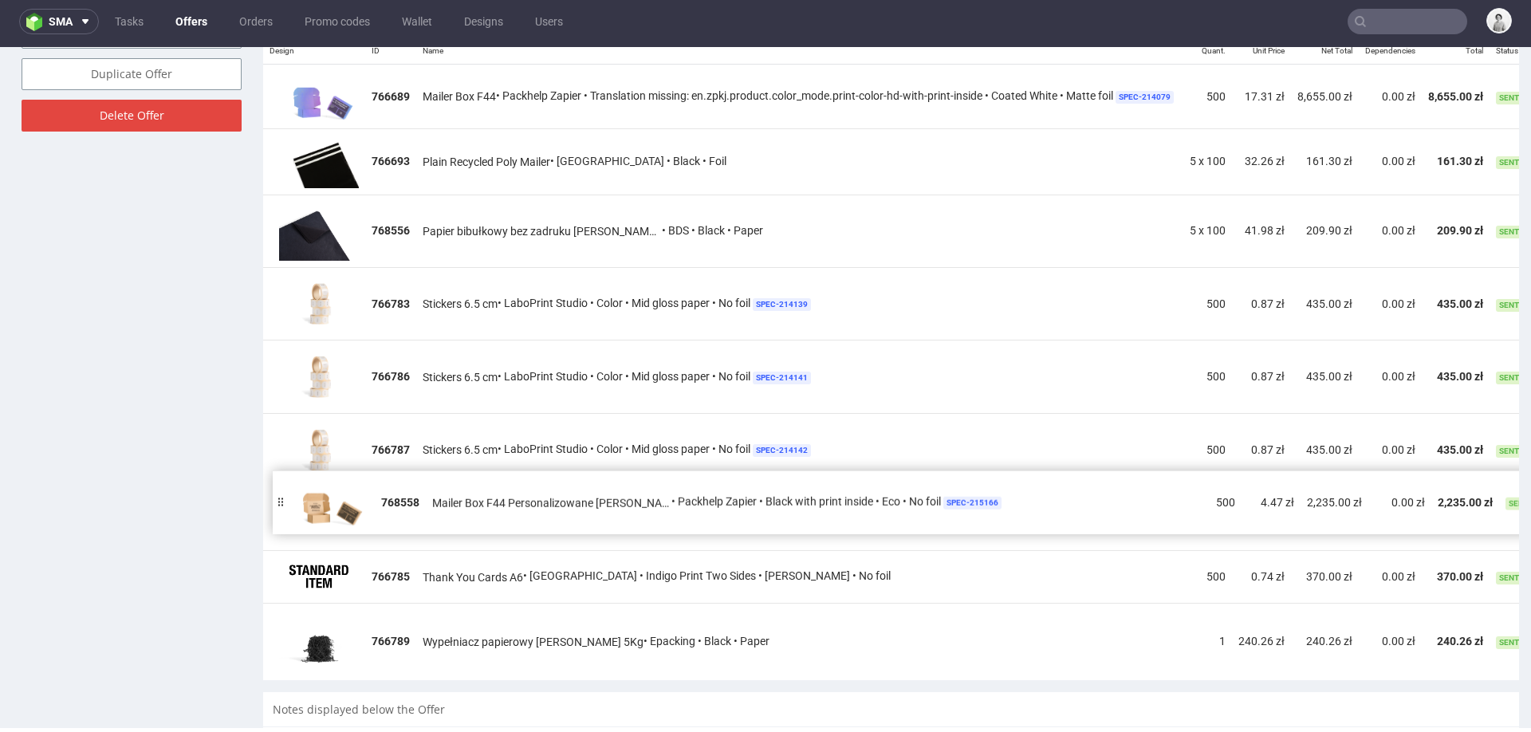
drag, startPoint x: 278, startPoint y: 570, endPoint x: 284, endPoint y: 502, distance: 68.1
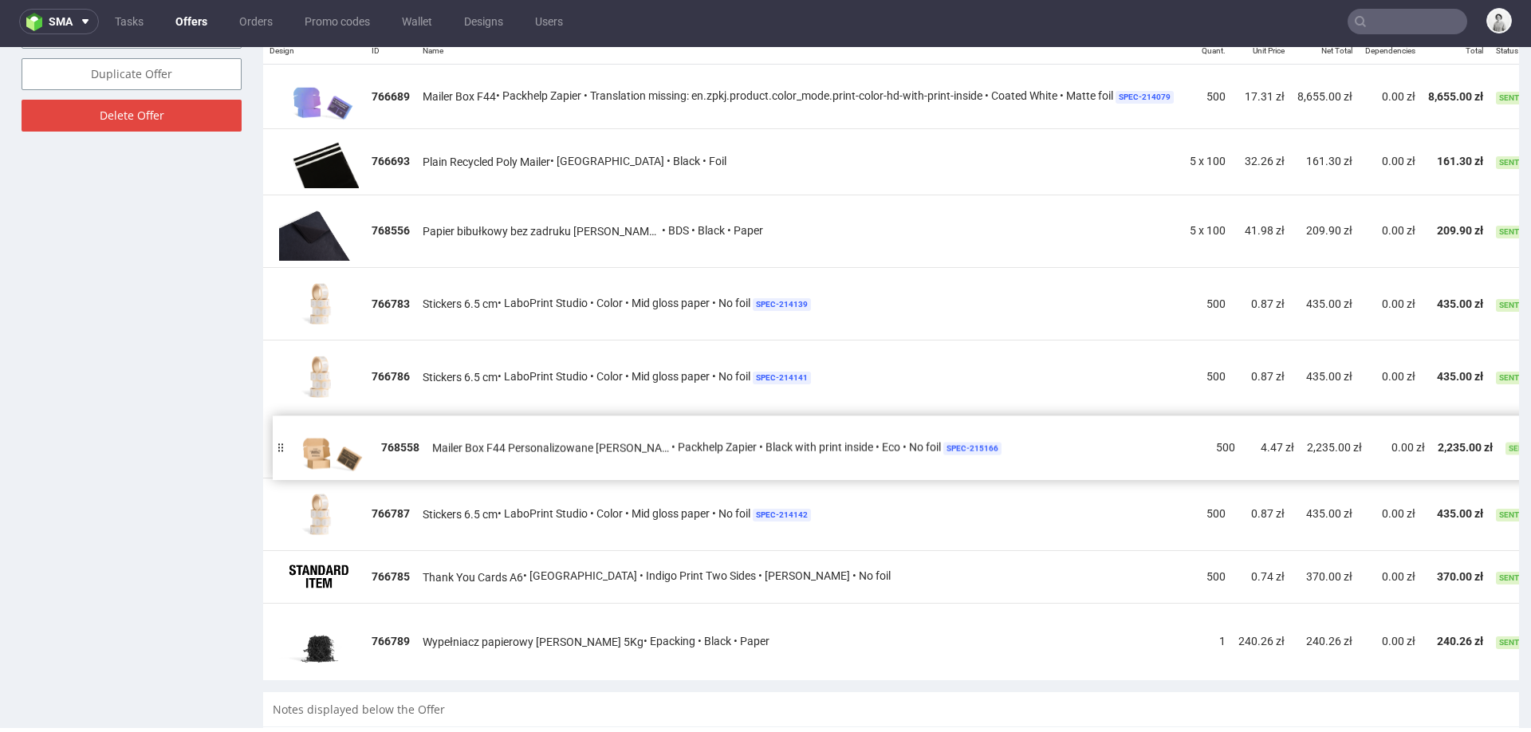
drag, startPoint x: 277, startPoint y: 515, endPoint x: 286, endPoint y: 444, distance: 71.6
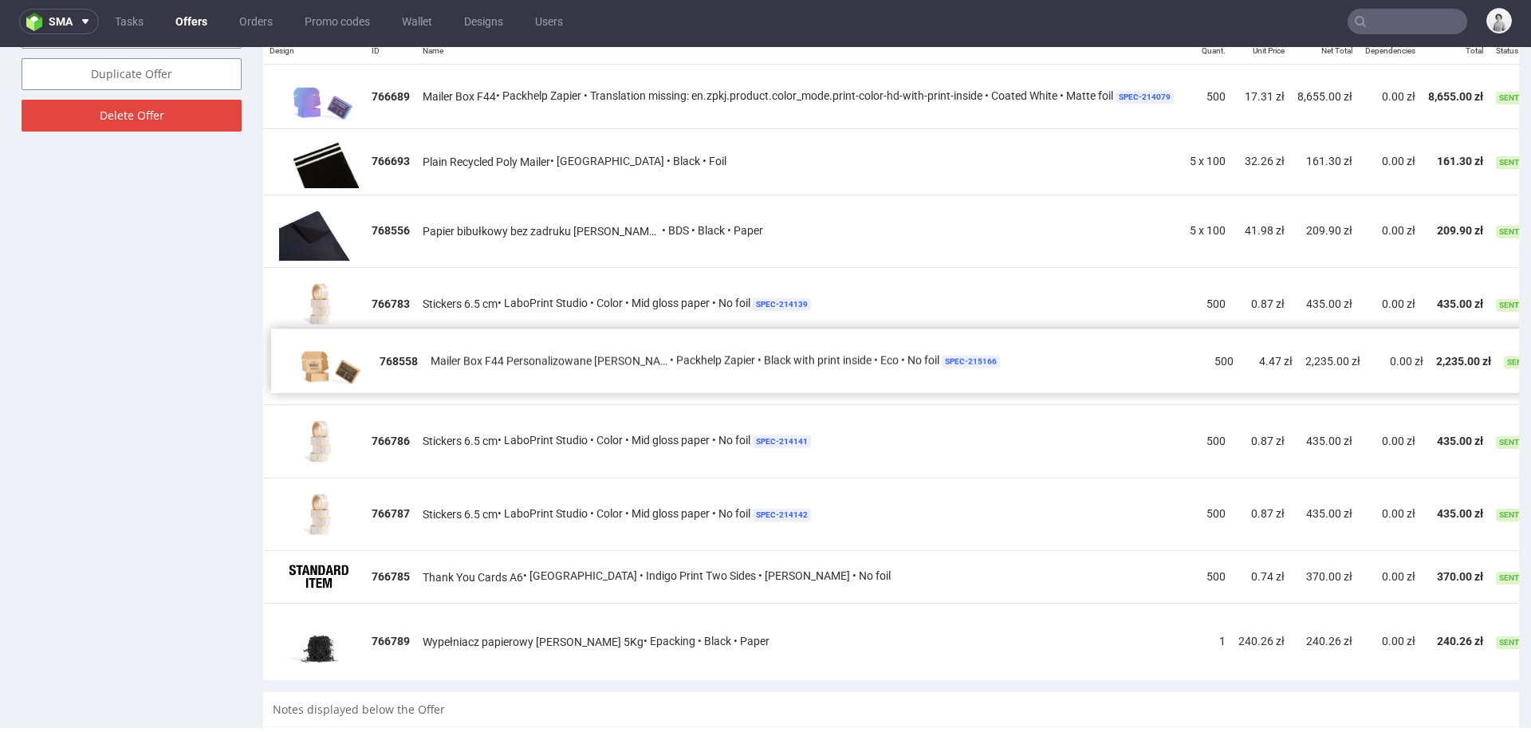
drag, startPoint x: 275, startPoint y: 439, endPoint x: 283, endPoint y: 354, distance: 84.9
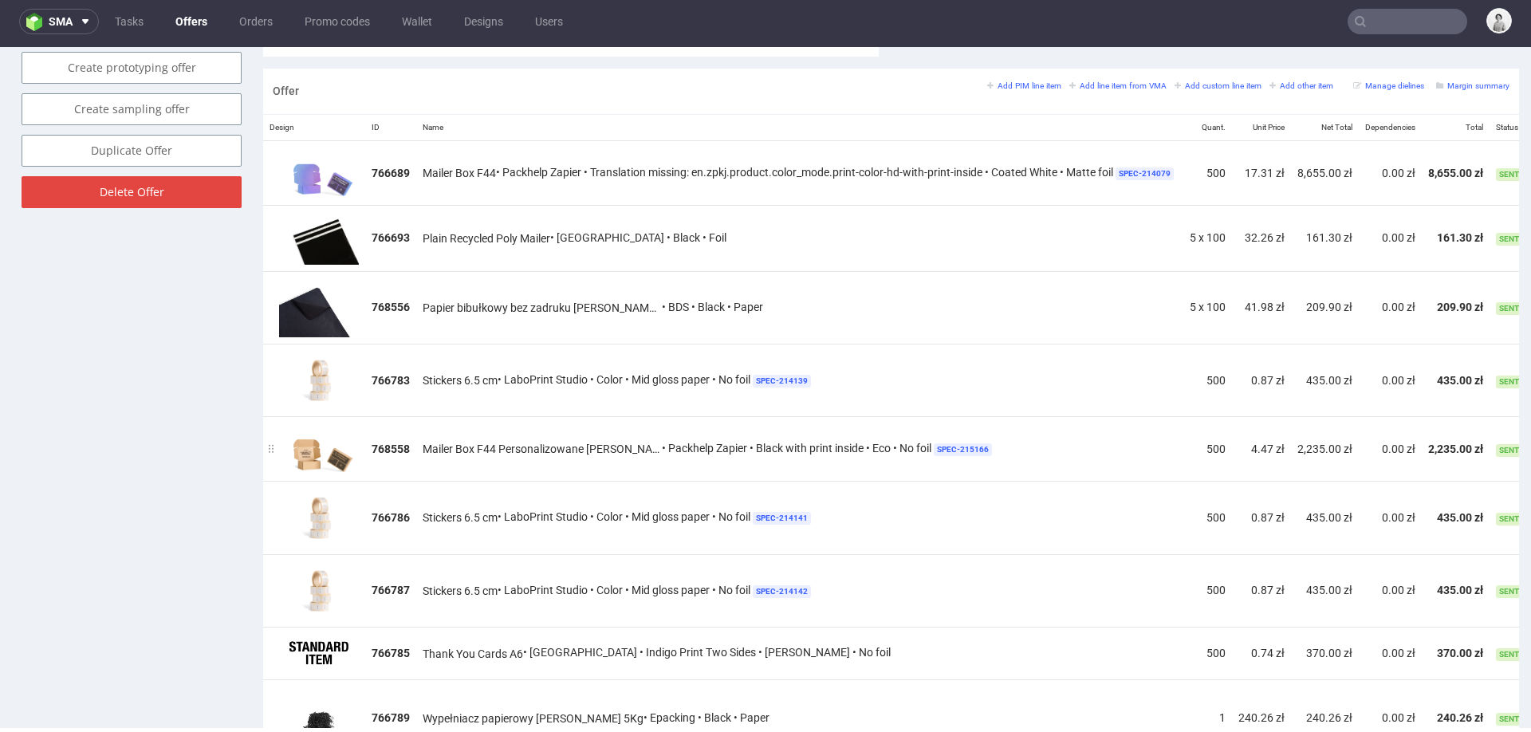
scroll to position [903, 0]
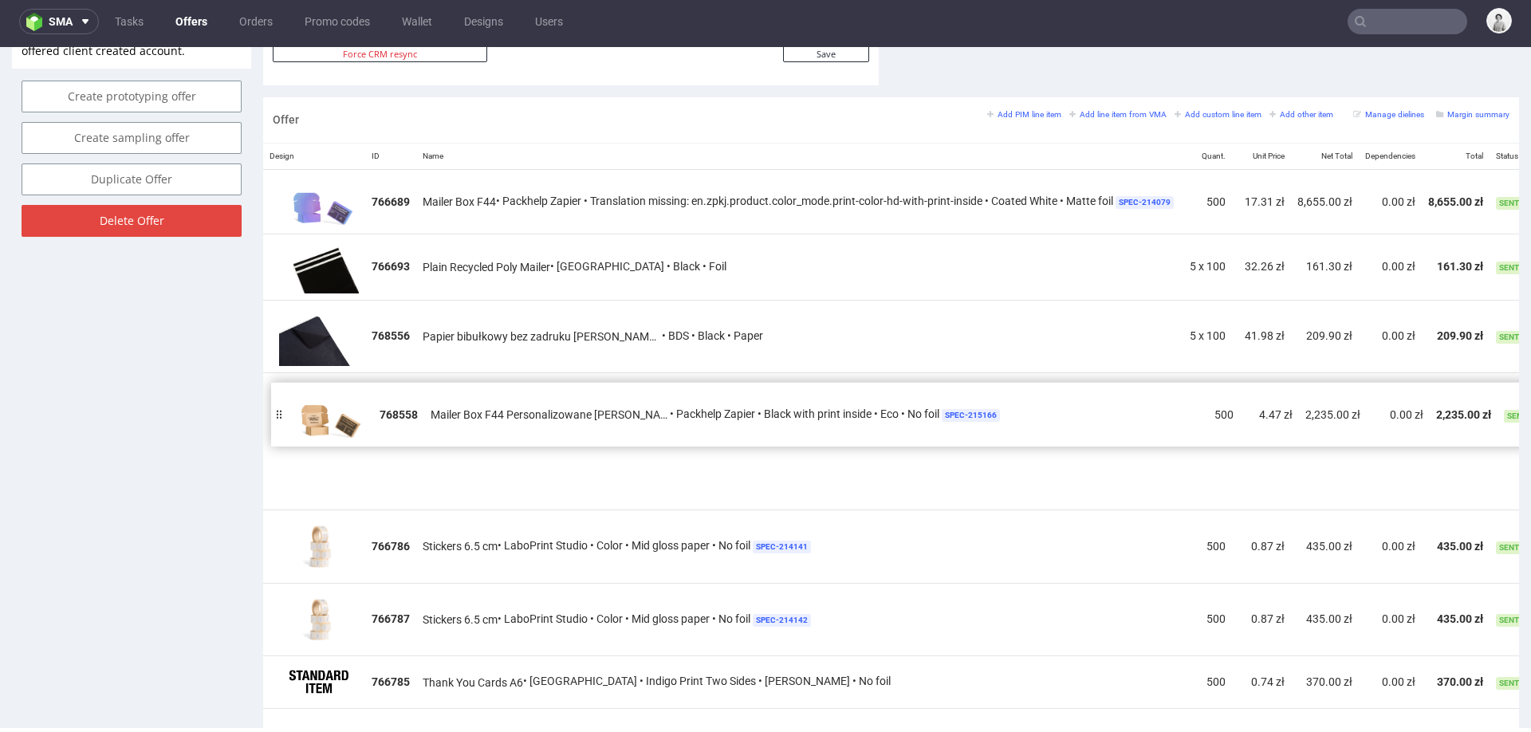
drag, startPoint x: 276, startPoint y: 475, endPoint x: 284, endPoint y: 412, distance: 63.5
click at [284, 412] on div at bounding box center [279, 414] width 16 height 65
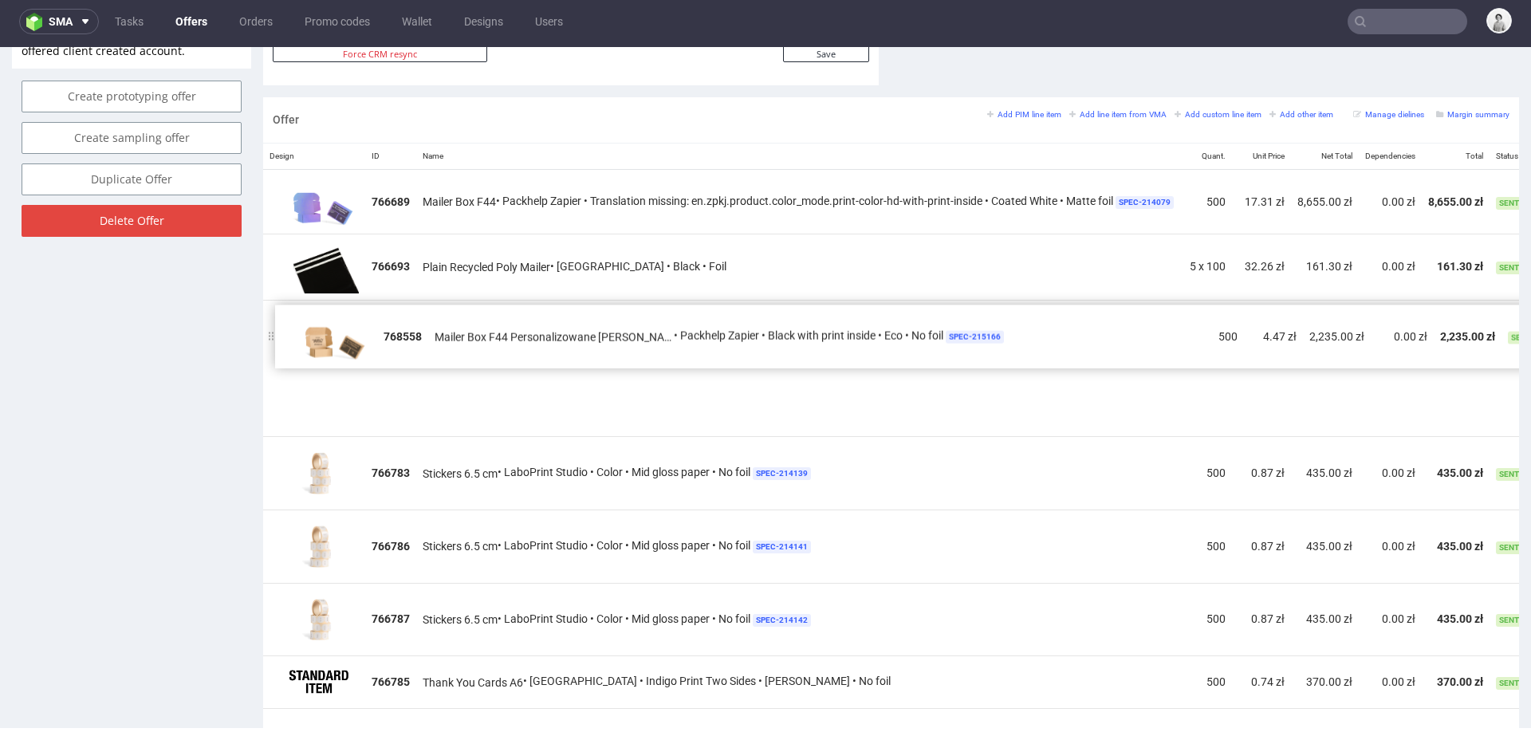
drag, startPoint x: 274, startPoint y: 474, endPoint x: 286, endPoint y: 332, distance: 142.5
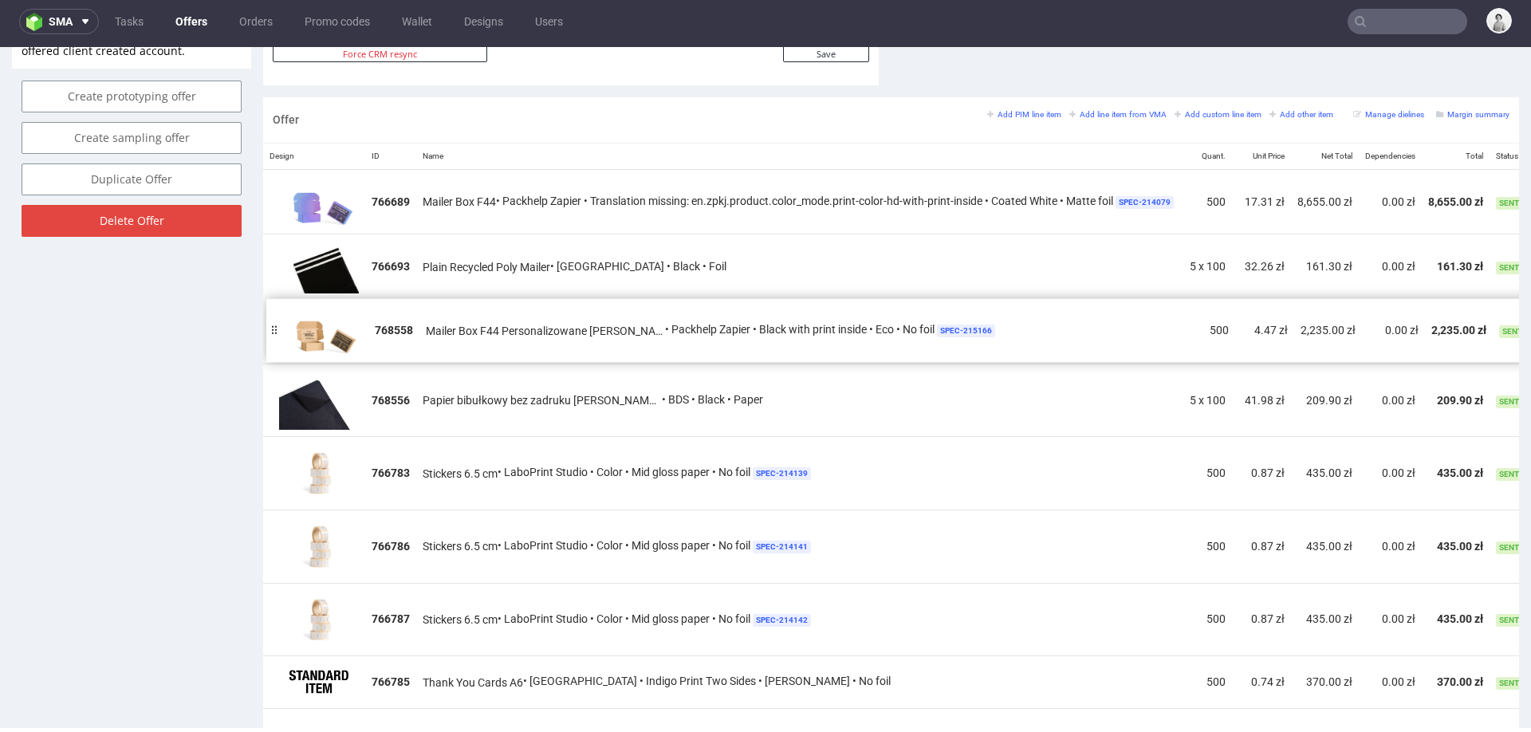
drag, startPoint x: 275, startPoint y: 402, endPoint x: 279, endPoint y: 331, distance: 71.1
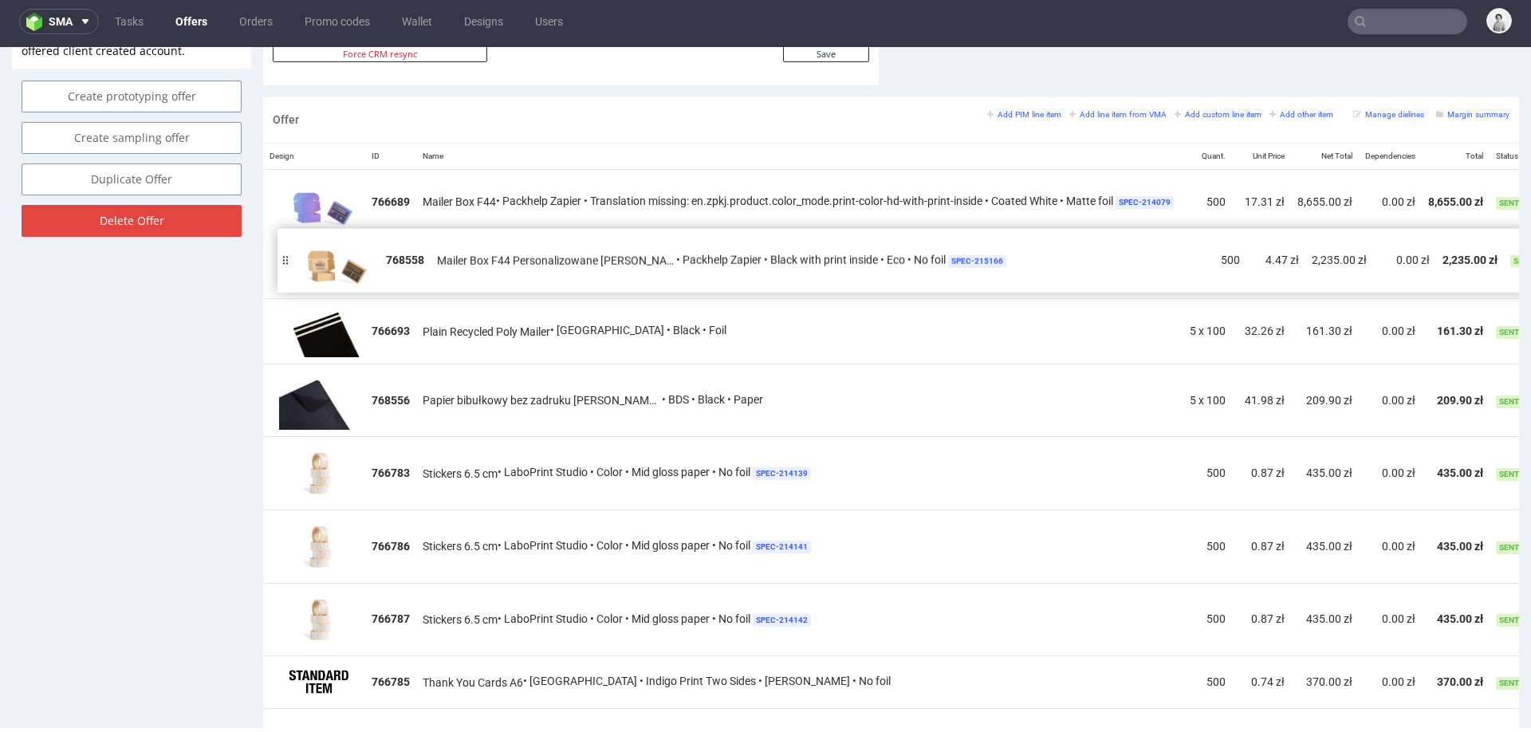
drag, startPoint x: 276, startPoint y: 332, endPoint x: 288, endPoint y: 261, distance: 72.0
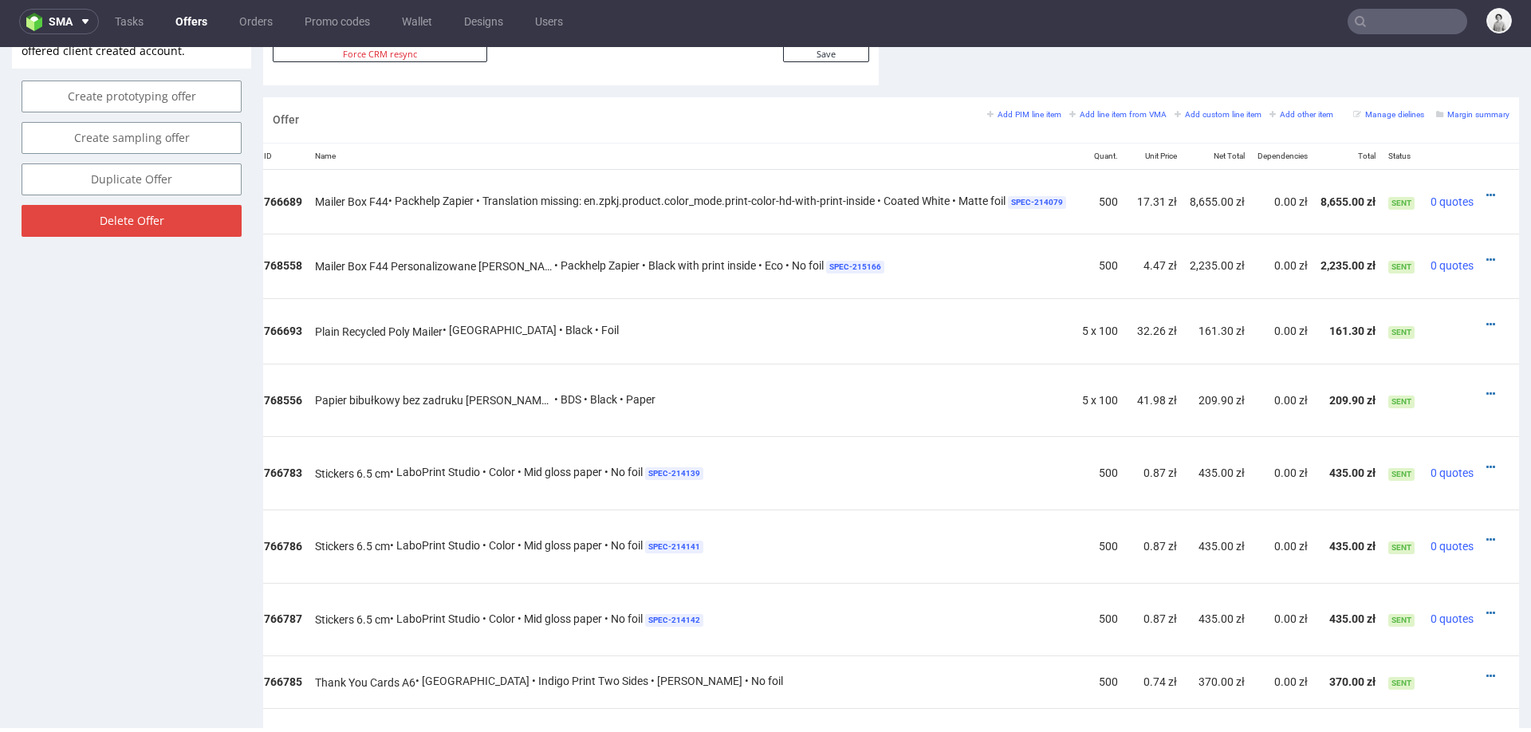
scroll to position [0, 132]
click at [1361, 254] on icon at bounding box center [1491, 259] width 9 height 11
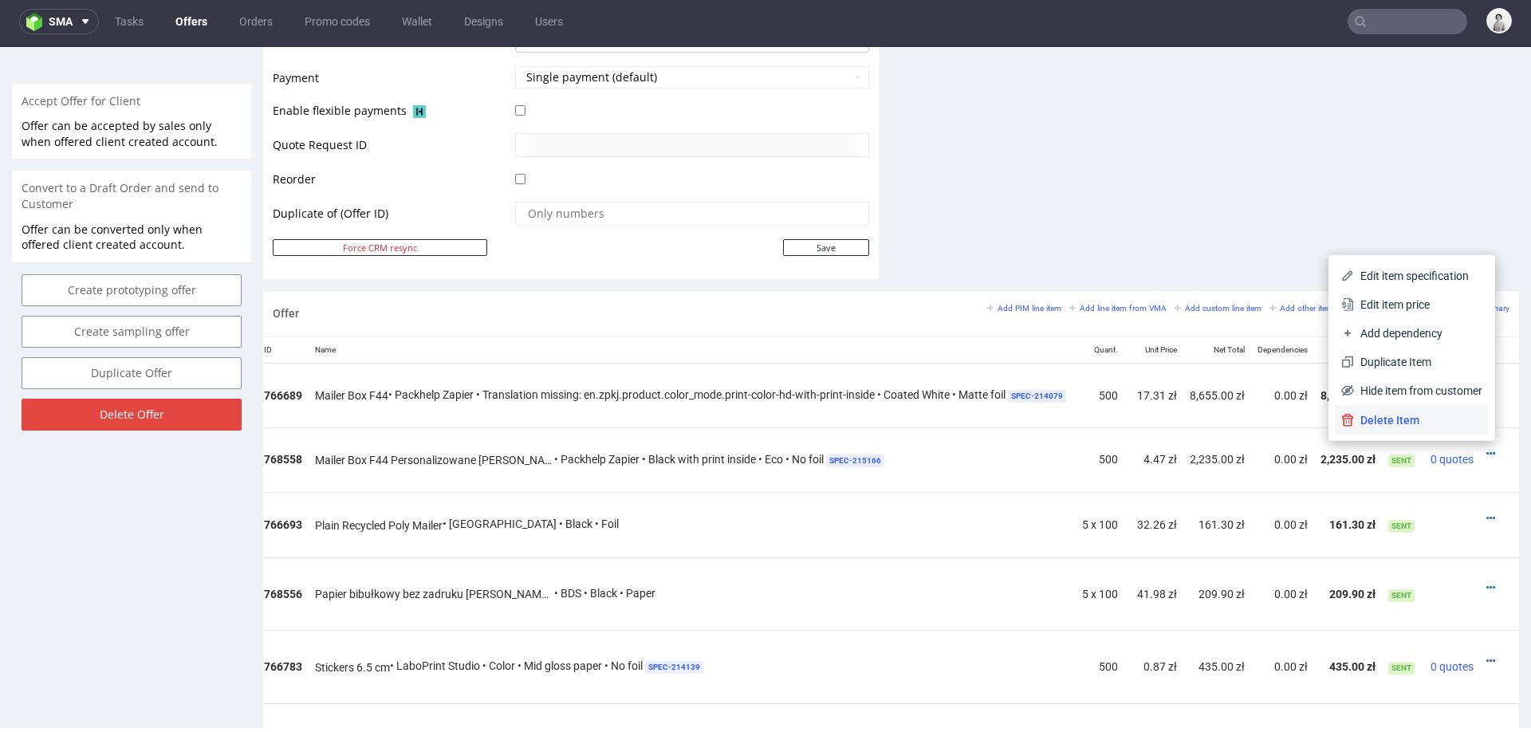
scroll to position [708, 0]
click at [1361, 299] on span "Edit item price" at bounding box center [1418, 306] width 128 height 16
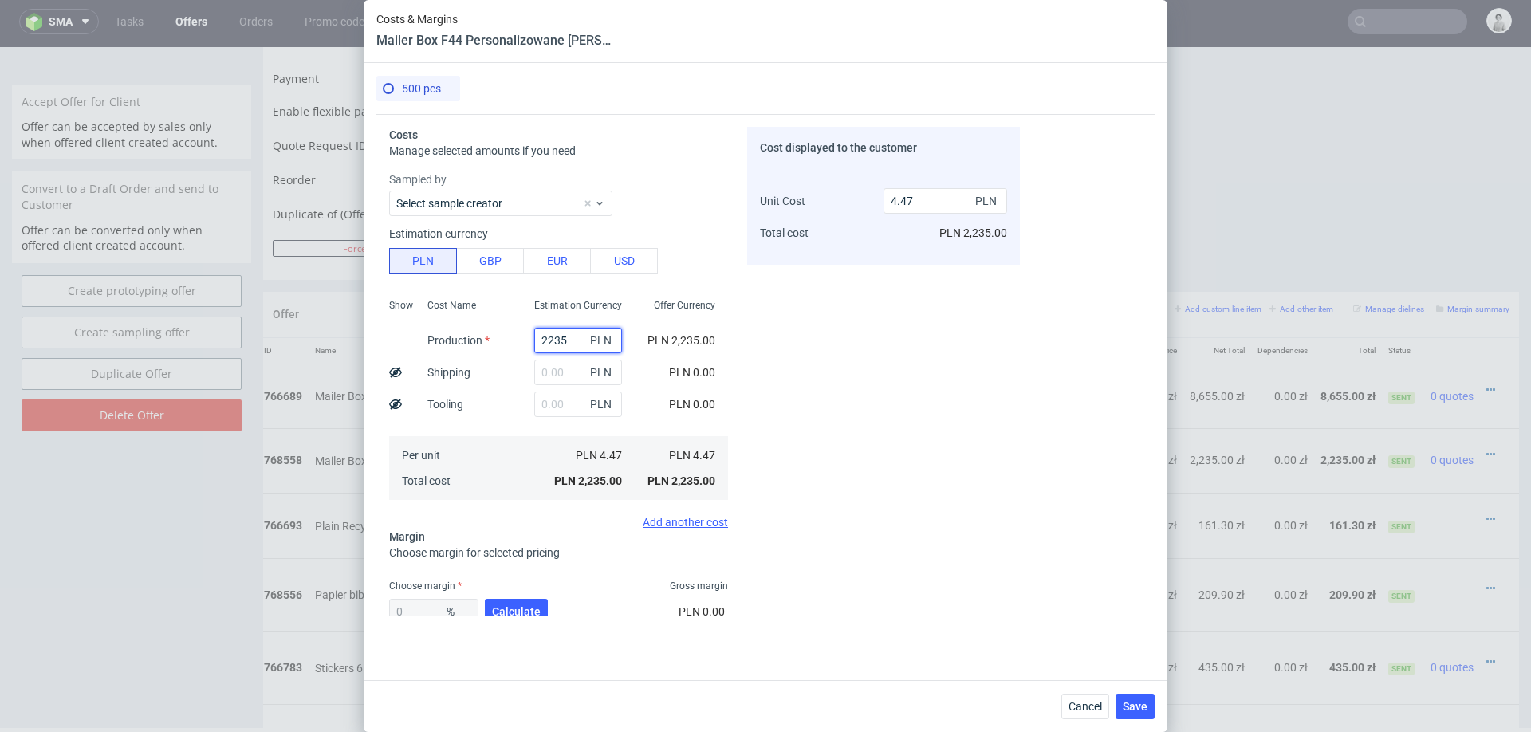
click at [558, 333] on input "2235" at bounding box center [578, 341] width 88 height 26
type input "990"
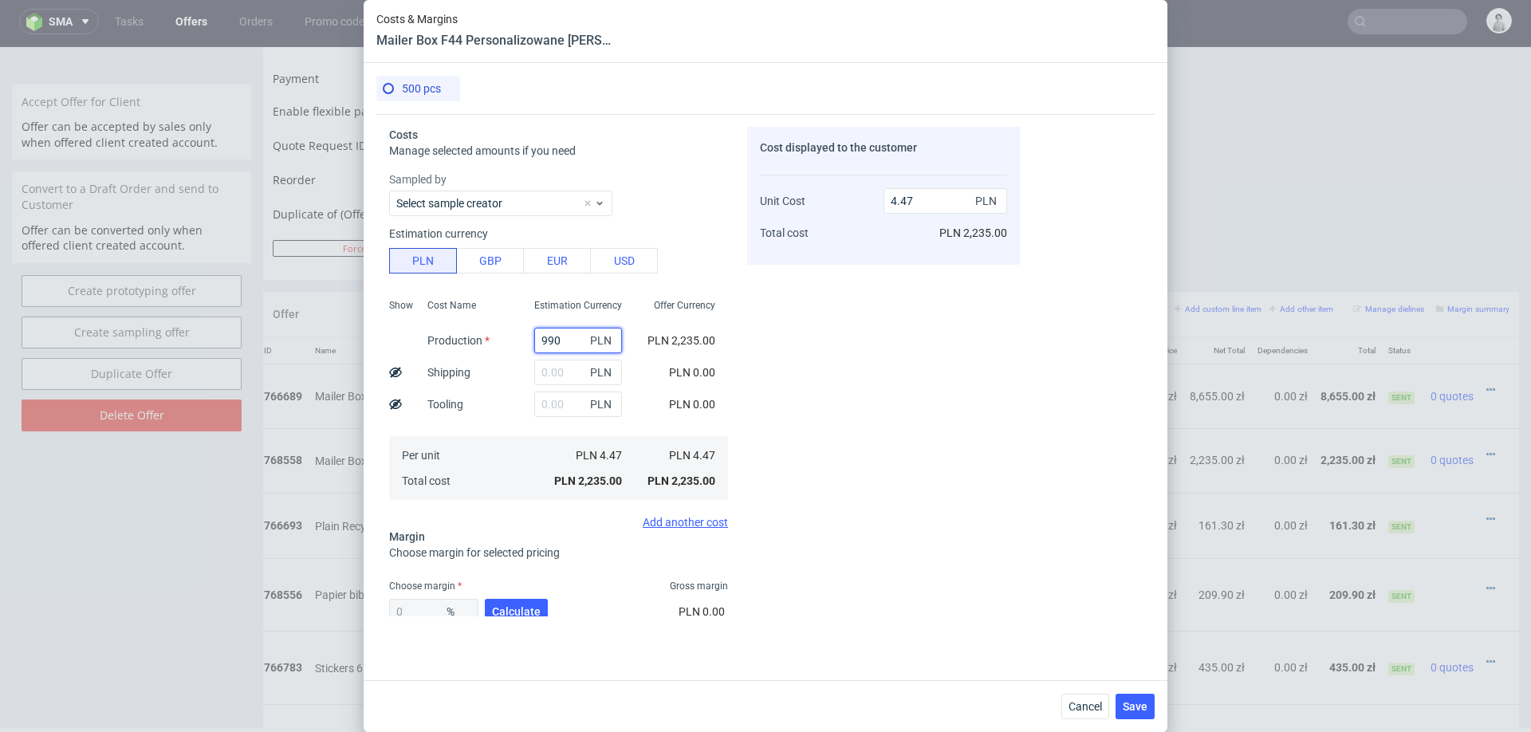
type input "1.98"
type input "990"
click at [577, 366] on input "text" at bounding box center [585, 373] width 88 height 26
type input "45"
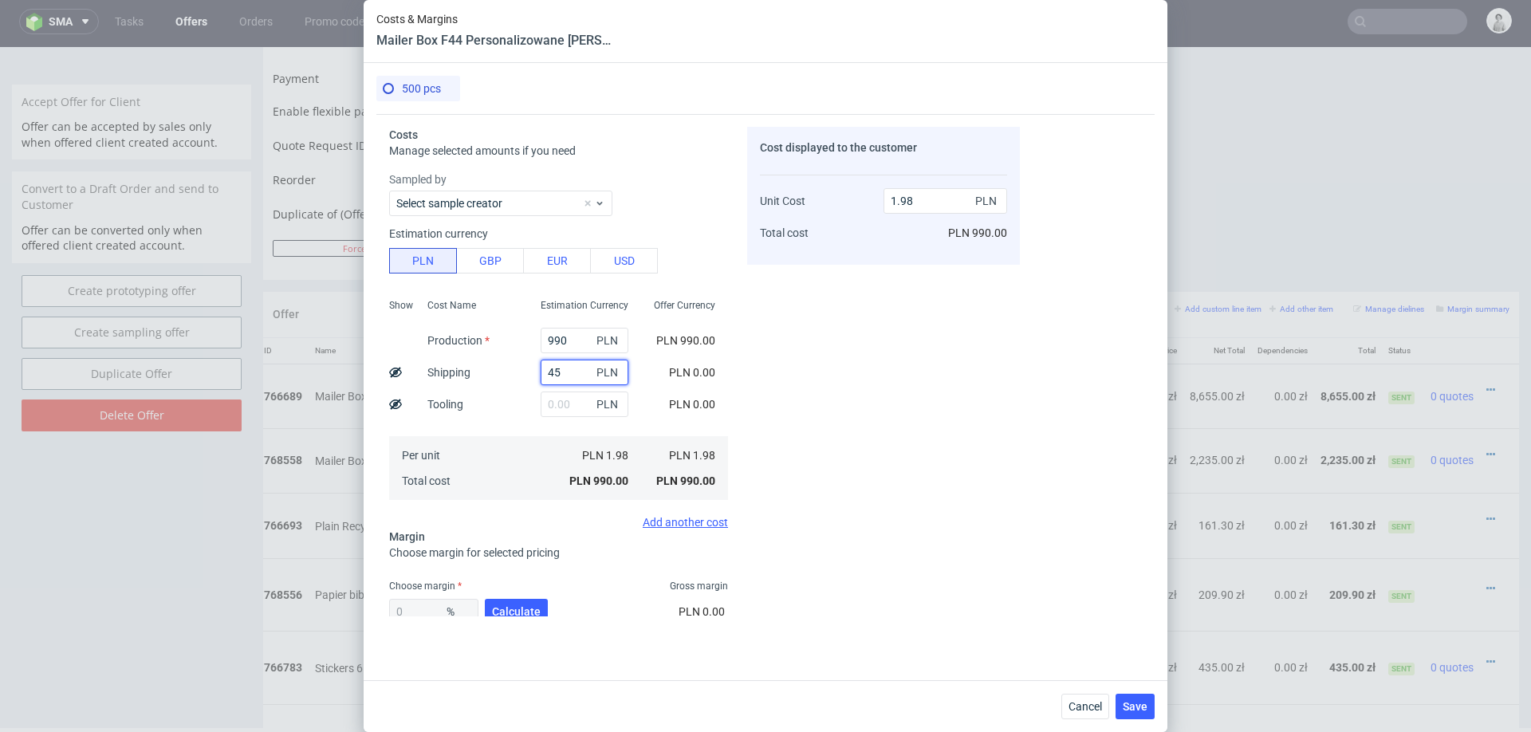
type input "2.07"
type input "45"
click at [508, 610] on span "Calculate" at bounding box center [516, 611] width 49 height 11
type input "48.78"
type input "4.04"
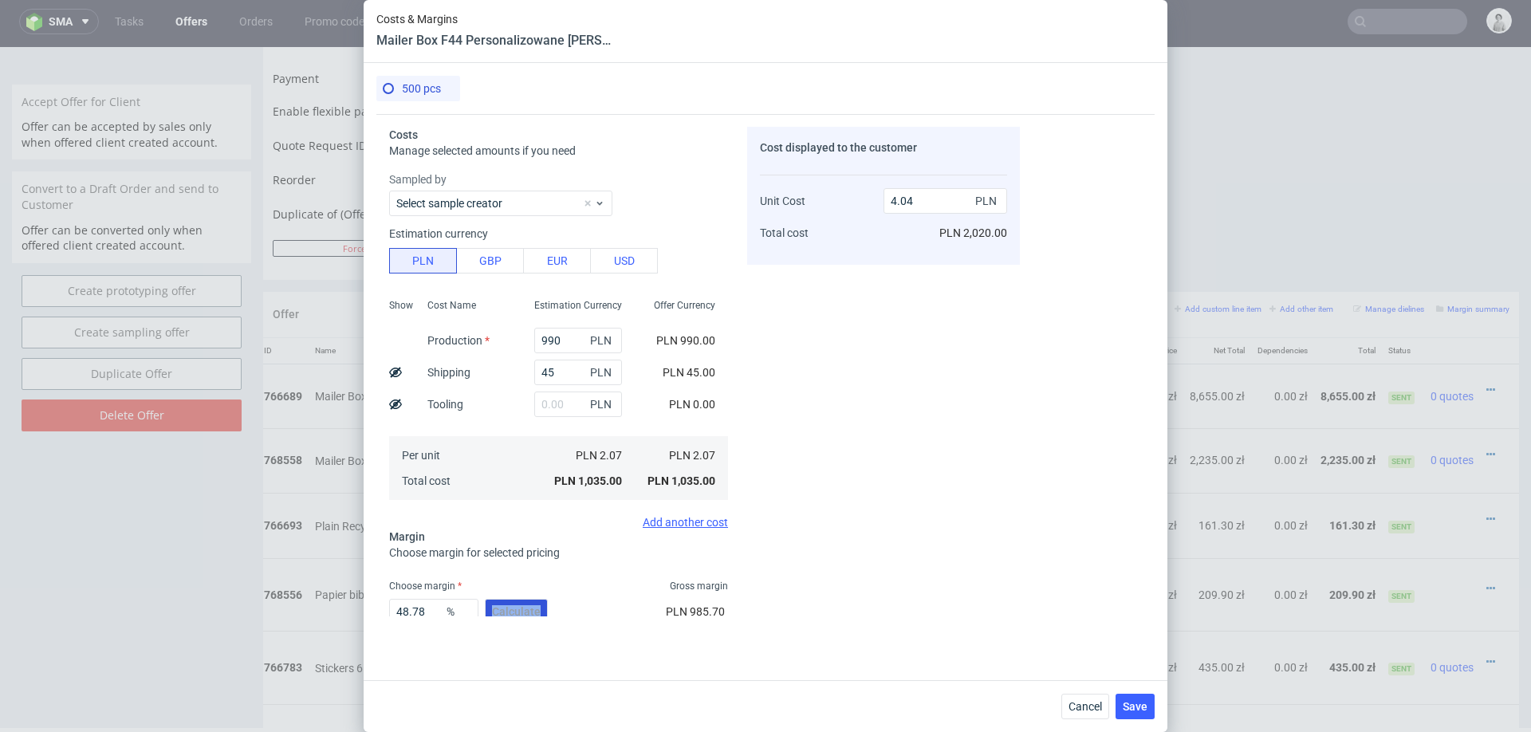
click at [508, 610] on div "48.78 % Calculate" at bounding box center [470, 615] width 162 height 45
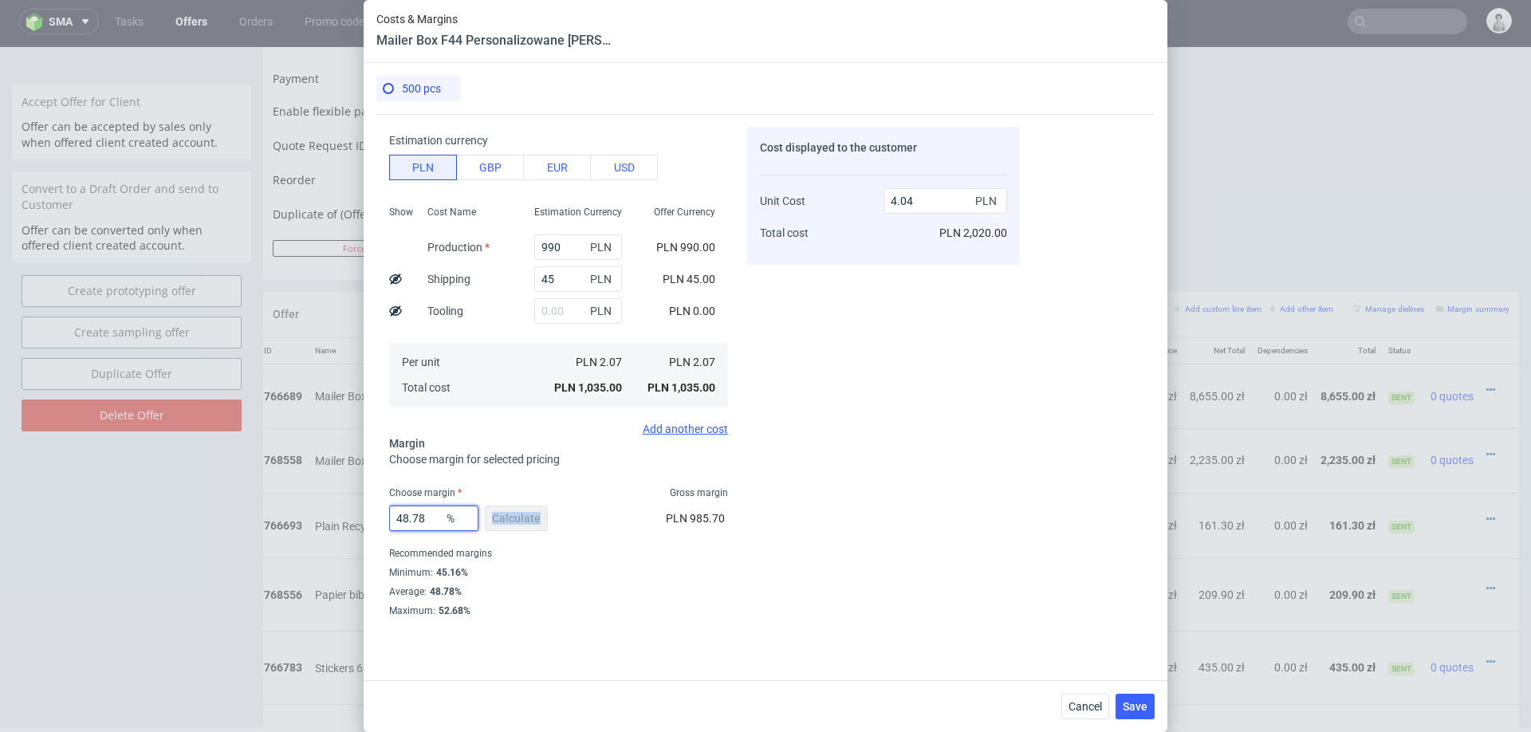
click at [437, 515] on input "48.78" at bounding box center [433, 519] width 89 height 26
type input "49"
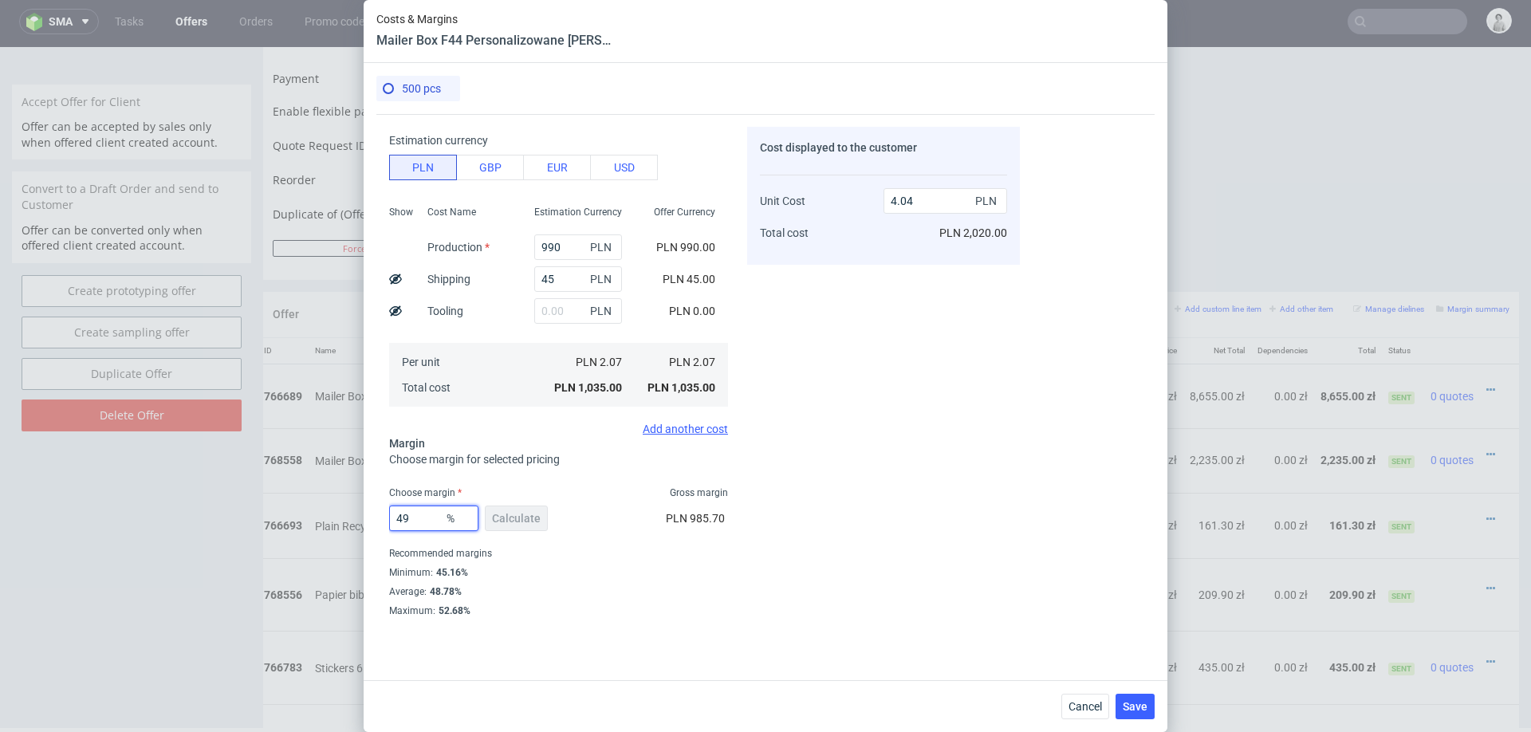
type input "4.06"
type input "4"
type input "50"
type input "4.14"
type input "50"
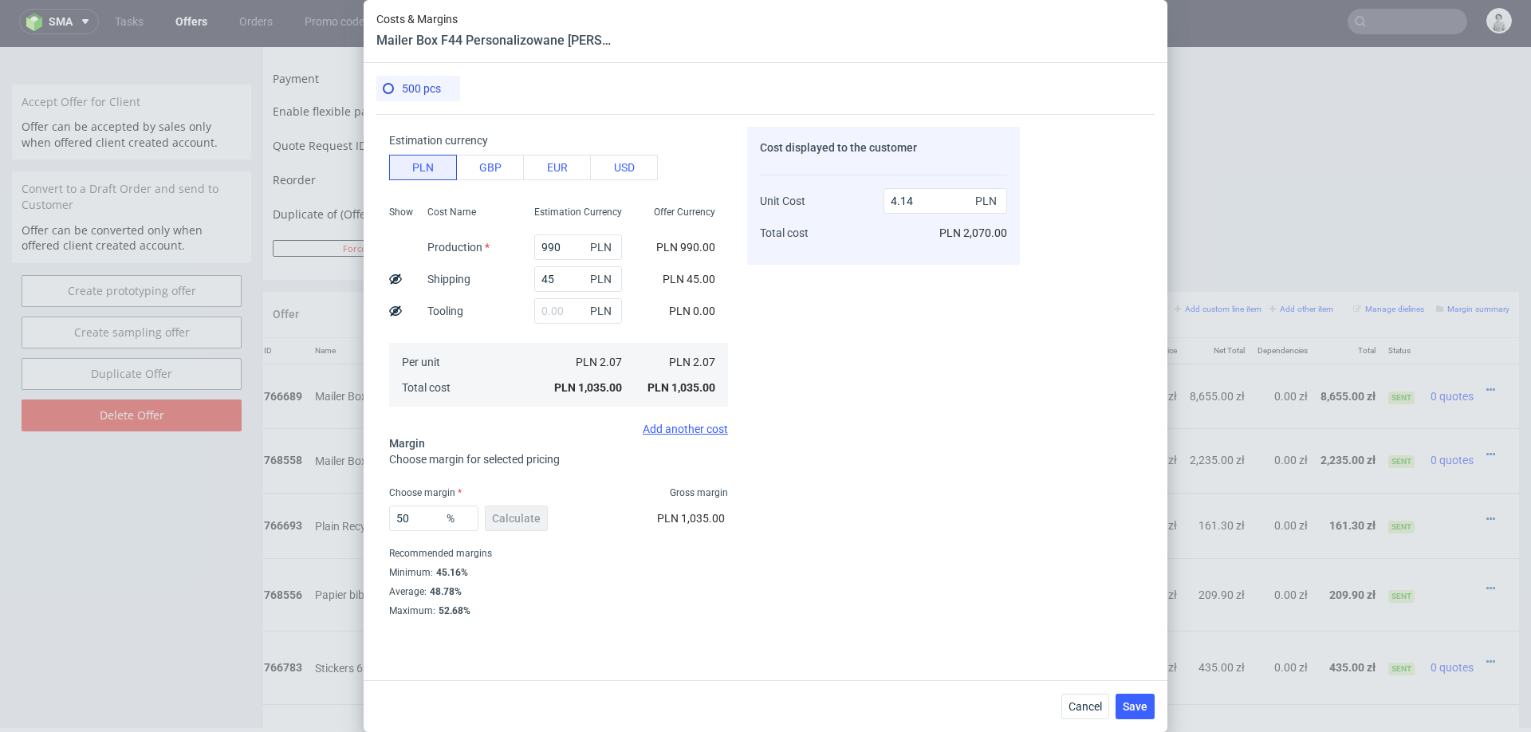
click at [934, 574] on div "Cost displayed to the customer Unit Cost Total cost 4.14 PLN PLN 2,070.00" at bounding box center [883, 372] width 273 height 490
click at [1139, 650] on span "Save" at bounding box center [1135, 706] width 25 height 11
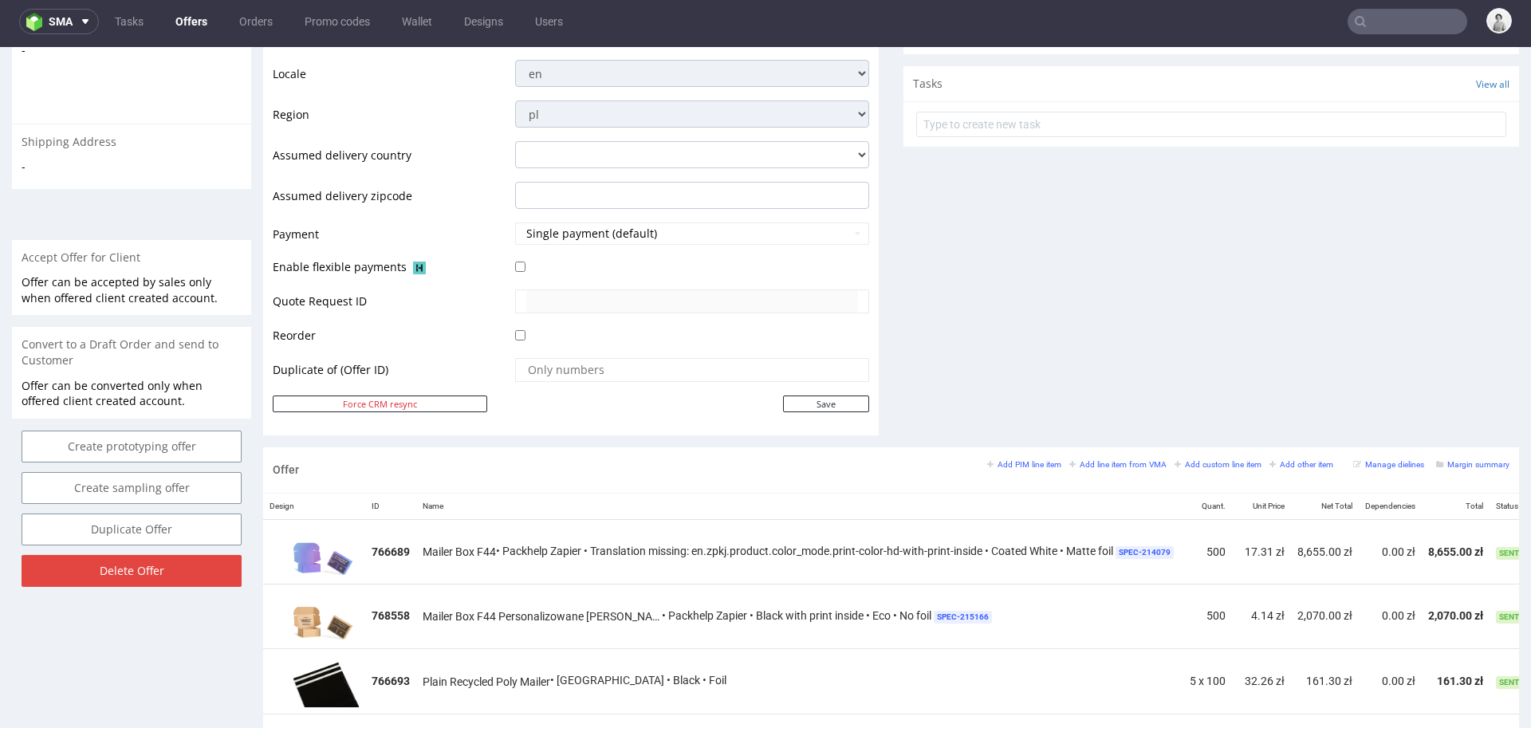
scroll to position [550, 0]
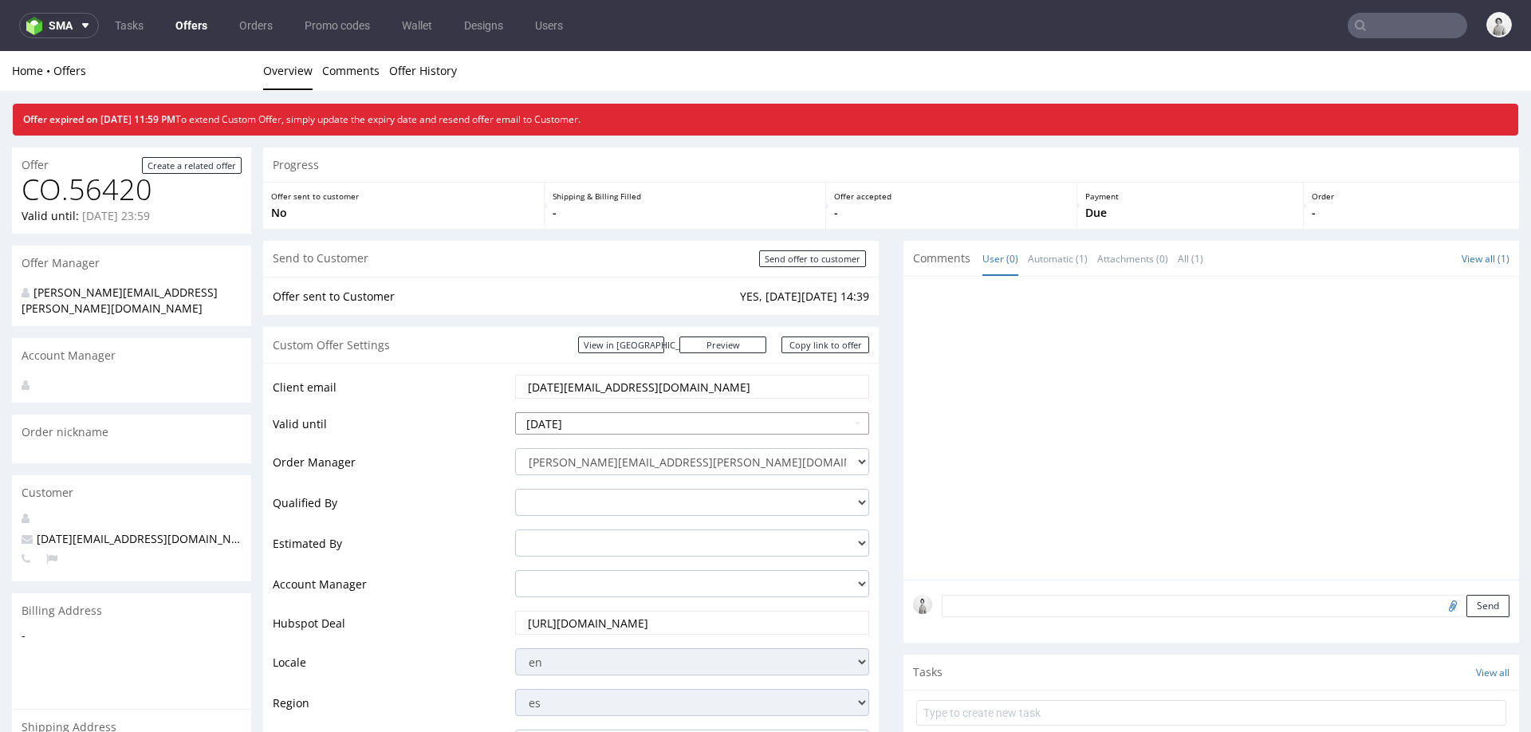
click at [634, 427] on input "2025-08-19" at bounding box center [692, 423] width 354 height 22
click at [576, 379] on td "26" at bounding box center [577, 376] width 24 height 24
click at [568, 420] on input "2025-08-26" at bounding box center [692, 423] width 354 height 22
click at [577, 400] on td "2" at bounding box center [577, 400] width 24 height 24
type input "2025-09-02"
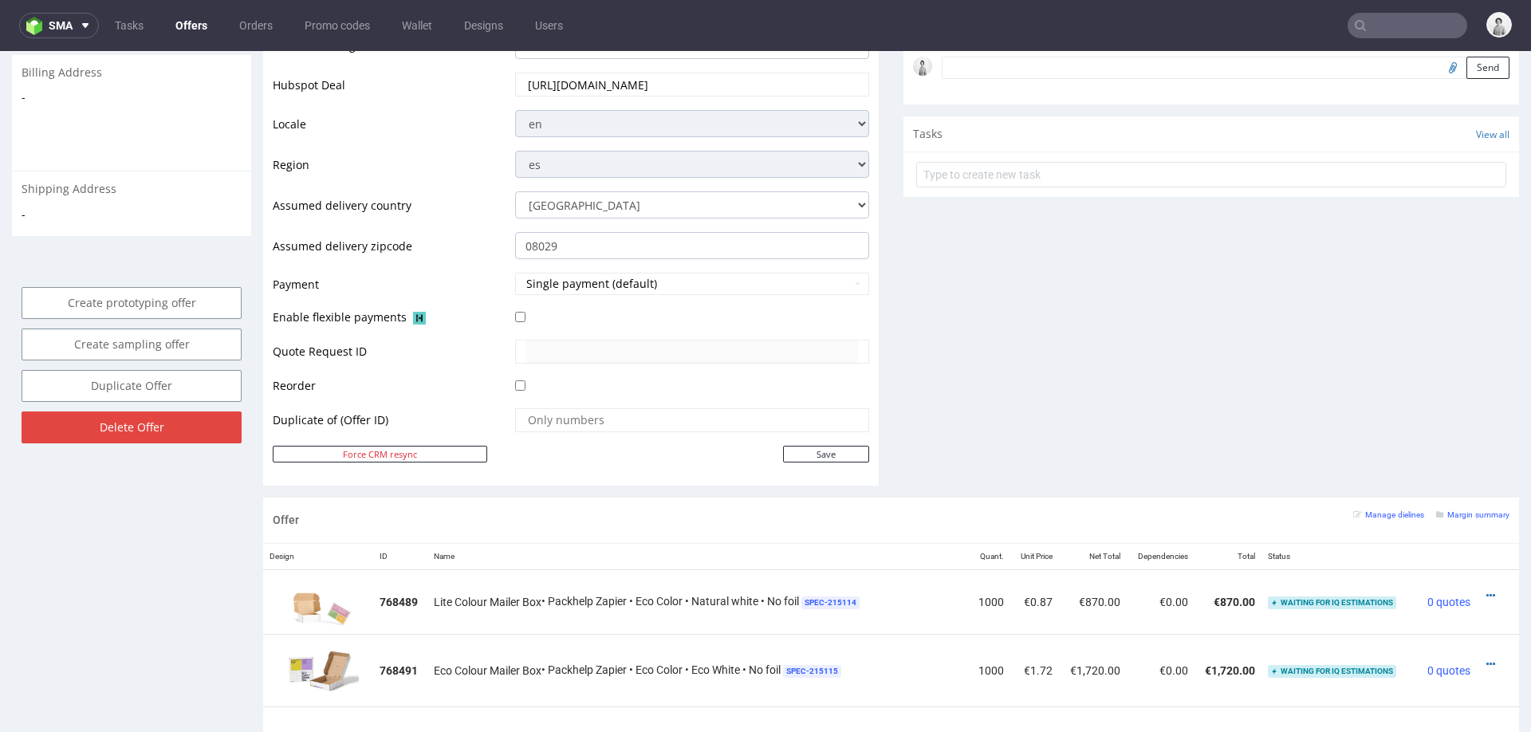
scroll to position [613, 0]
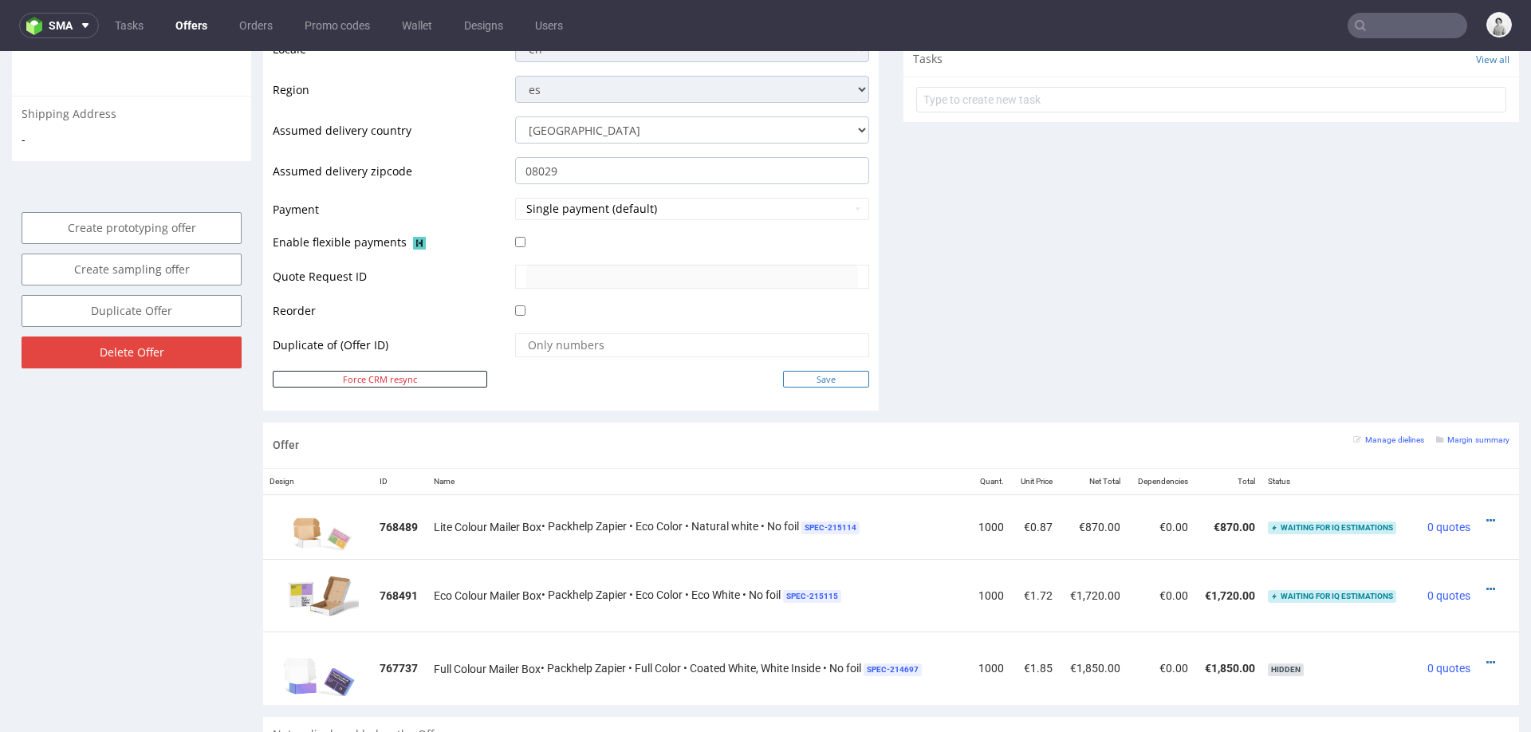
click at [830, 373] on input "Save" at bounding box center [826, 379] width 86 height 17
type input "In progress..."
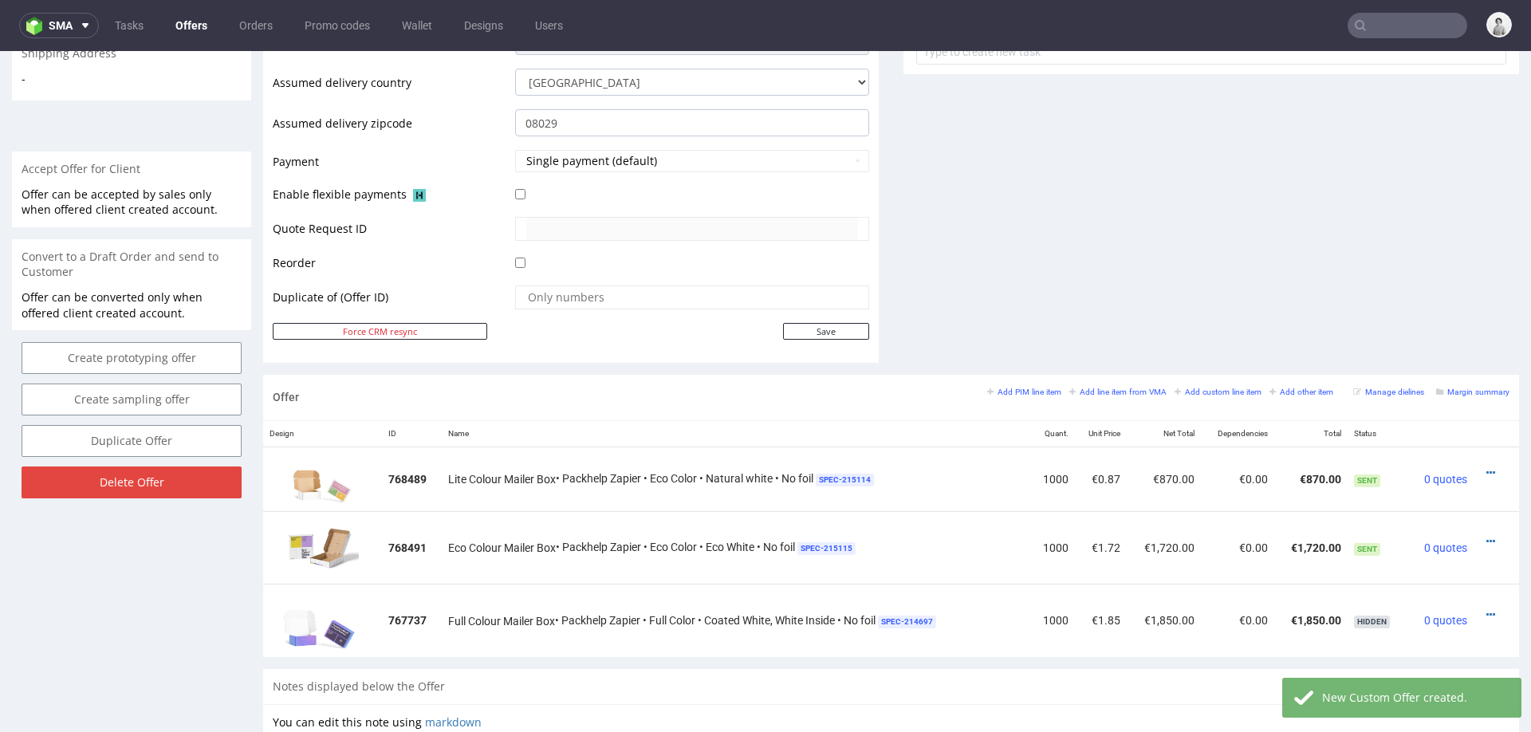
scroll to position [637, 0]
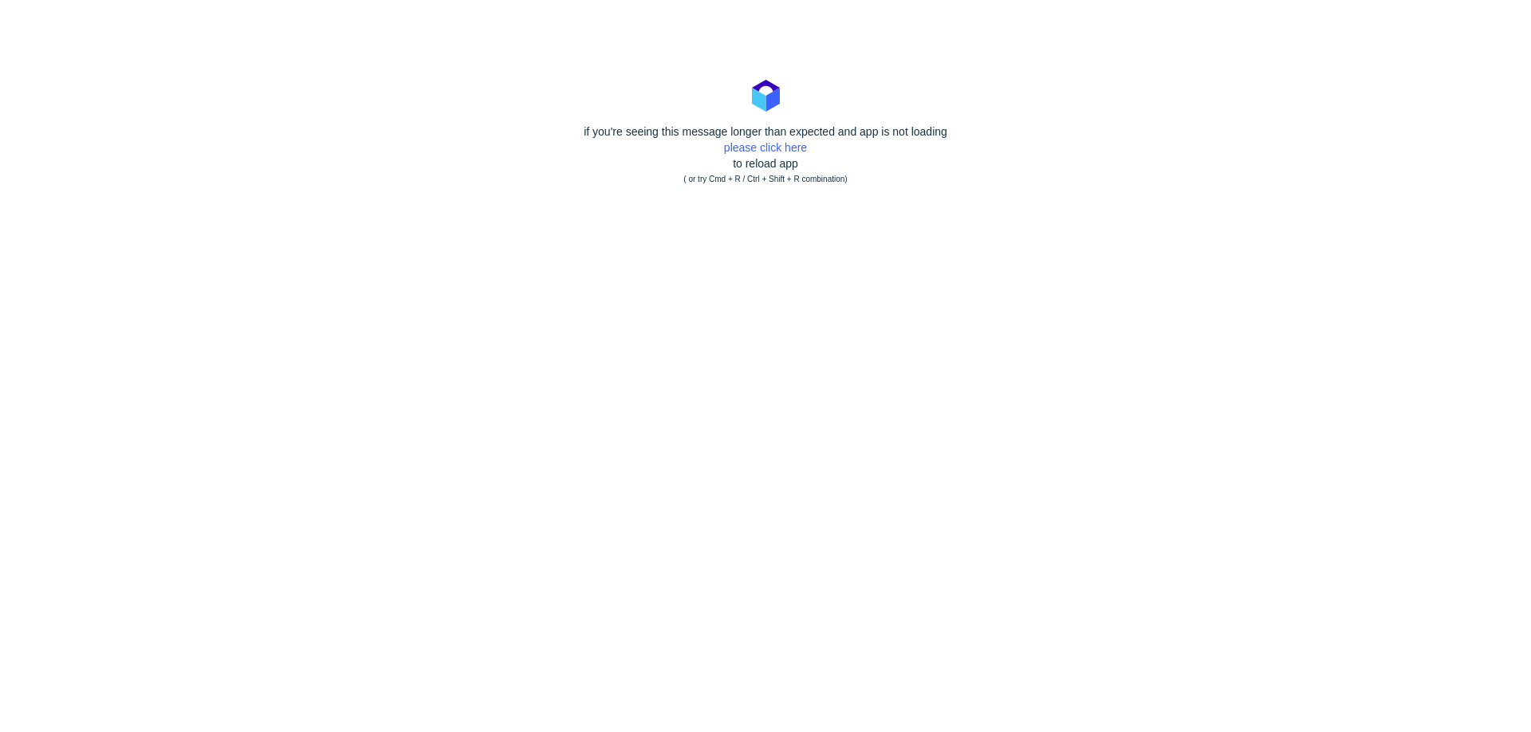
click at [752, 140] on div "if you're seeing this message longer than expected and app is not loading pleas…" at bounding box center [765, 156] width 1531 height 64
click at [748, 146] on link "please click here" at bounding box center [765, 147] width 83 height 13
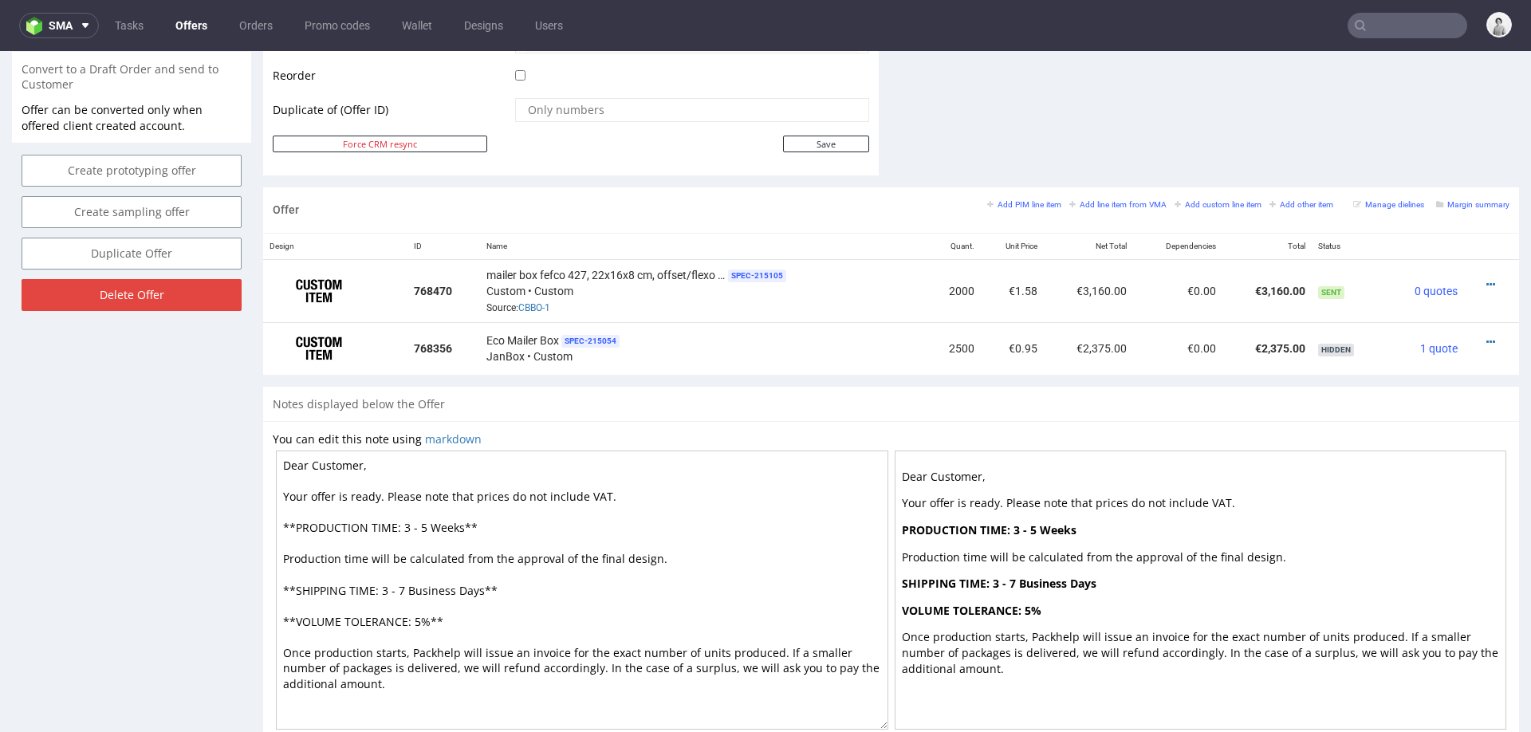
scroll to position [871, 0]
